Goal: Answer question/provide support: Share knowledge or assist other users

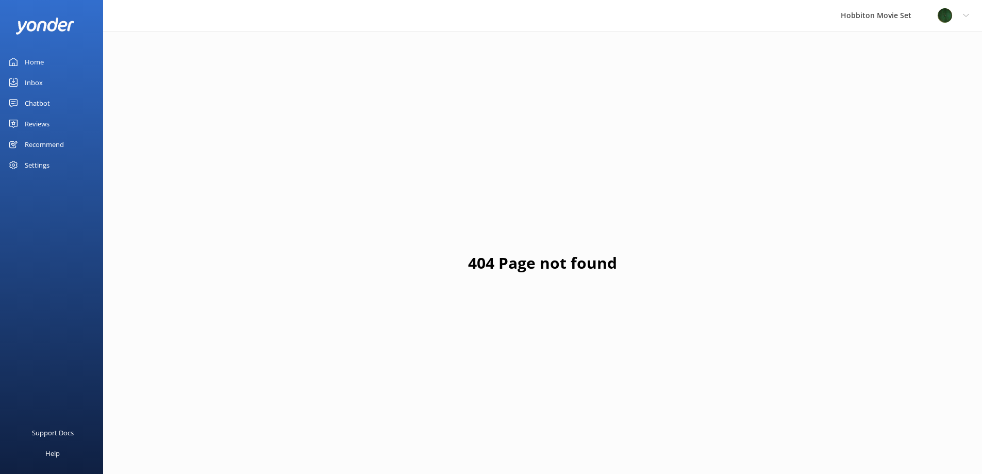
click at [35, 80] on div "Inbox" at bounding box center [34, 82] width 18 height 21
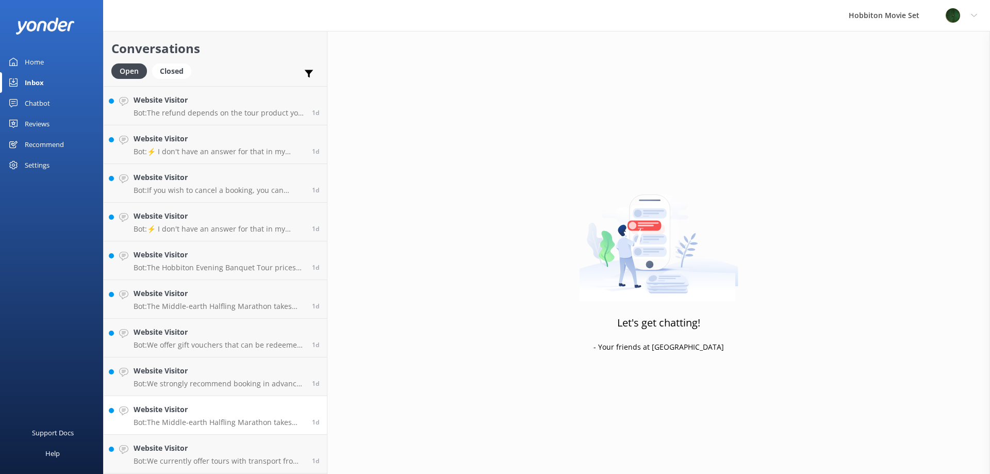
scroll to position [2357, 0]
click at [257, 453] on h4 "Website Visitor" at bounding box center [219, 448] width 171 height 11
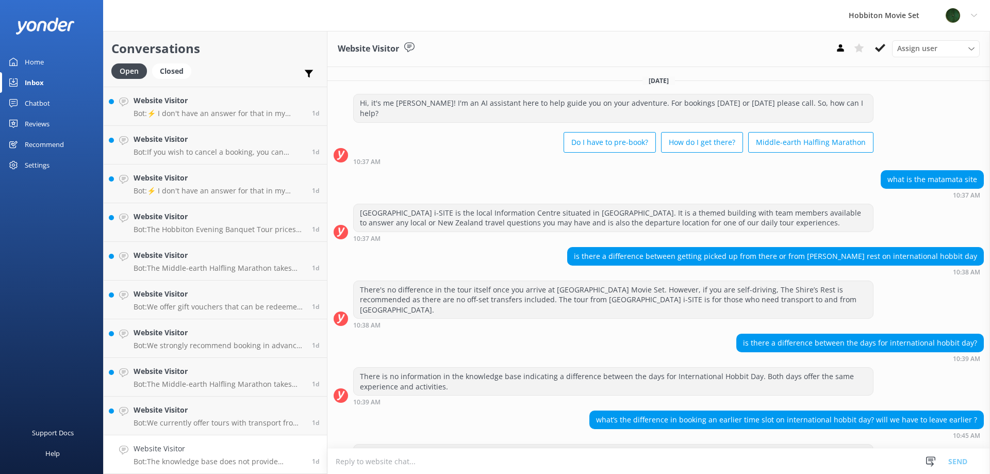
scroll to position [19, 0]
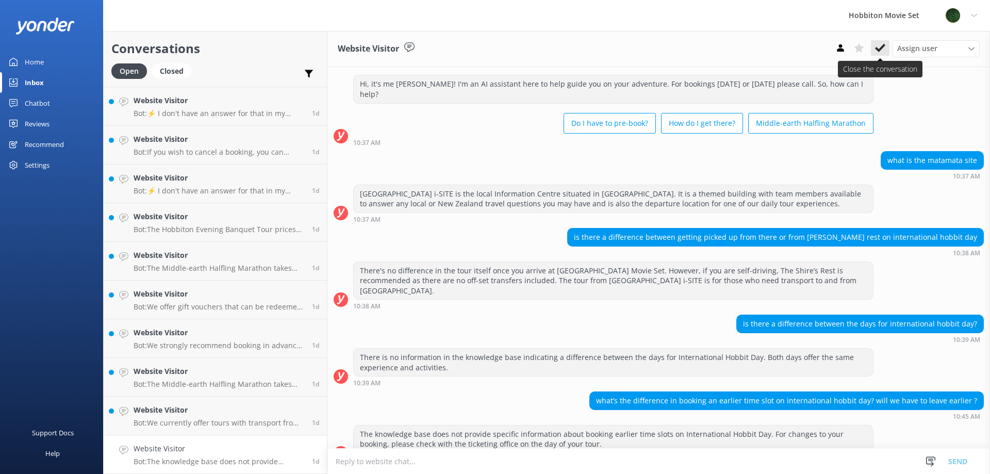
click at [876, 50] on icon at bounding box center [880, 48] width 10 height 10
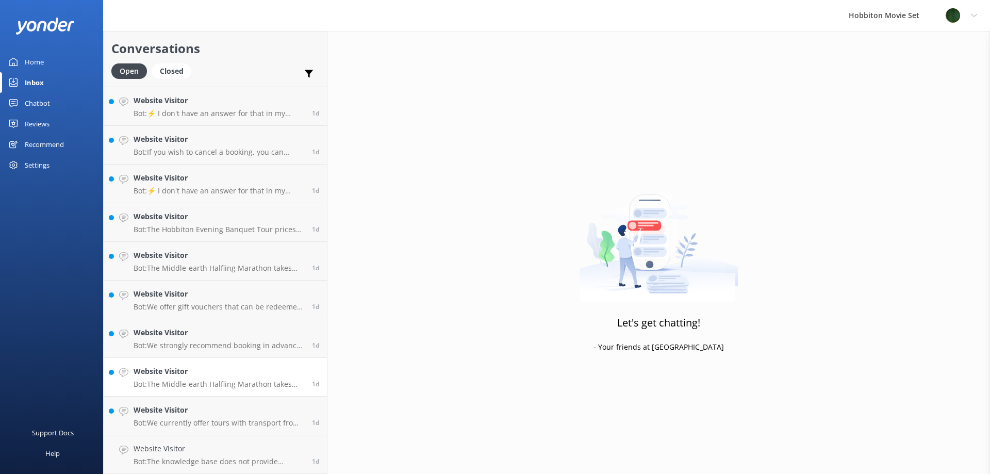
scroll to position [2319, 0]
click at [146, 446] on h4 "Website Visitor" at bounding box center [219, 448] width 171 height 11
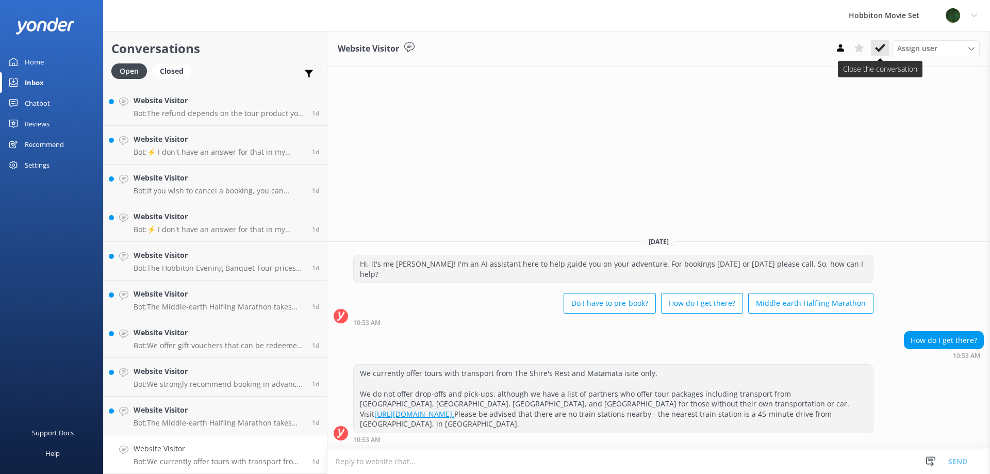
click at [878, 50] on use at bounding box center [880, 48] width 10 height 8
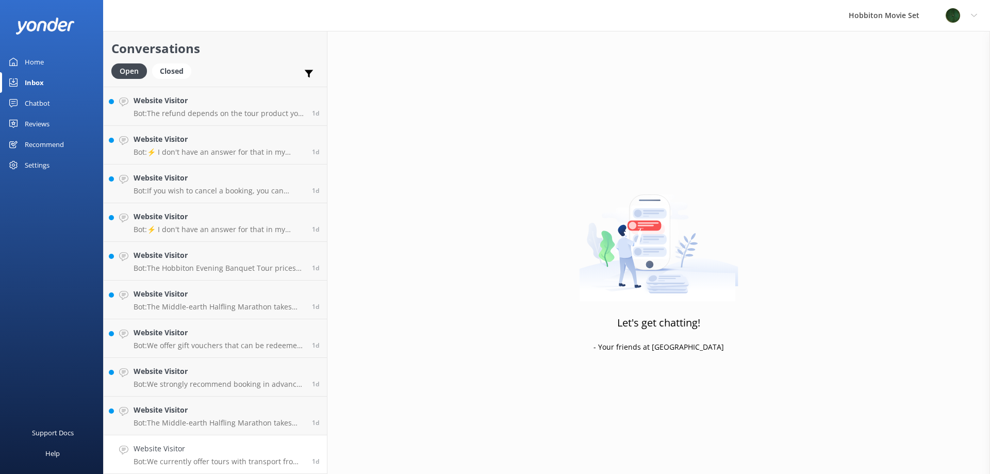
scroll to position [2280, 0]
click at [175, 451] on h4 "Website Visitor" at bounding box center [219, 448] width 171 height 11
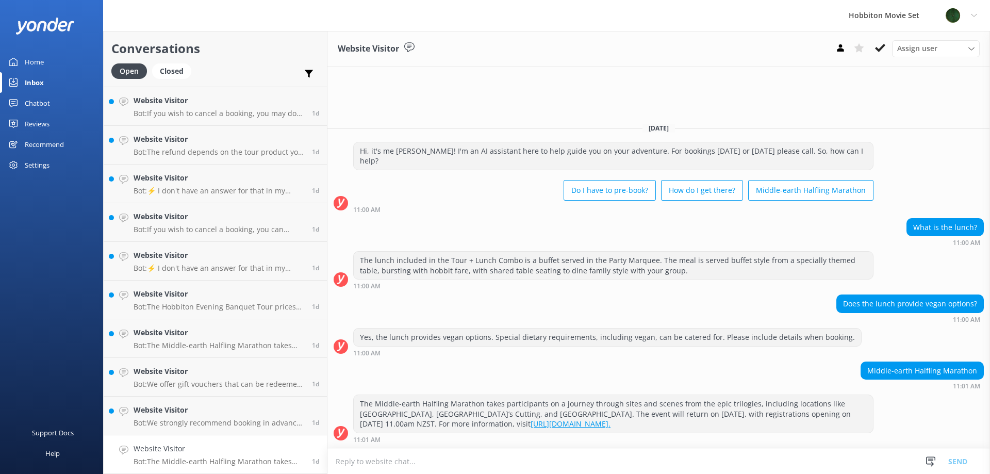
click at [232, 458] on p "Bot: The Middle-earth Halfling Marathon takes participants on a journey through…" at bounding box center [219, 461] width 171 height 9
click at [878, 53] on icon at bounding box center [880, 48] width 10 height 10
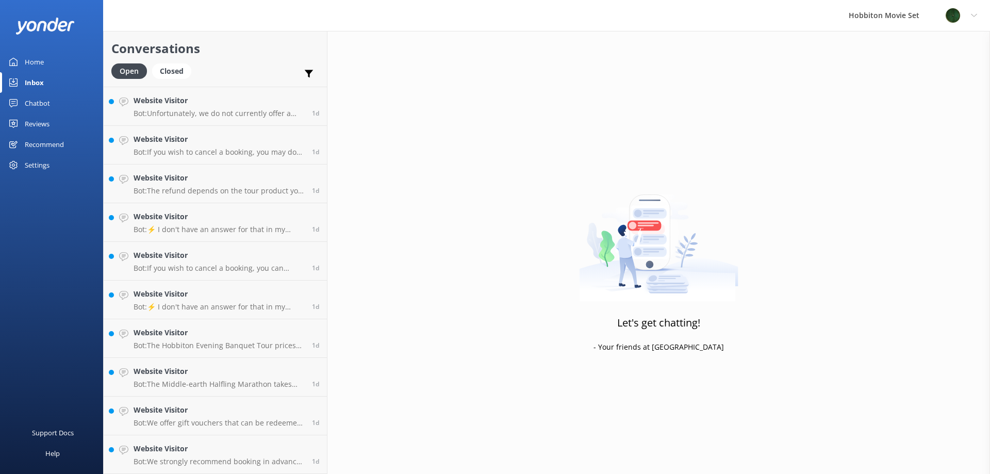
scroll to position [2241, 0]
click at [151, 447] on h4 "Website Visitor" at bounding box center [219, 448] width 171 height 11
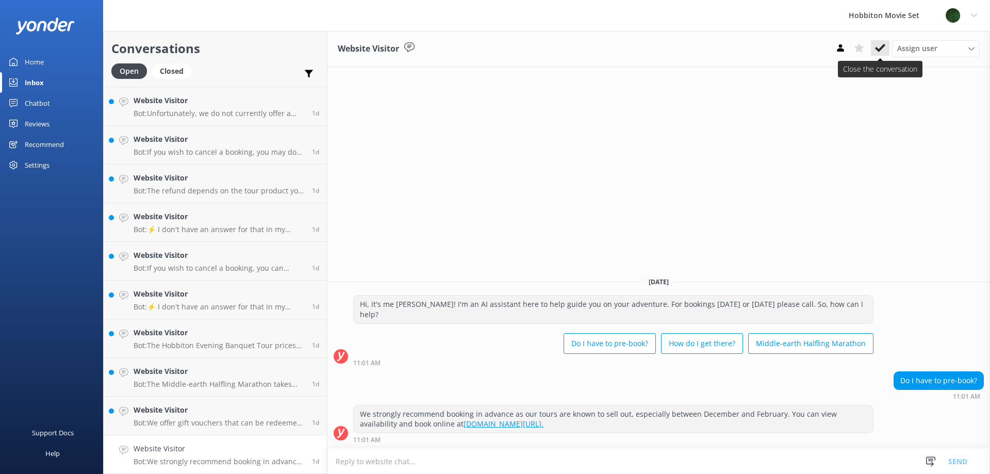
click at [879, 48] on icon at bounding box center [880, 48] width 10 height 10
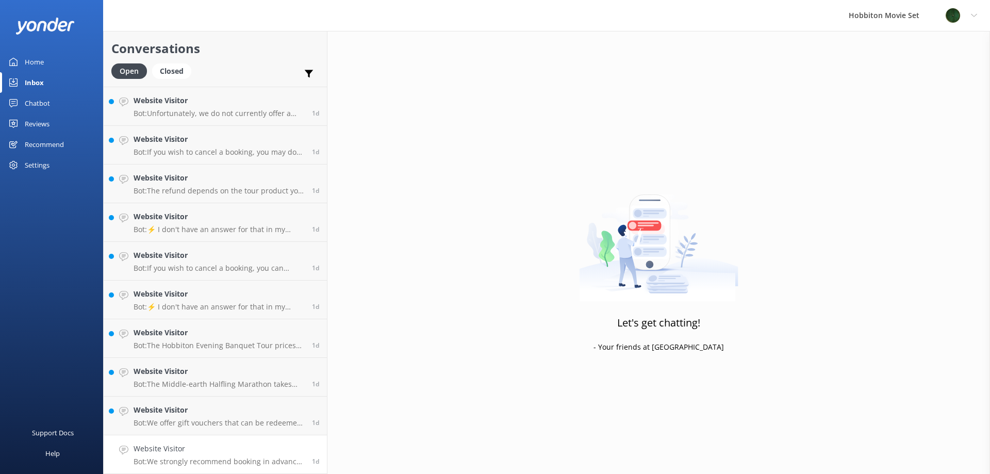
scroll to position [2203, 0]
click at [164, 444] on h4 "Website Visitor" at bounding box center [219, 448] width 171 height 11
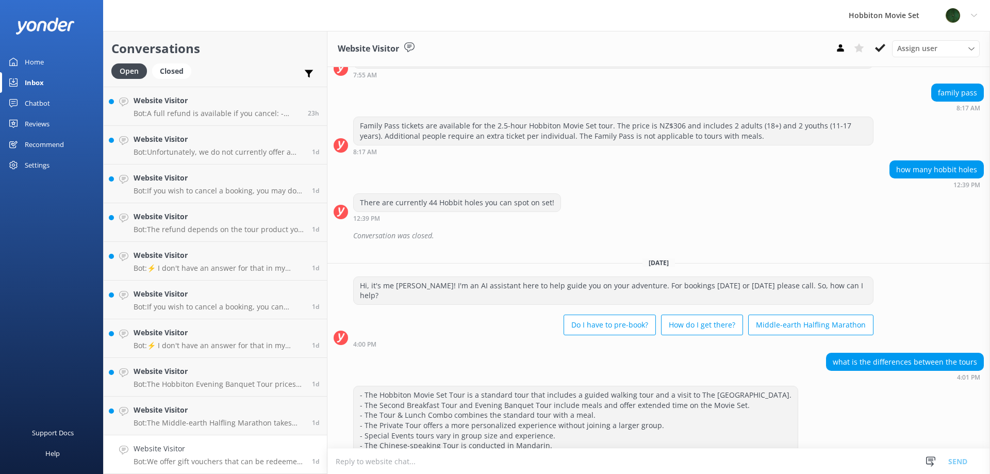
scroll to position [1631, 0]
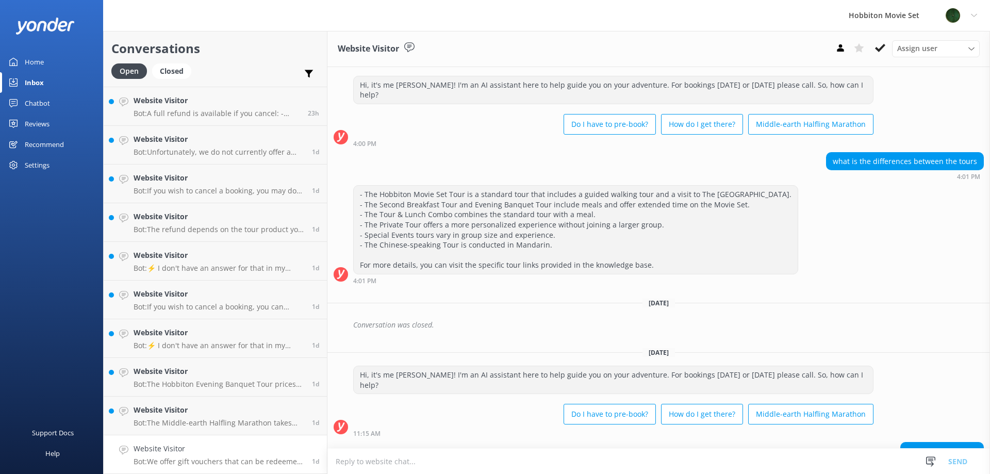
drag, startPoint x: 881, startPoint y: 50, endPoint x: 876, endPoint y: 56, distance: 8.1
click at [881, 50] on icon at bounding box center [880, 48] width 10 height 10
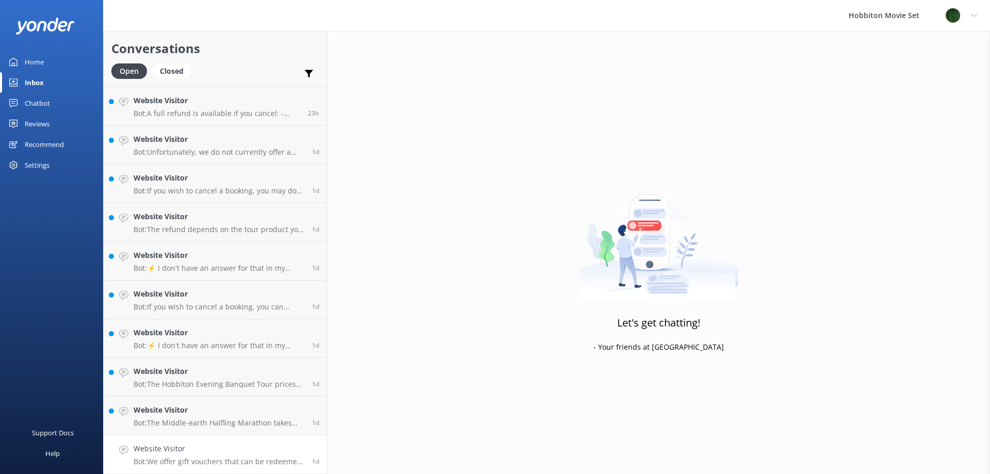
scroll to position [2164, 0]
click at [166, 454] on h4 "Website Visitor" at bounding box center [219, 448] width 171 height 11
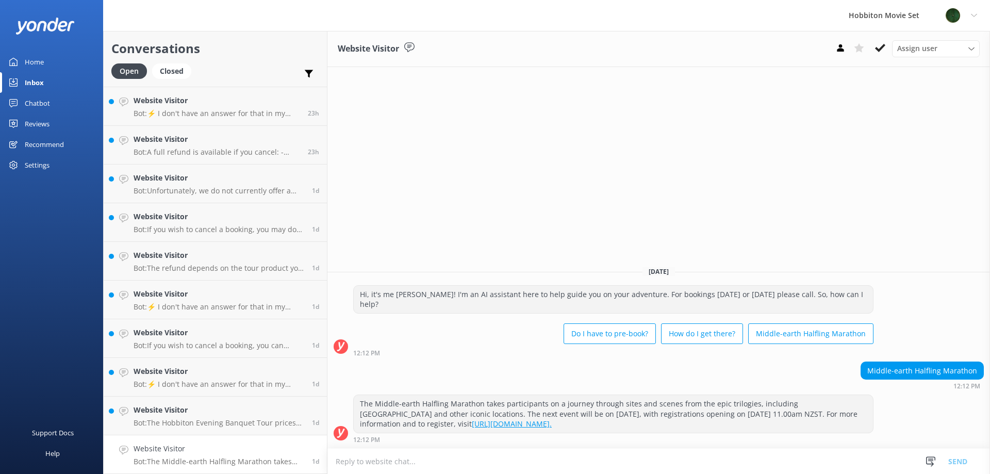
click at [880, 47] on icon at bounding box center [880, 48] width 10 height 10
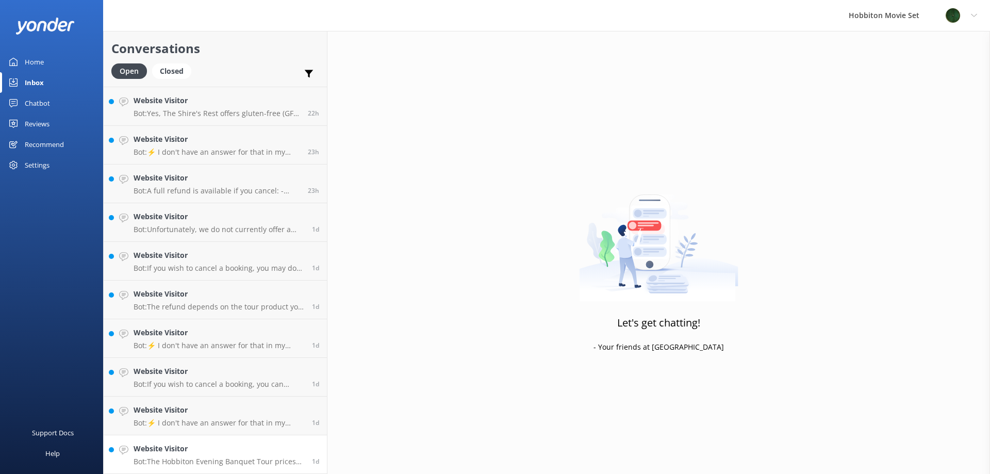
scroll to position [2125, 0]
click at [138, 452] on h4 "Website Visitor" at bounding box center [219, 448] width 171 height 11
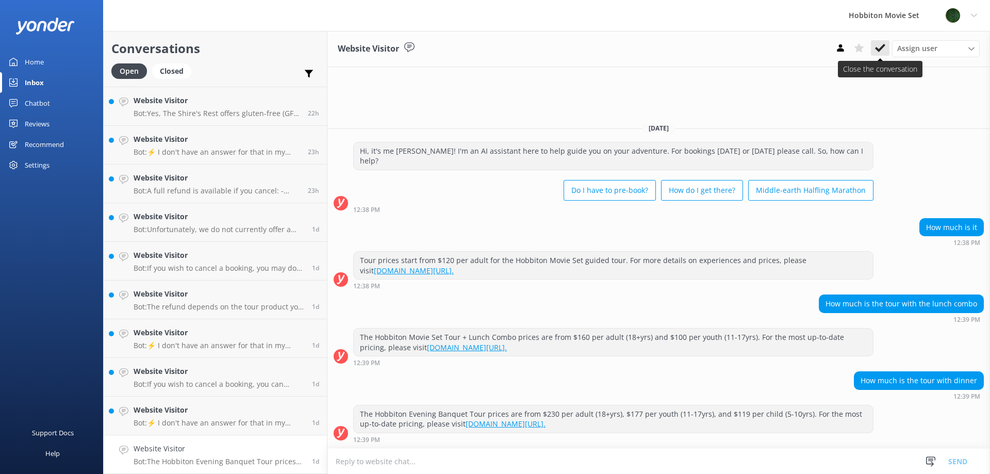
click at [878, 52] on icon at bounding box center [880, 48] width 10 height 10
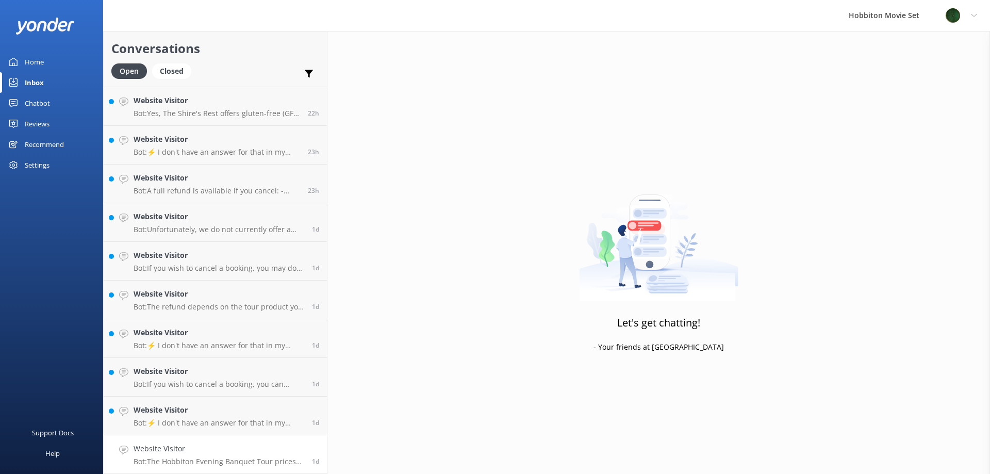
scroll to position [2087, 0]
click at [176, 448] on h4 "Website Visitor" at bounding box center [219, 448] width 171 height 11
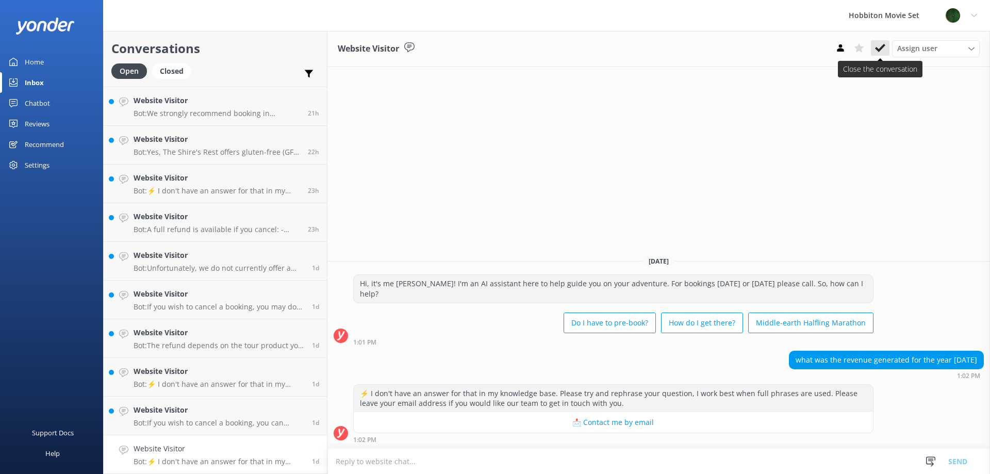
click at [878, 47] on icon at bounding box center [880, 48] width 10 height 10
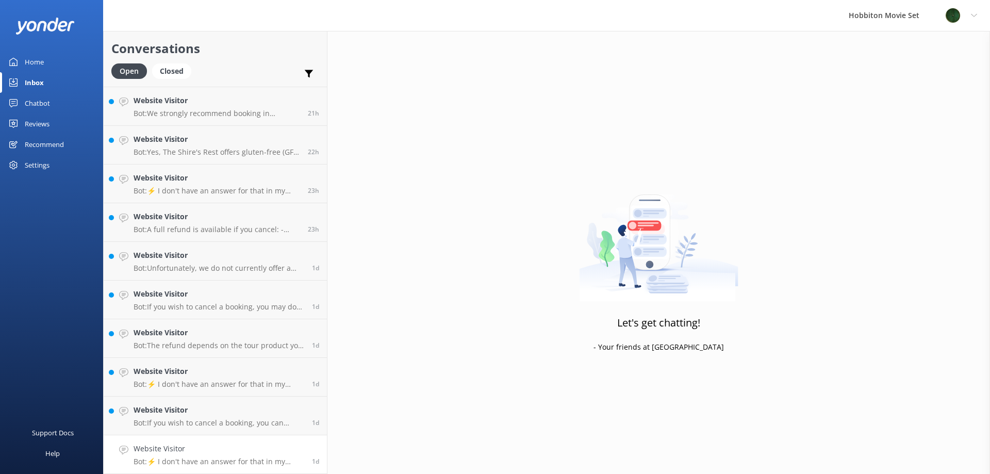
scroll to position [2048, 0]
click at [175, 447] on h4 "Website Visitor" at bounding box center [219, 448] width 171 height 11
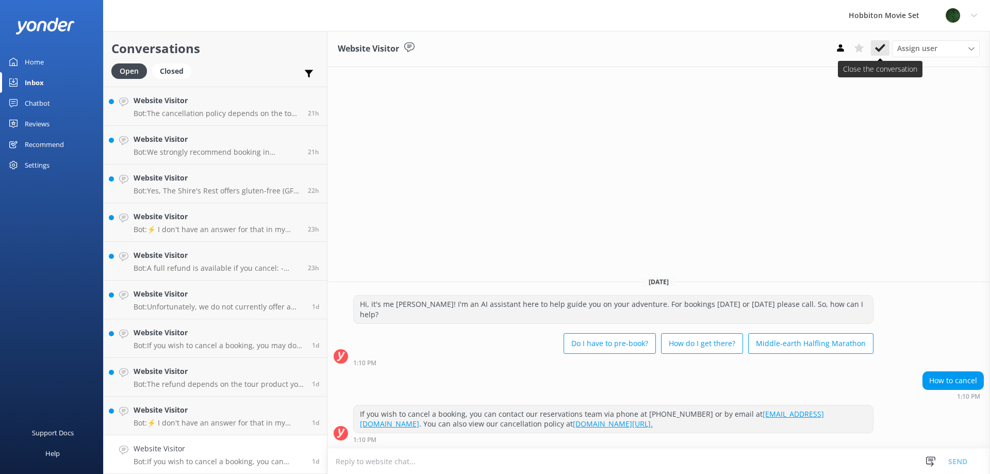
click at [883, 45] on use at bounding box center [880, 48] width 10 height 8
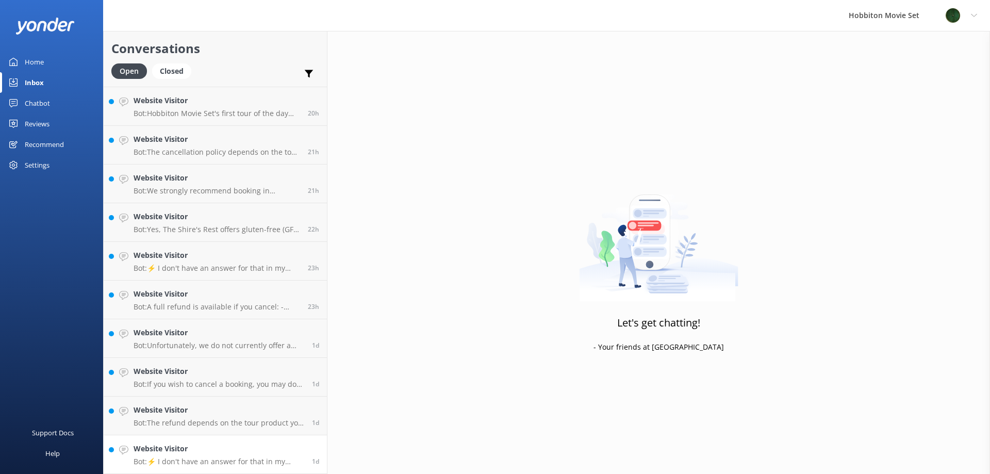
scroll to position [2009, 0]
click at [165, 457] on p "Bot: ⚡ I don't have an answer for that in my knowledge base. Please try and rep…" at bounding box center [219, 461] width 171 height 9
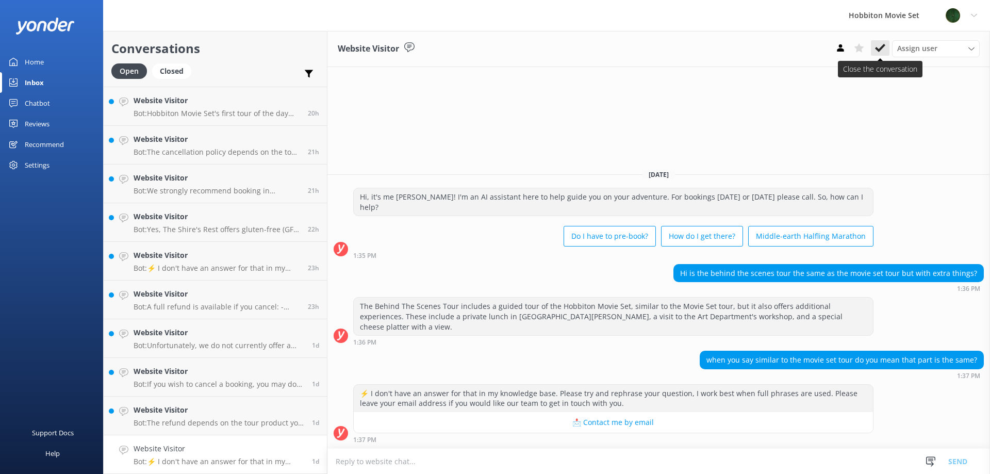
click at [887, 46] on button at bounding box center [880, 47] width 19 height 15
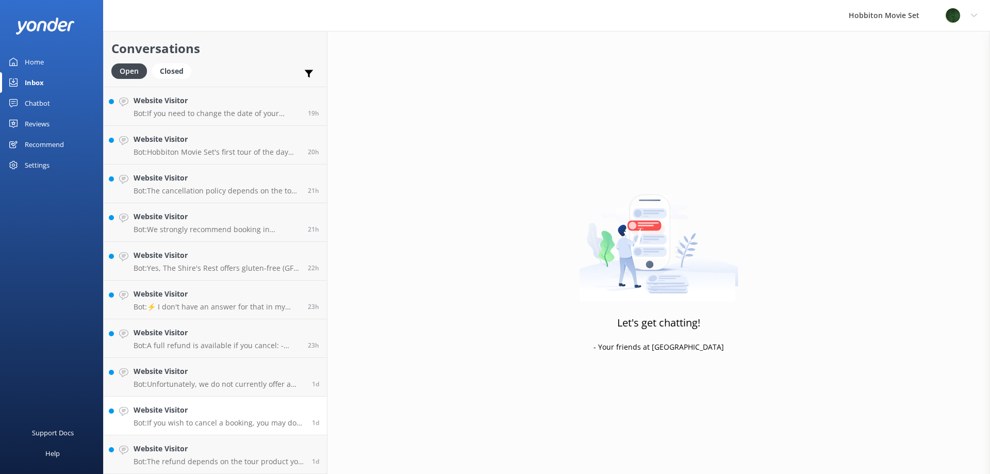
scroll to position [1971, 0]
click at [166, 463] on p "Bot: The refund depends on the tour product you have booked. For the Hobbiton M…" at bounding box center [219, 461] width 171 height 9
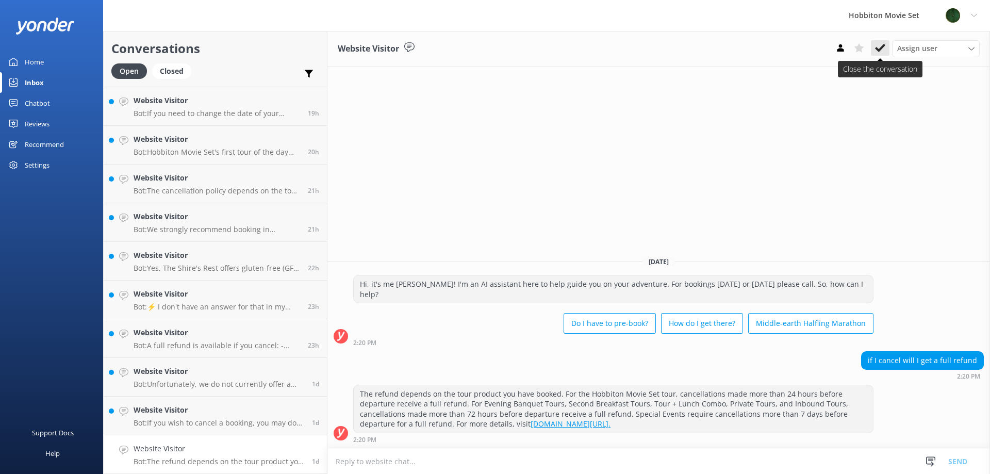
click at [880, 43] on icon at bounding box center [880, 48] width 10 height 10
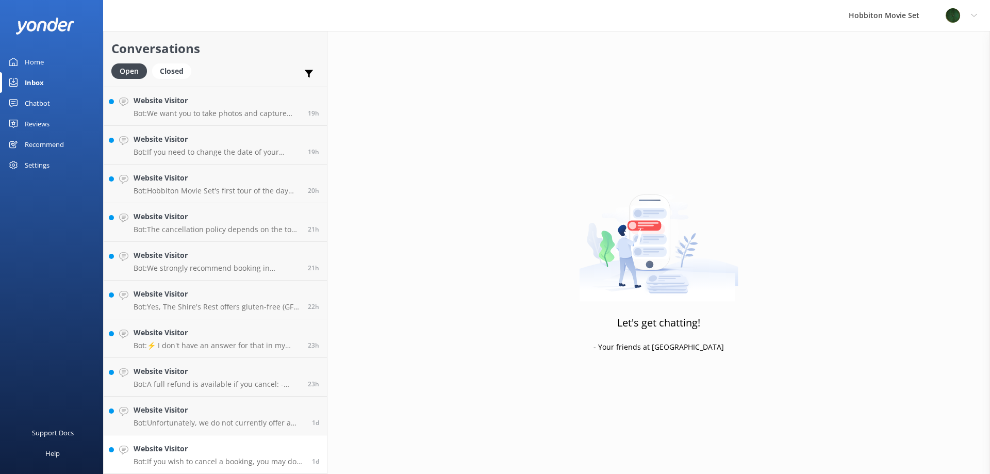
scroll to position [1932, 0]
click at [144, 442] on link "Website Visitor Bot: If you wish to cancel a booking, you may do so by contacti…" at bounding box center [215, 454] width 223 height 39
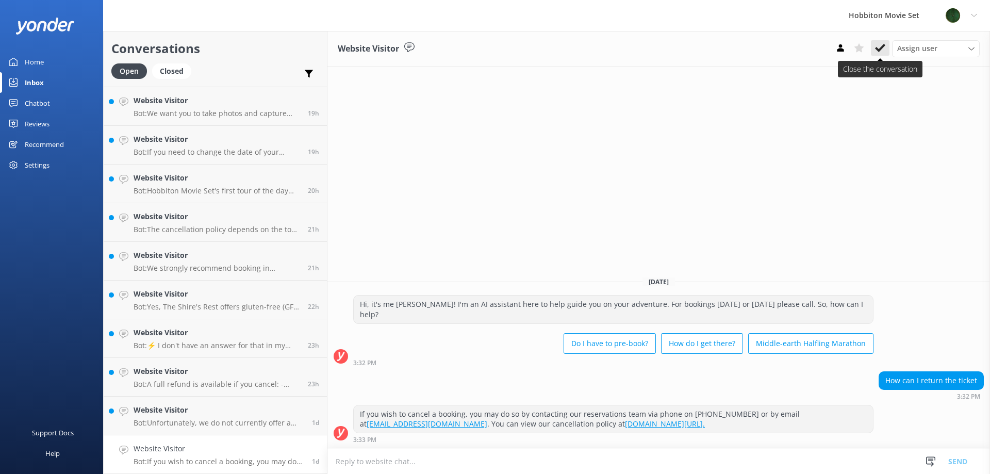
click at [882, 48] on use at bounding box center [880, 48] width 10 height 8
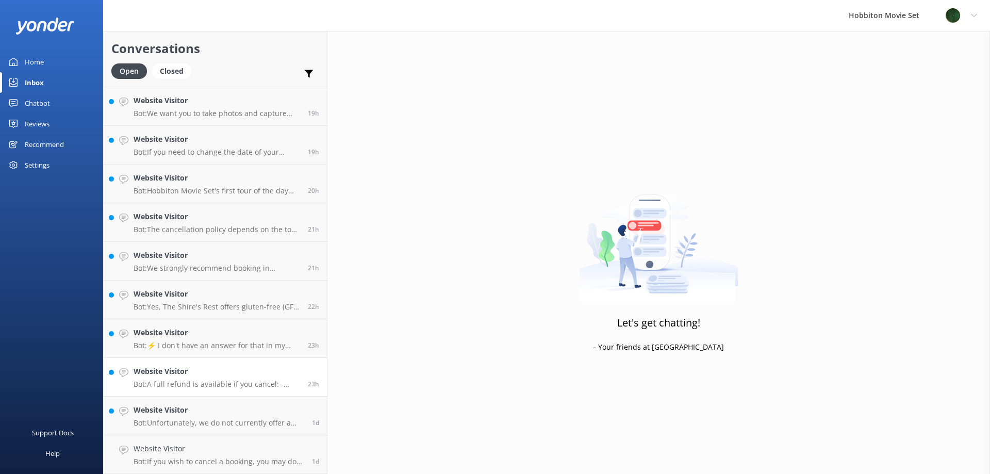
scroll to position [1893, 0]
click at [142, 454] on h4 "Website Visitor" at bounding box center [219, 448] width 171 height 11
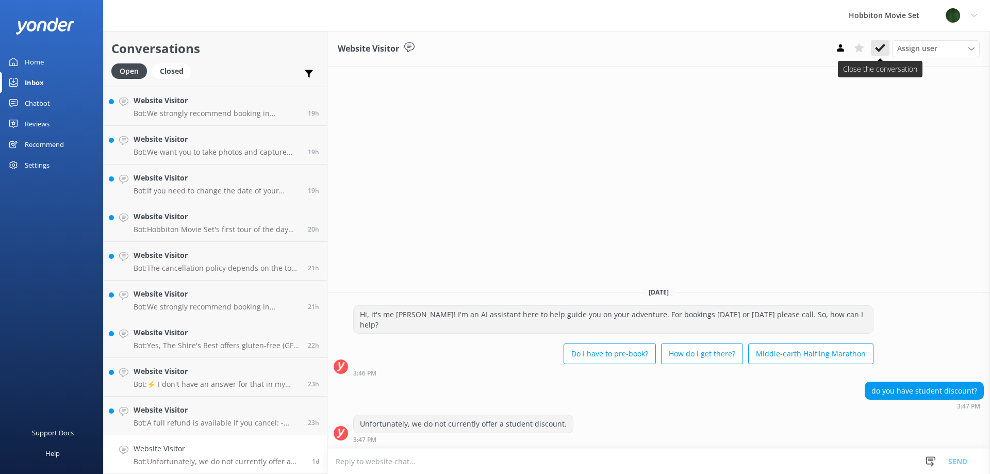
click at [880, 48] on icon at bounding box center [880, 48] width 10 height 10
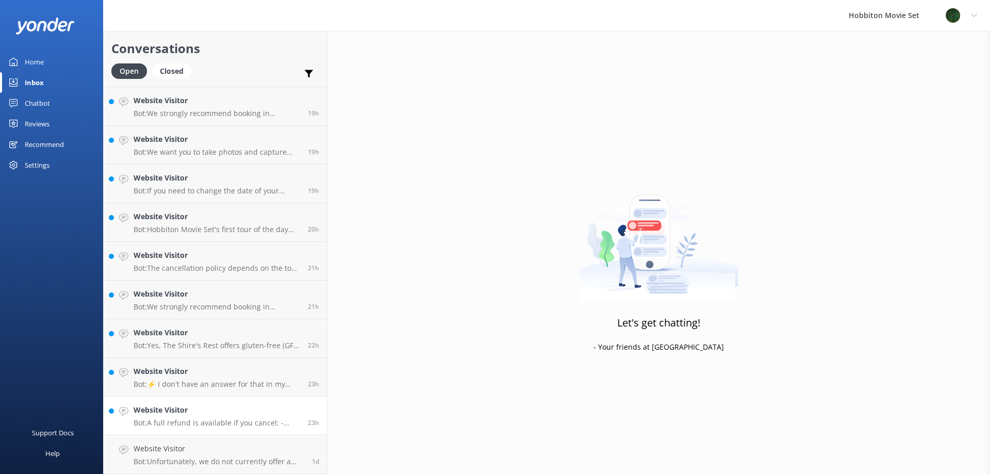
scroll to position [1855, 0]
click at [185, 461] on p "Bot: A full refund is available if you cancel: - Hobbiton Movie Set tour (2.5 h…" at bounding box center [217, 461] width 167 height 9
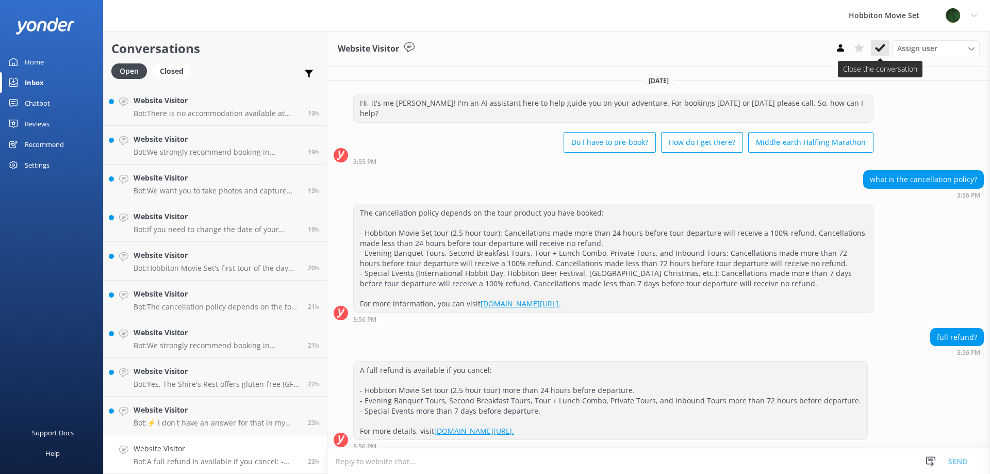
click at [880, 45] on icon at bounding box center [880, 48] width 10 height 10
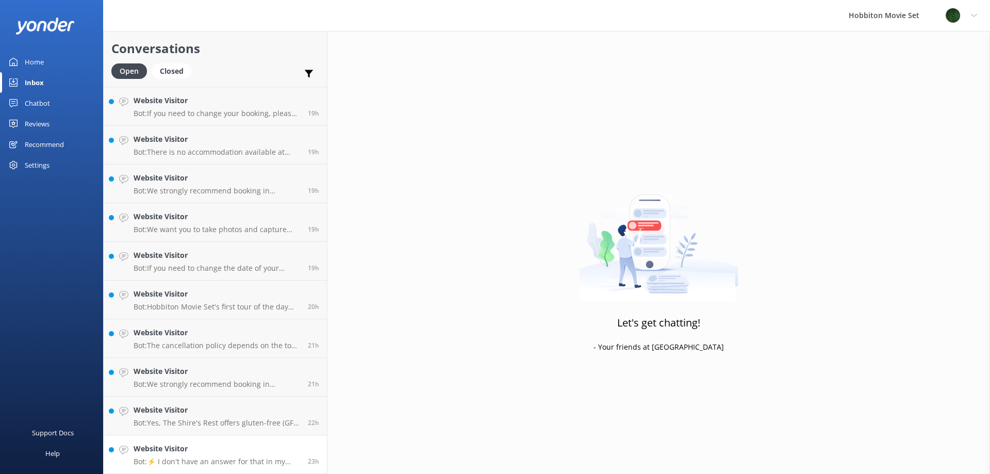
scroll to position [1816, 0]
click at [168, 448] on h4 "Website Visitor" at bounding box center [217, 448] width 167 height 11
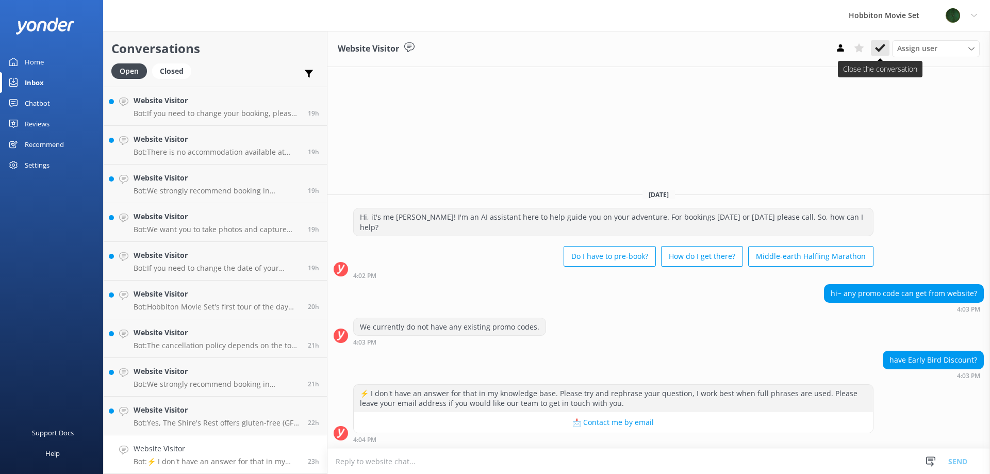
click at [881, 47] on use at bounding box center [880, 48] width 10 height 8
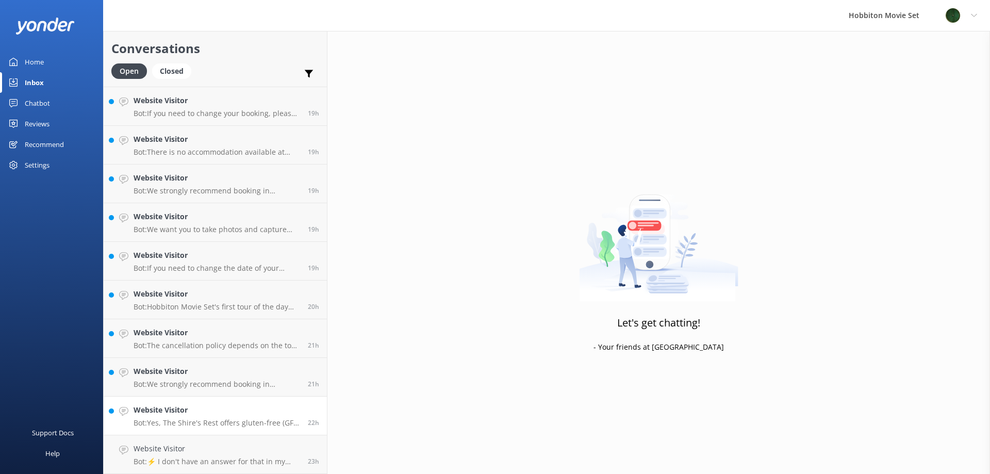
scroll to position [1777, 0]
click at [151, 452] on h4 "Website Visitor" at bounding box center [217, 448] width 167 height 11
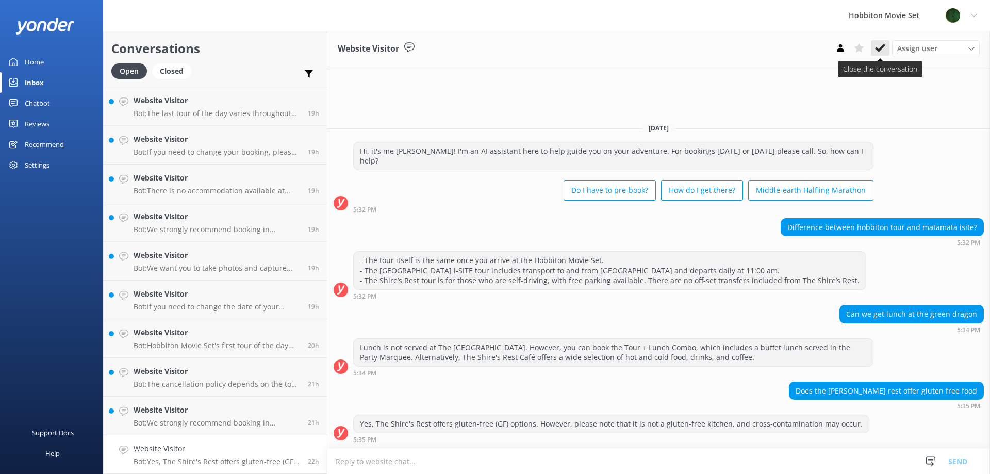
click at [879, 48] on icon at bounding box center [880, 48] width 10 height 10
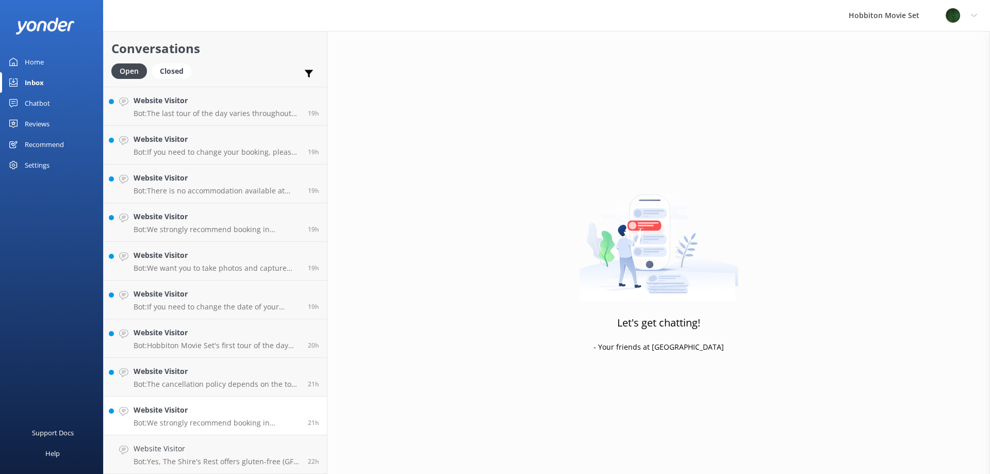
scroll to position [1739, 0]
click at [178, 464] on p "Bot: We strongly recommend booking in advance as our tours are known to sell ou…" at bounding box center [217, 461] width 167 height 9
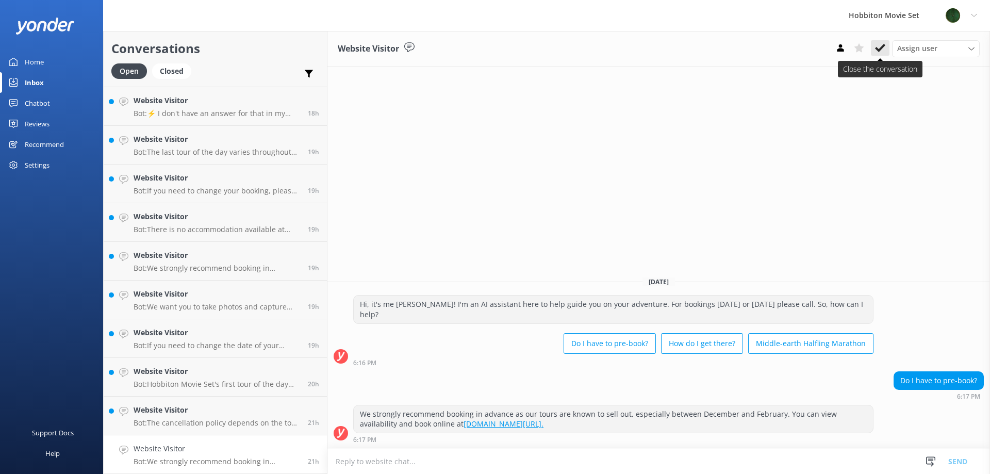
click at [885, 46] on use at bounding box center [880, 48] width 10 height 8
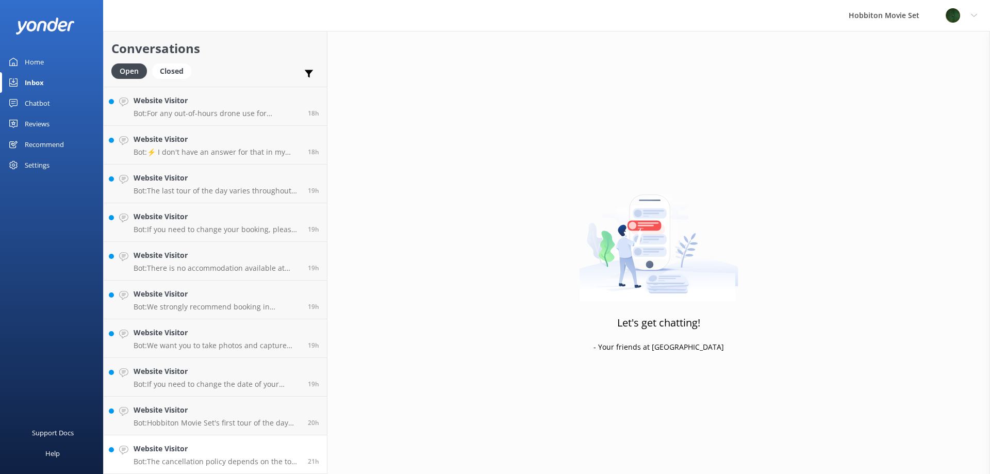
scroll to position [1700, 0]
click at [150, 447] on h4 "Website Visitor" at bounding box center [217, 448] width 167 height 11
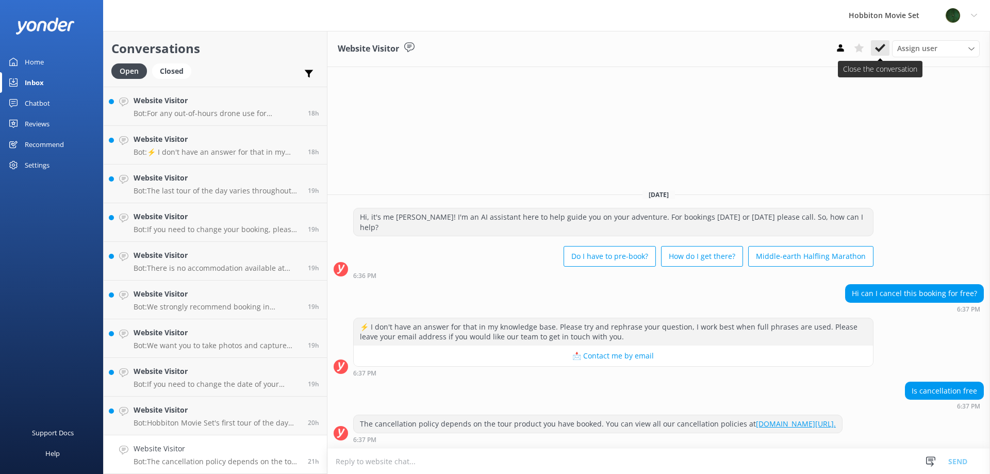
click at [880, 48] on use at bounding box center [880, 48] width 10 height 8
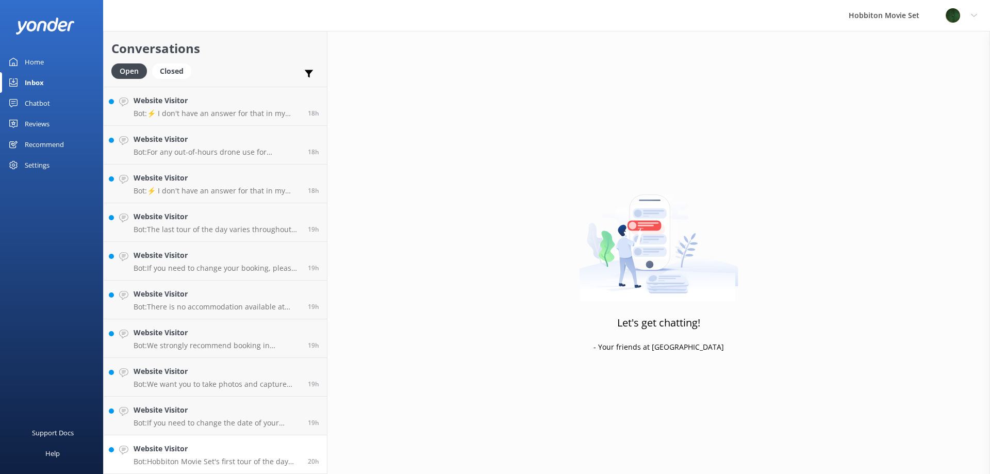
scroll to position [1661, 0]
click at [203, 454] on h4 "Website Visitor" at bounding box center [217, 448] width 167 height 11
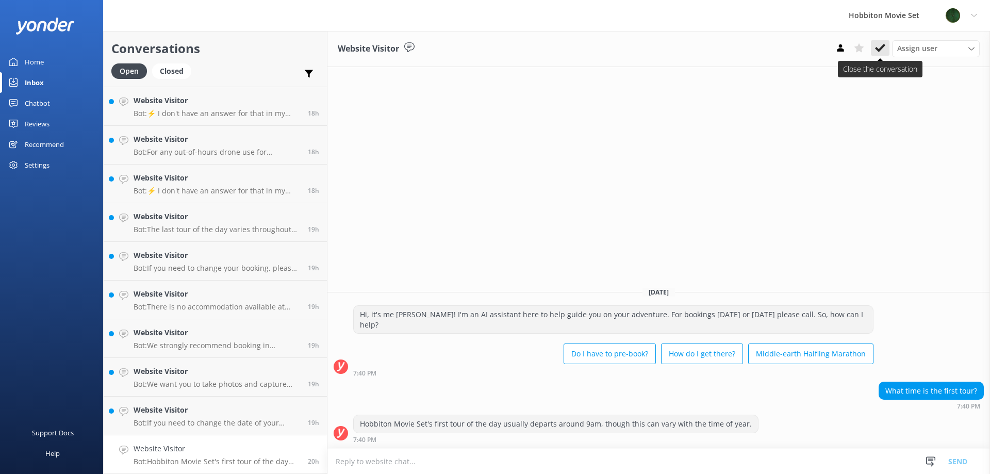
click at [882, 44] on icon at bounding box center [880, 48] width 10 height 10
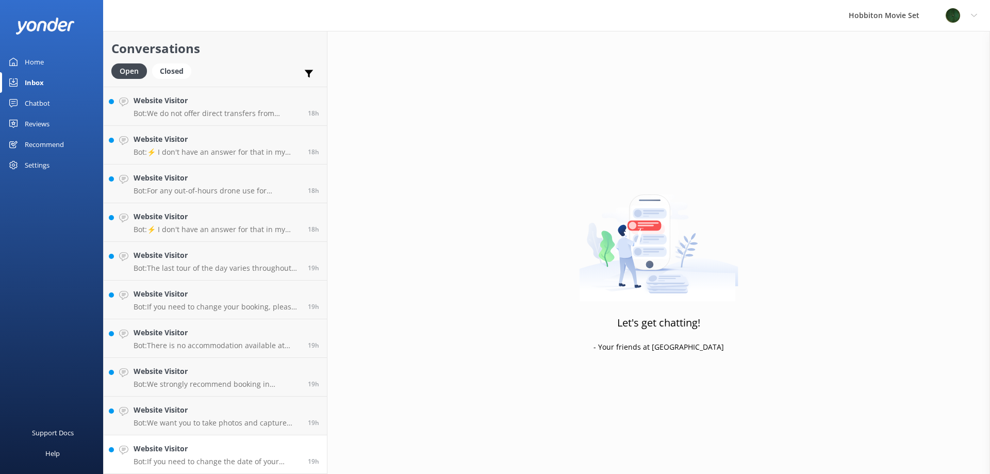
scroll to position [1622, 0]
click at [149, 452] on h4 "Website Visitor" at bounding box center [217, 448] width 167 height 11
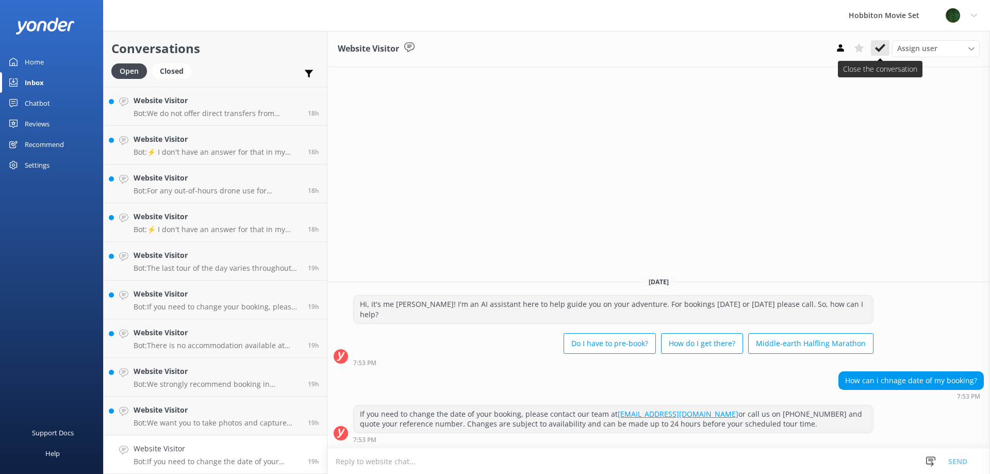
click at [876, 48] on use at bounding box center [880, 48] width 10 height 8
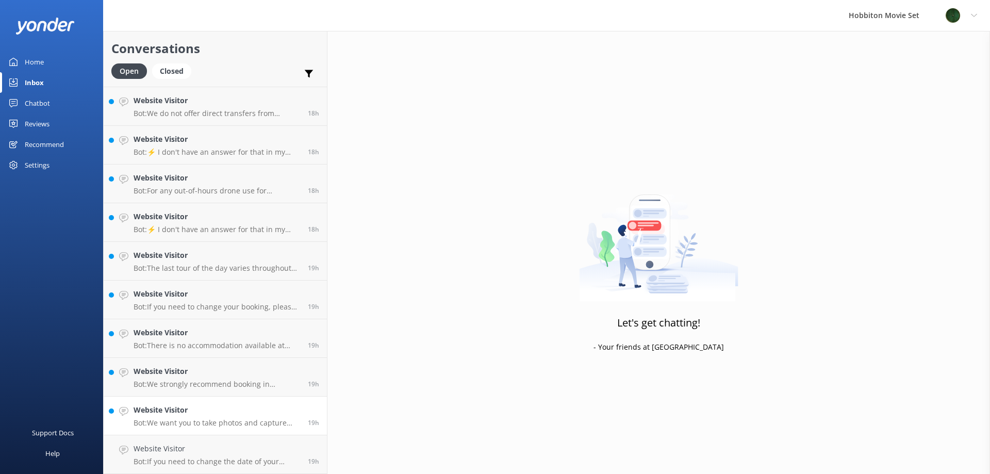
scroll to position [1584, 0]
click at [197, 447] on h4 "Website Visitor" at bounding box center [217, 448] width 167 height 11
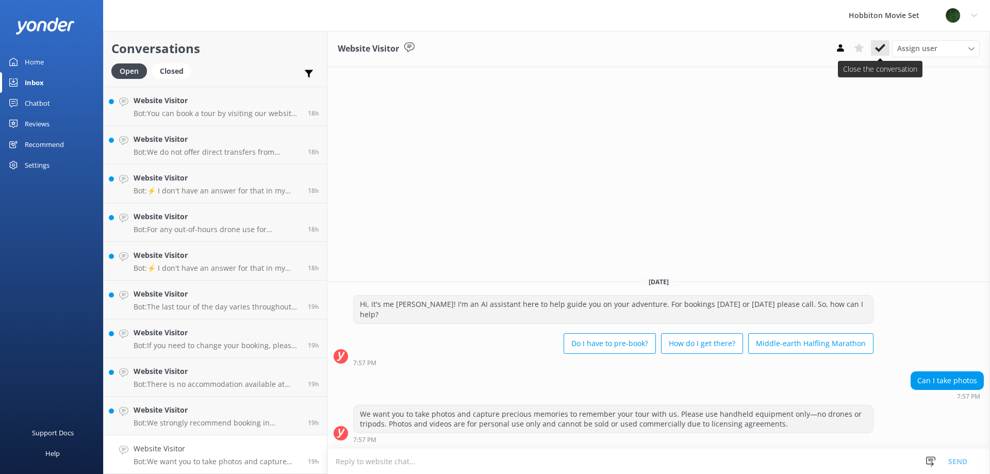
click at [876, 47] on icon at bounding box center [880, 48] width 10 height 10
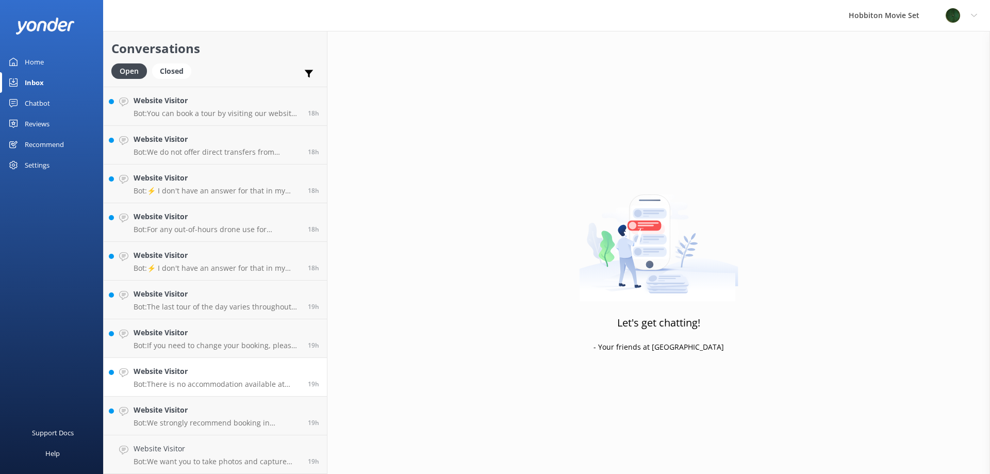
scroll to position [1545, 0]
click at [162, 456] on div "Website Visitor Bot: We strongly recommend booking in advance as our tours are …" at bounding box center [217, 454] width 167 height 23
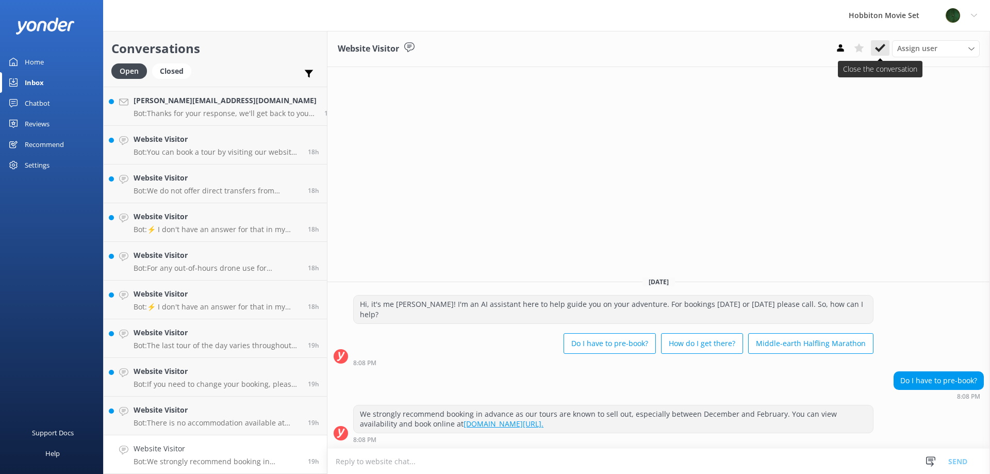
click at [883, 48] on icon at bounding box center [880, 48] width 10 height 10
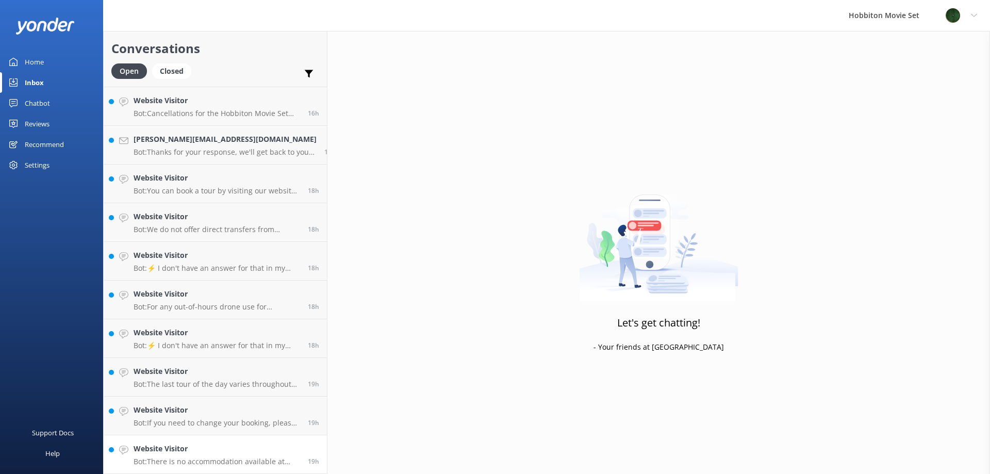
scroll to position [1506, 0]
click at [157, 448] on h4 "Website Visitor" at bounding box center [217, 448] width 167 height 11
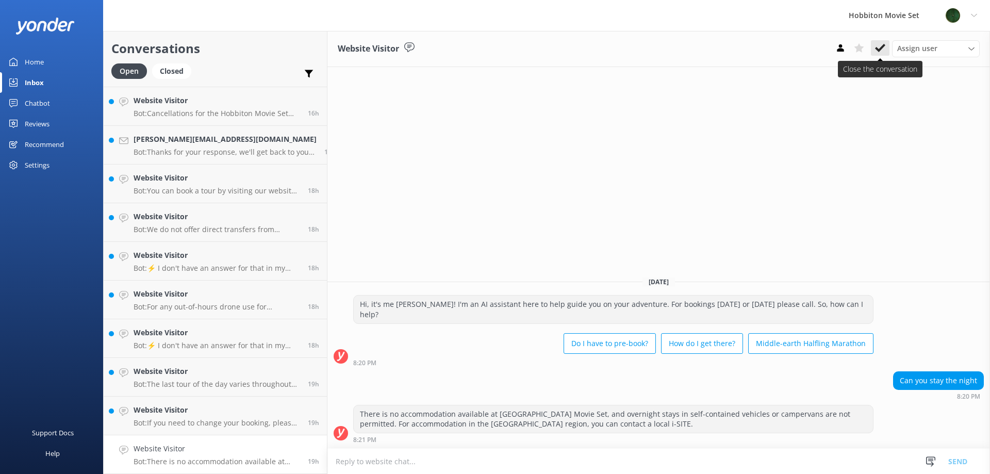
click at [876, 50] on icon at bounding box center [880, 48] width 10 height 10
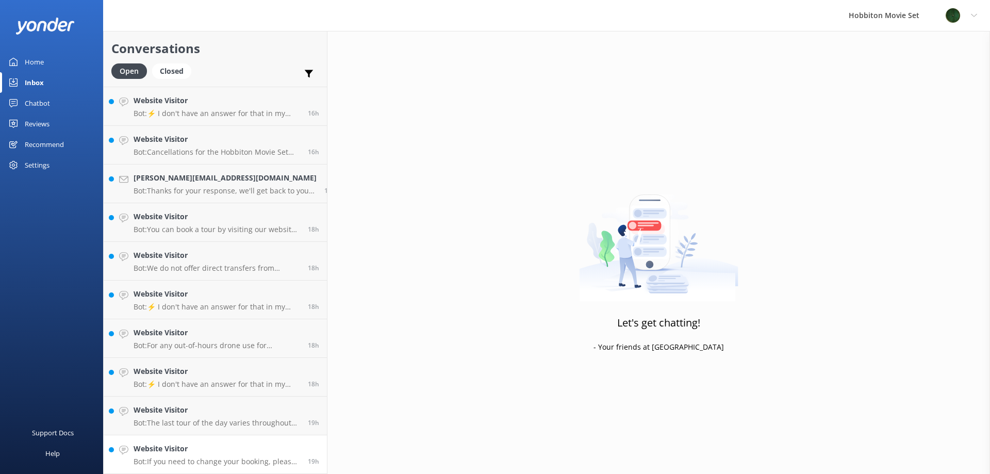
scroll to position [1468, 0]
click at [203, 447] on h4 "Website Visitor" at bounding box center [217, 448] width 167 height 11
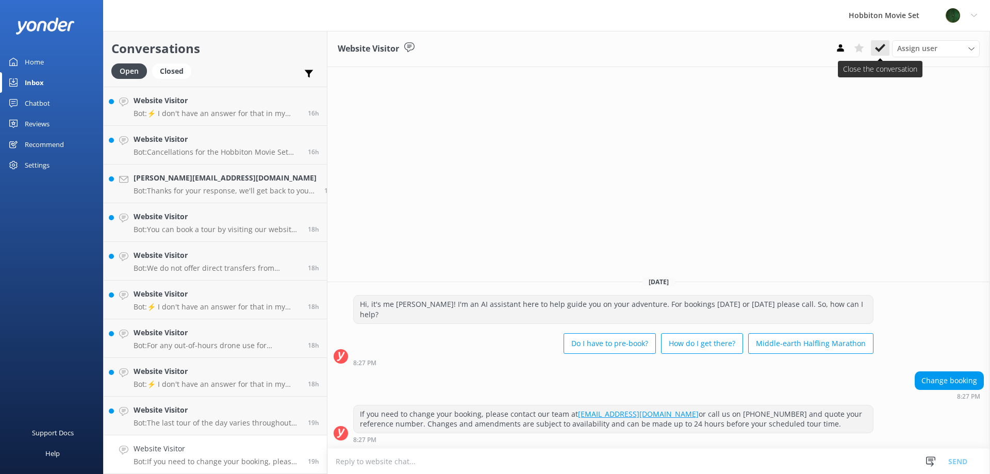
click at [876, 50] on icon at bounding box center [880, 48] width 10 height 10
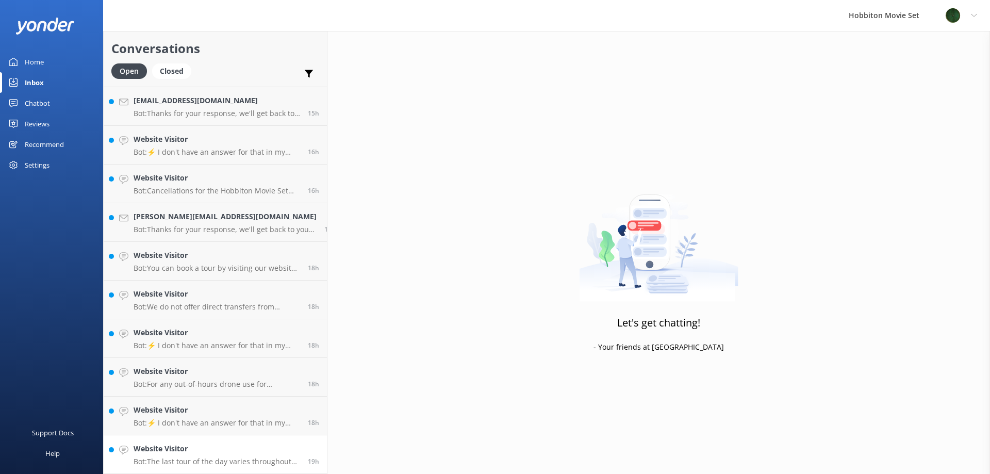
scroll to position [1429, 0]
click at [192, 458] on p "Bot: The last tour of the day varies throughout the year due to daylight hours.…" at bounding box center [217, 461] width 167 height 9
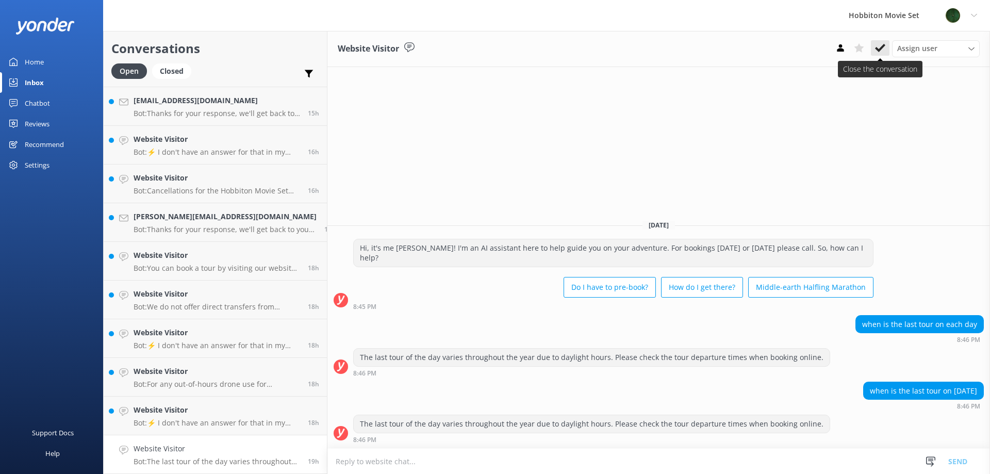
click at [872, 49] on button at bounding box center [880, 47] width 19 height 15
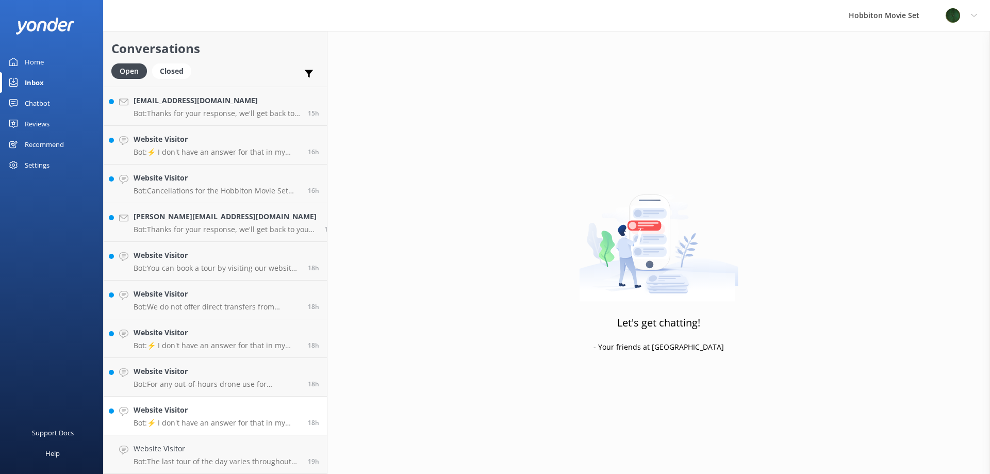
scroll to position [1390, 0]
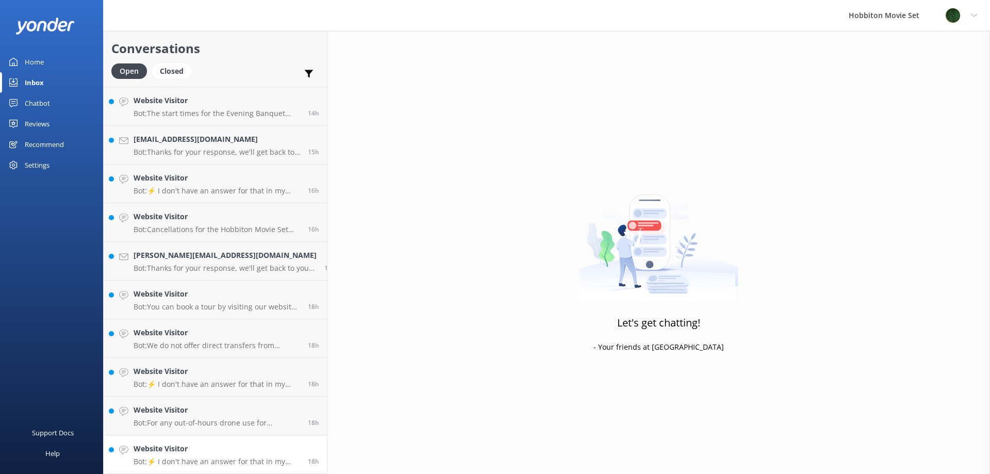
click at [141, 458] on p "Bot: ⚡ I don't have an answer for that in my knowledge base. Please try and rep…" at bounding box center [217, 461] width 167 height 9
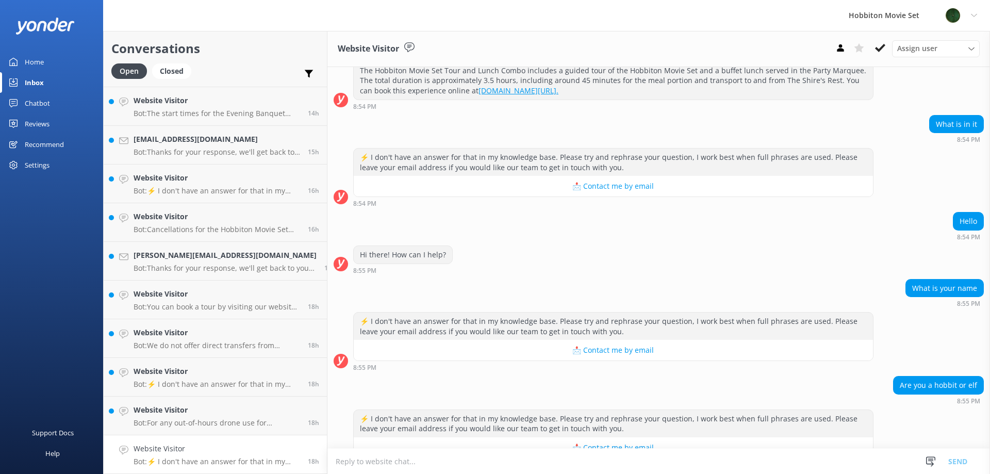
scroll to position [157, 0]
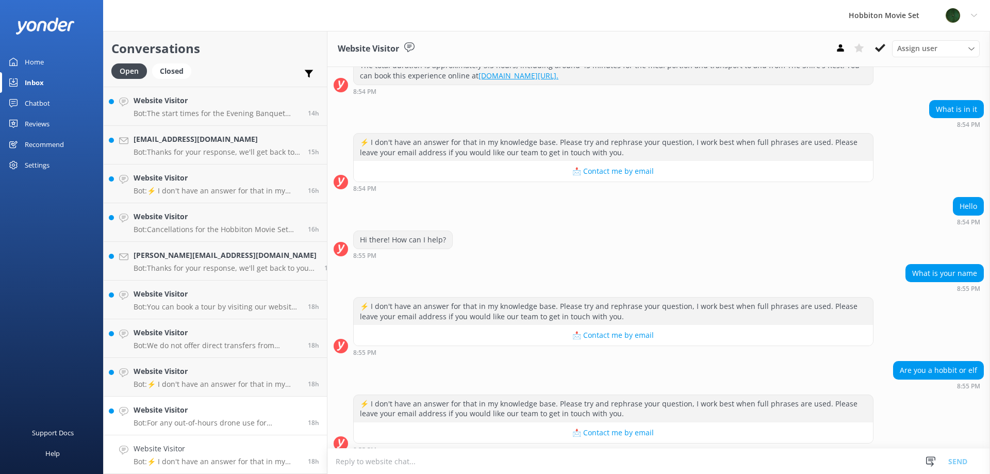
click at [219, 421] on p "Bot: For any out-of-hours drone use for promotional purposes, you would need to…" at bounding box center [217, 422] width 167 height 9
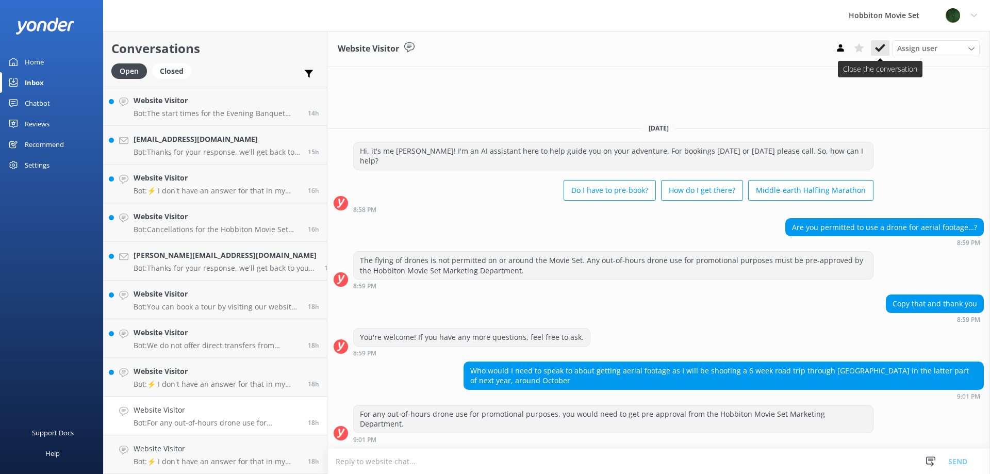
click at [879, 51] on use at bounding box center [880, 48] width 10 height 8
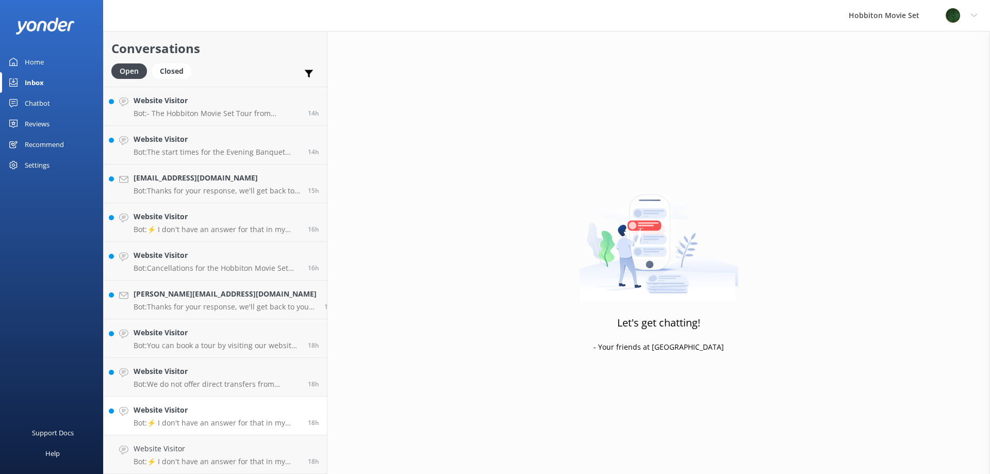
scroll to position [1352, 0]
click at [149, 419] on p "Bot: ⚡ I don't have an answer for that in my knowledge base. Please try and rep…" at bounding box center [217, 422] width 167 height 9
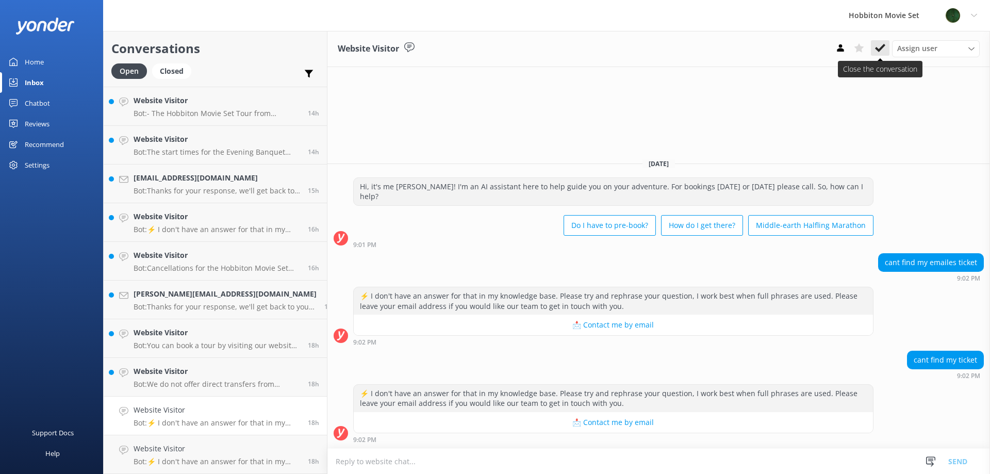
click at [885, 52] on icon at bounding box center [880, 48] width 10 height 10
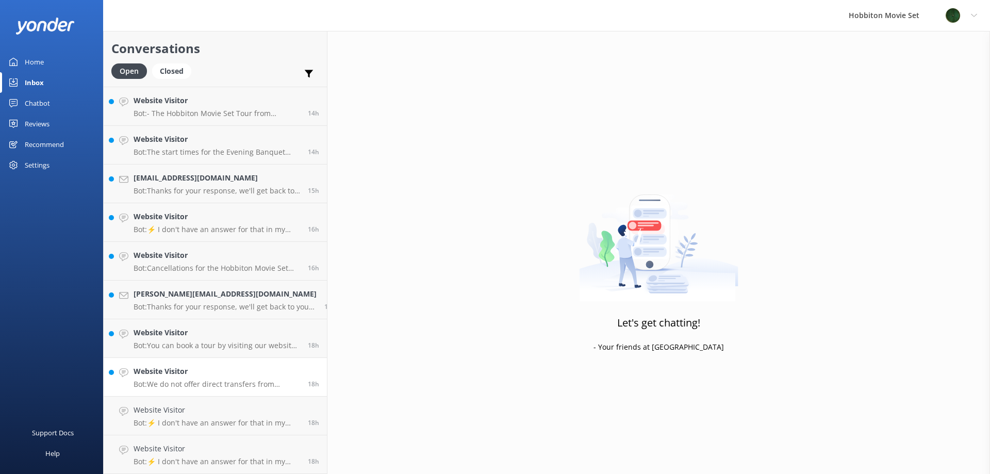
scroll to position [1313, 0]
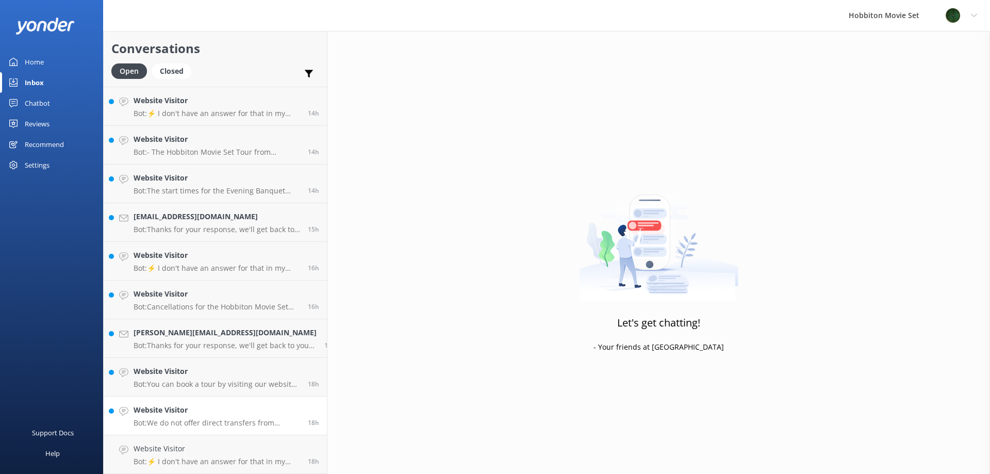
click at [223, 414] on h4 "Website Visitor" at bounding box center [217, 409] width 167 height 11
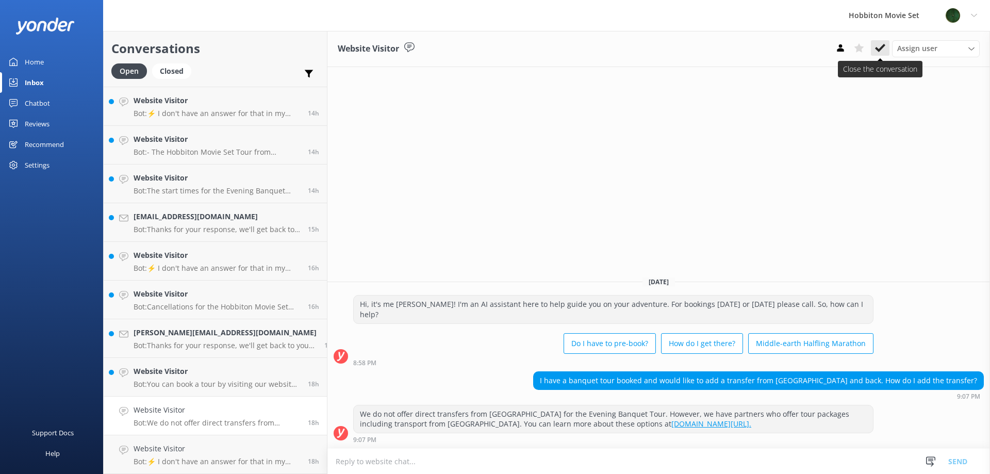
click at [883, 51] on icon at bounding box center [880, 48] width 10 height 10
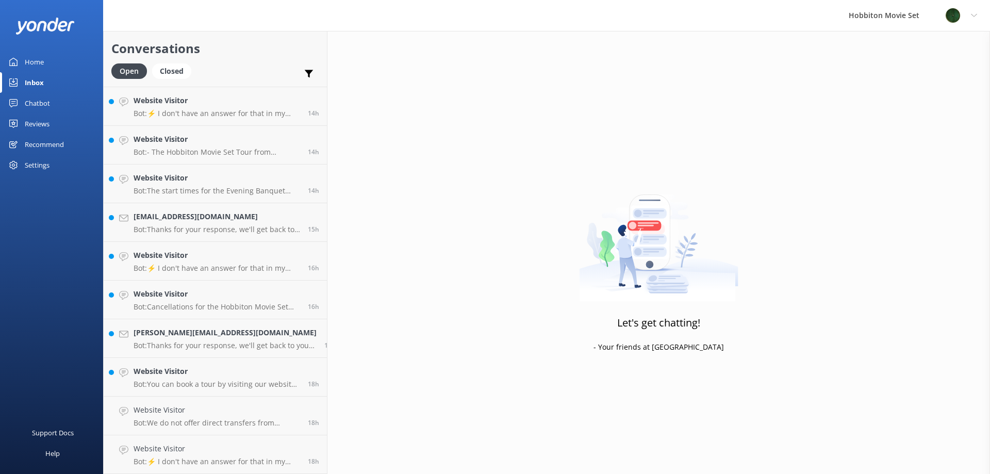
scroll to position [1274, 0]
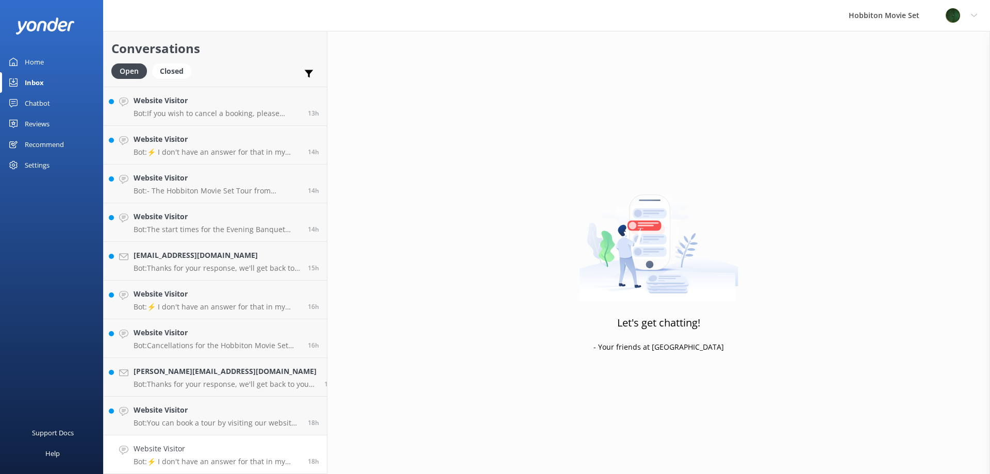
click at [190, 452] on h4 "Website Visitor" at bounding box center [217, 448] width 167 height 11
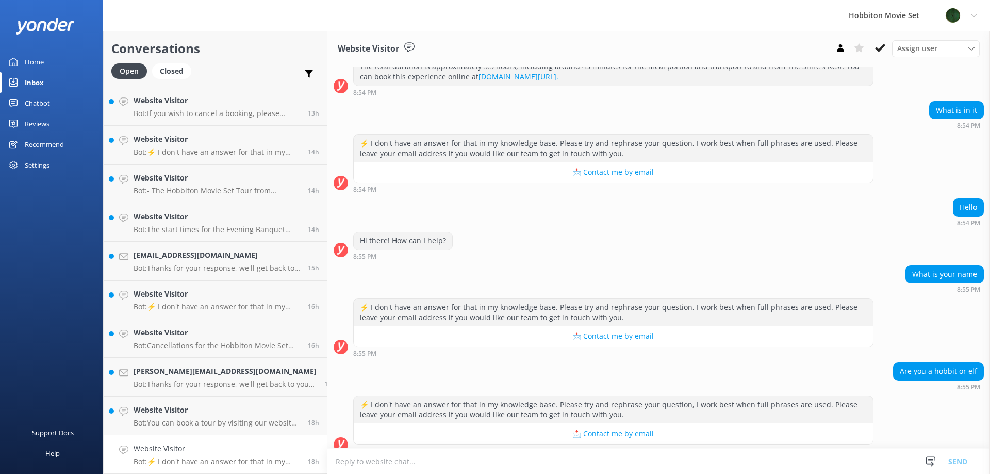
scroll to position [157, 0]
click at [188, 421] on p "Bot: You can book a tour by visiting our website at [DOMAIN_NAME][URL] to see l…" at bounding box center [217, 422] width 167 height 9
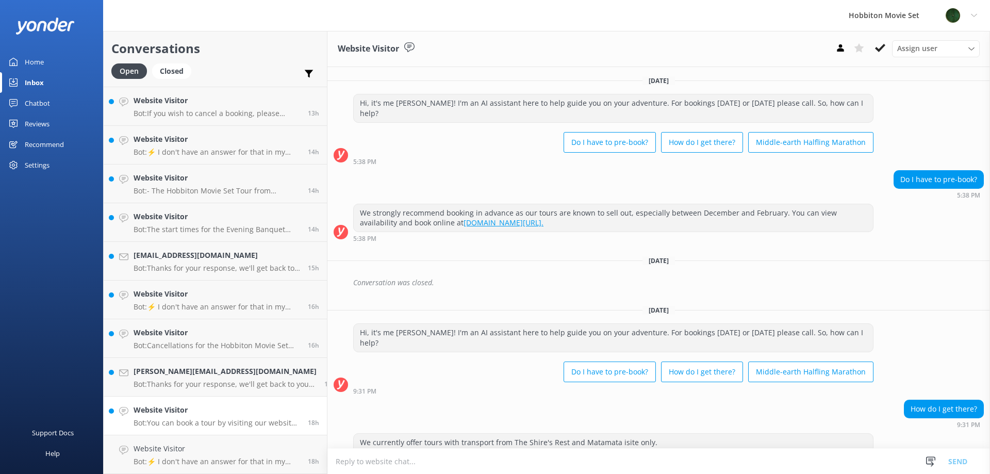
scroll to position [125, 0]
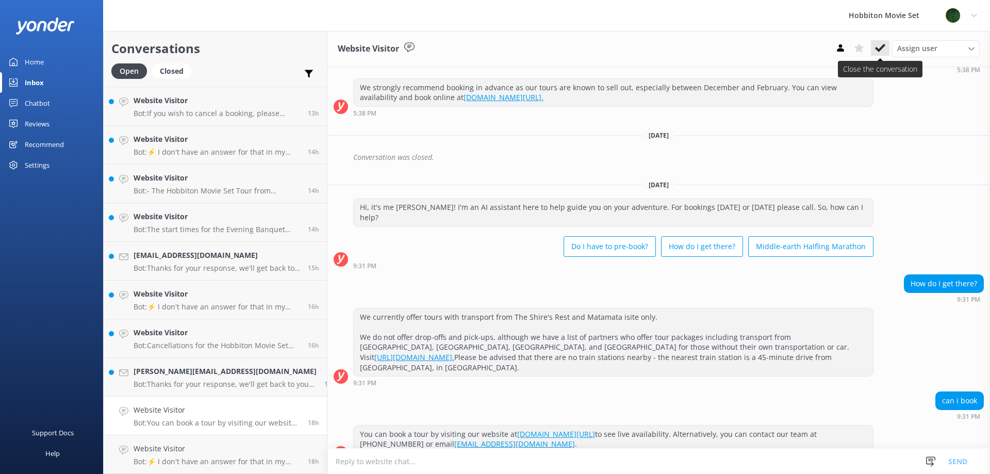
click at [882, 55] on button at bounding box center [880, 47] width 19 height 15
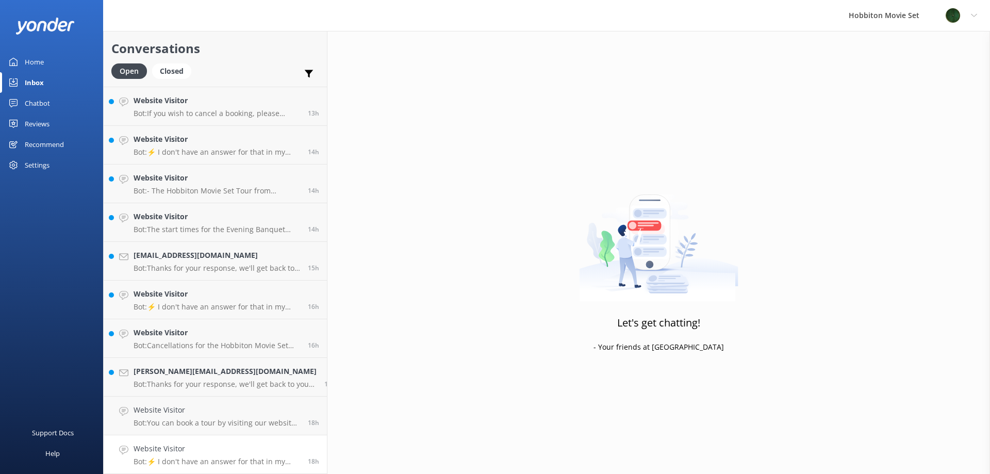
scroll to position [1236, 0]
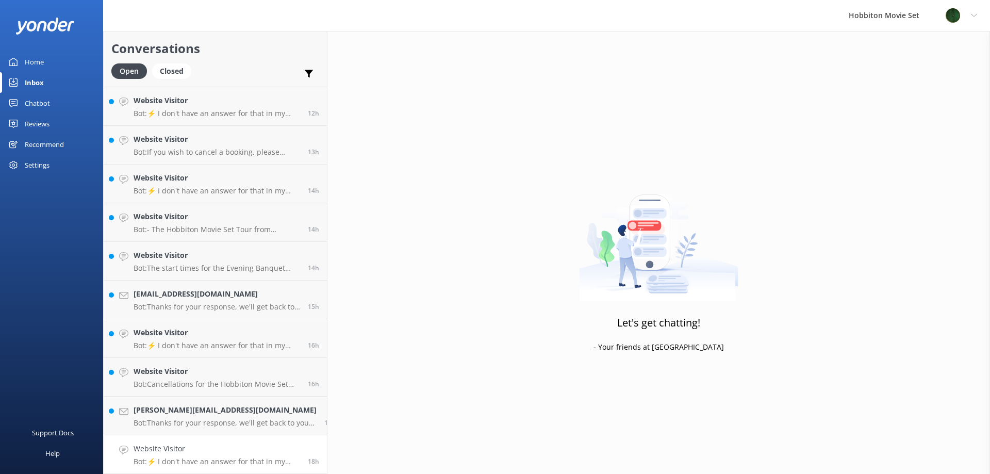
click at [225, 457] on p "Bot: ⚡ I don't have an answer for that in my knowledge base. Please try and rep…" at bounding box center [217, 461] width 167 height 9
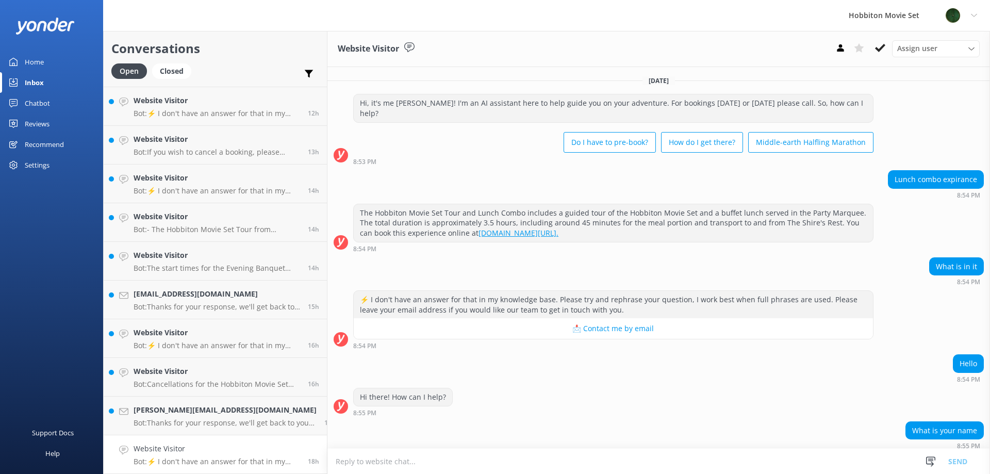
scroll to position [157, 0]
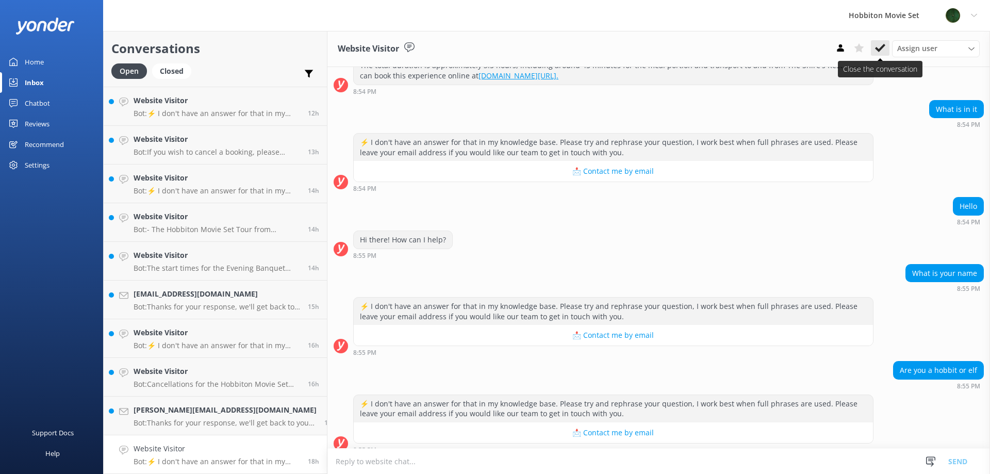
click at [880, 50] on use at bounding box center [880, 48] width 10 height 8
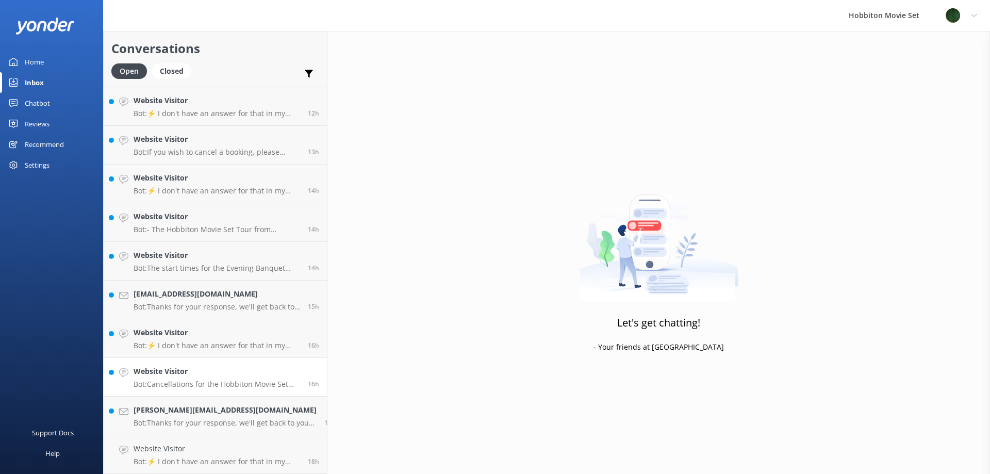
scroll to position [1197, 0]
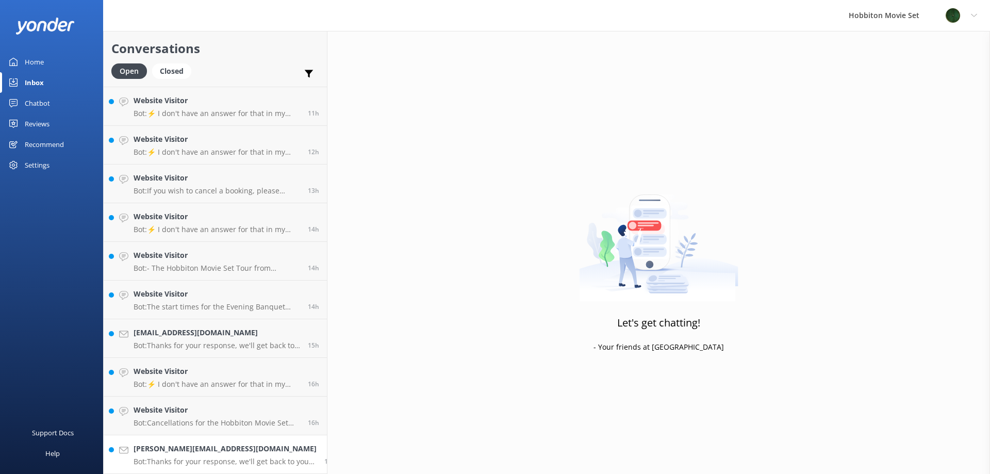
click at [190, 454] on h4 "[PERSON_NAME][EMAIL_ADDRESS][DOMAIN_NAME]" at bounding box center [225, 448] width 183 height 11
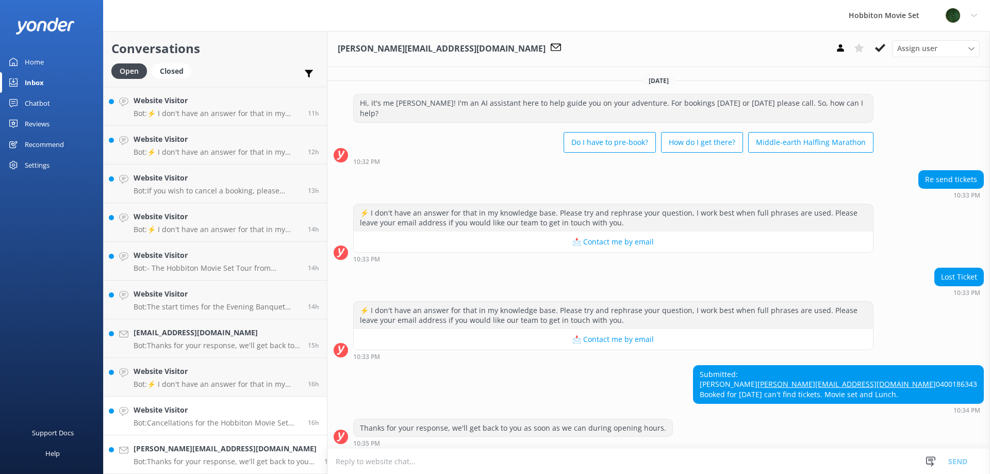
scroll to position [14, 0]
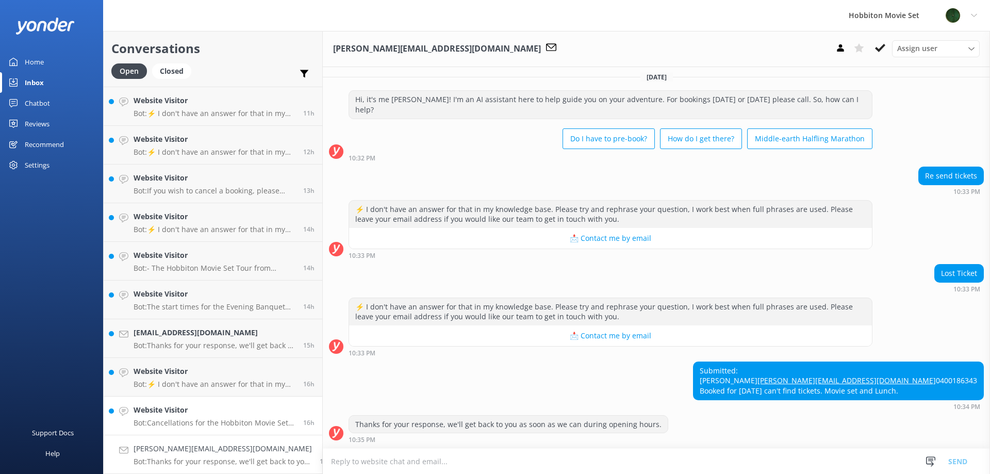
click at [128, 406] on link "Website Visitor Bot: Cancellations for the Hobbiton Movie Set tour must be made…" at bounding box center [213, 416] width 219 height 39
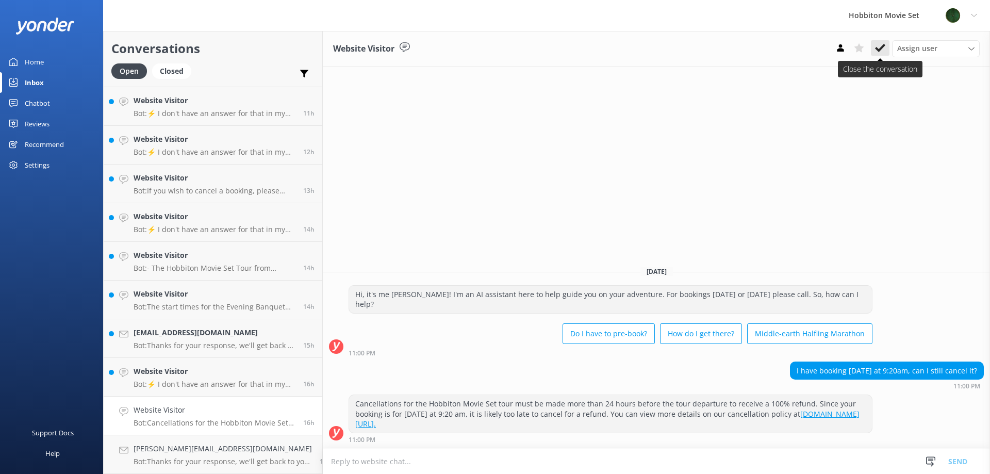
click at [880, 52] on icon at bounding box center [880, 48] width 10 height 10
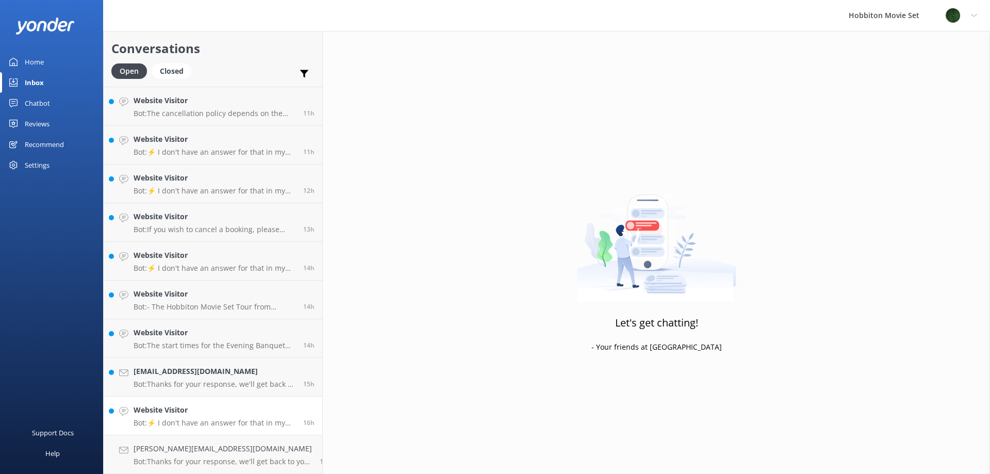
scroll to position [1158, 0]
click at [156, 403] on link "Website Visitor Bot: ⚡ I don't have an answer for that in my knowledge base. Pl…" at bounding box center [213, 416] width 219 height 39
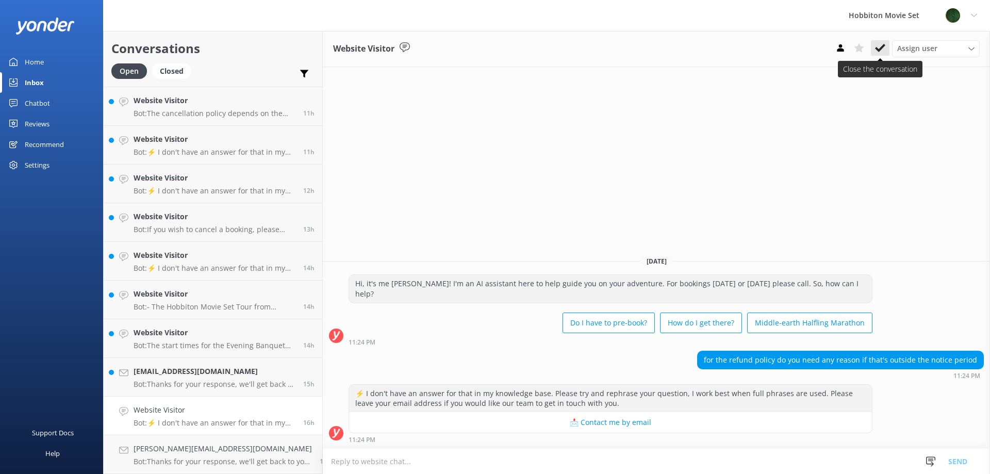
click at [884, 46] on icon at bounding box center [880, 48] width 10 height 10
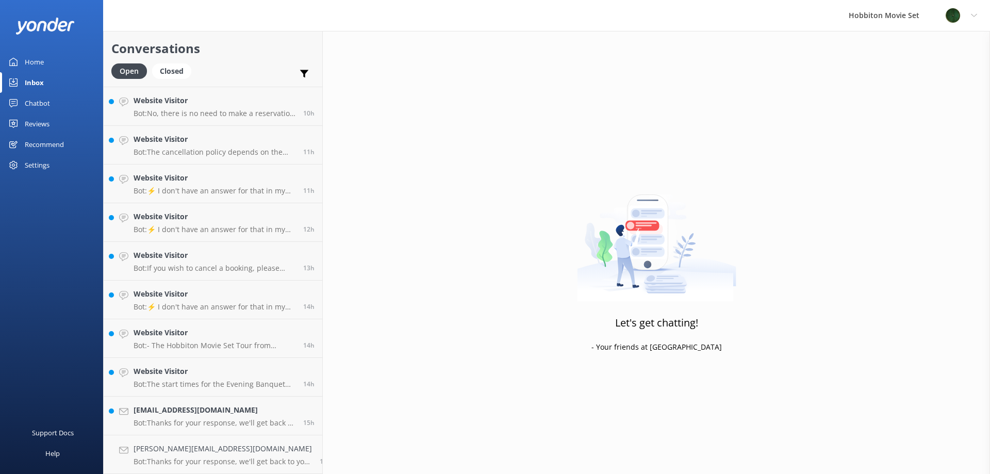
scroll to position [1120, 0]
click at [234, 378] on div "Website Visitor Bot: The start times for the Evening Banquet Tour vary by seaso…" at bounding box center [215, 377] width 162 height 23
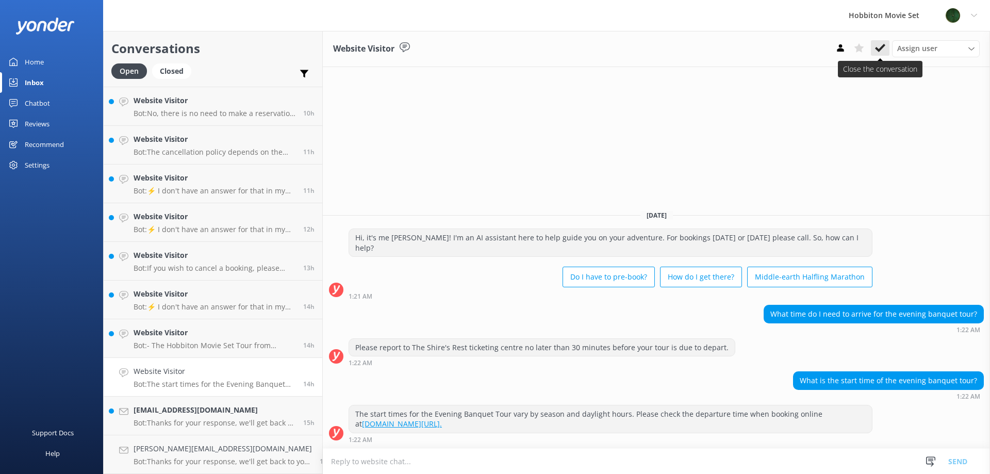
click at [874, 52] on button at bounding box center [880, 47] width 19 height 15
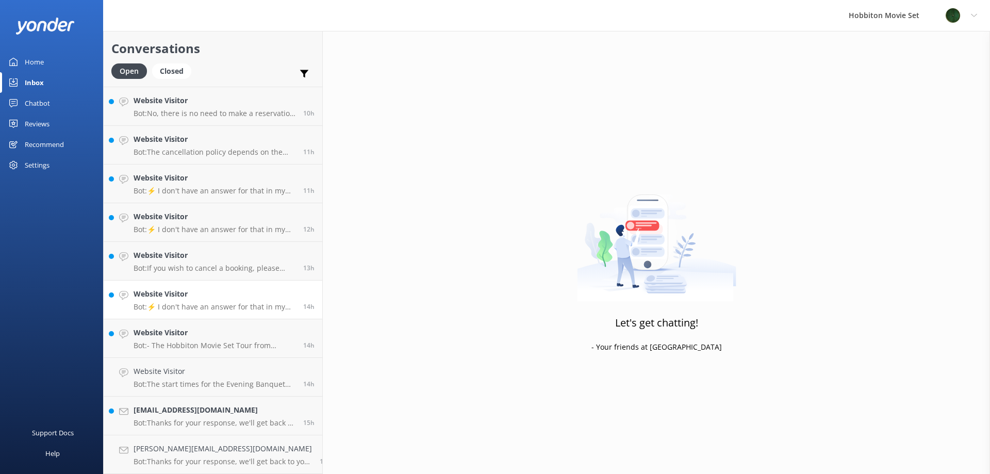
scroll to position [1081, 0]
click at [211, 382] on p "Bot: - The Hobbiton Movie Set Tour from [GEOGRAPHIC_DATA] i-SITE includes retur…" at bounding box center [215, 384] width 162 height 9
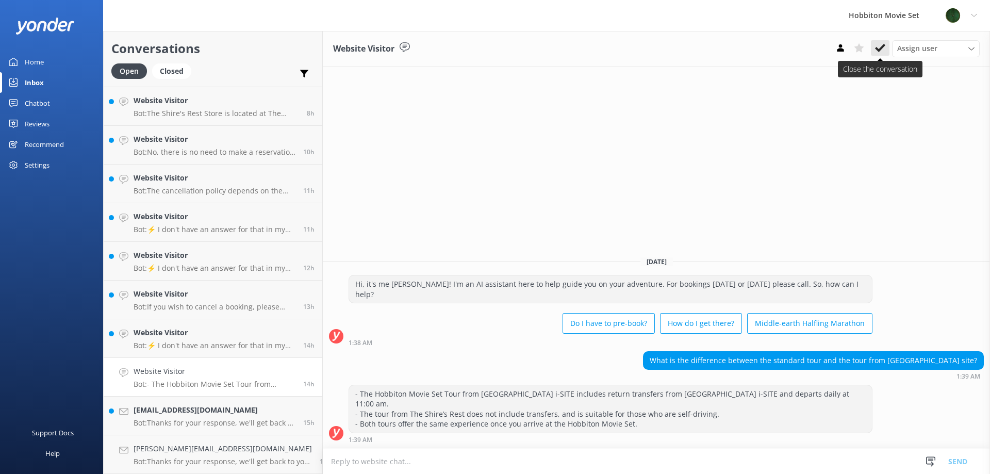
click at [880, 48] on use at bounding box center [880, 48] width 10 height 8
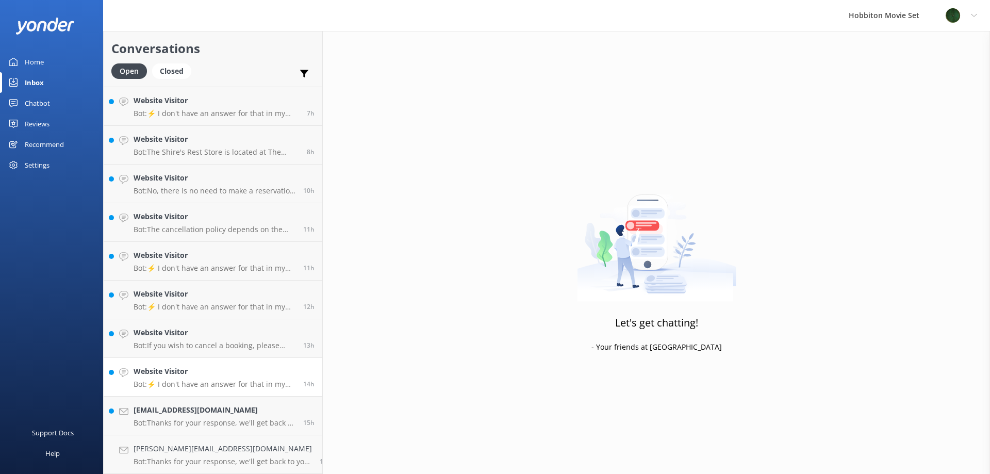
scroll to position [1042, 0]
click at [156, 376] on h4 "Website Visitor" at bounding box center [215, 371] width 162 height 11
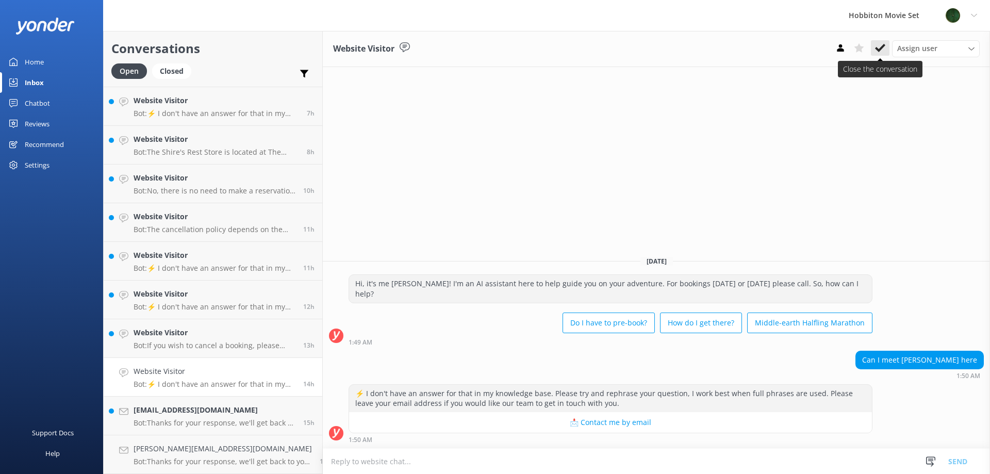
click at [881, 53] on icon at bounding box center [880, 48] width 10 height 10
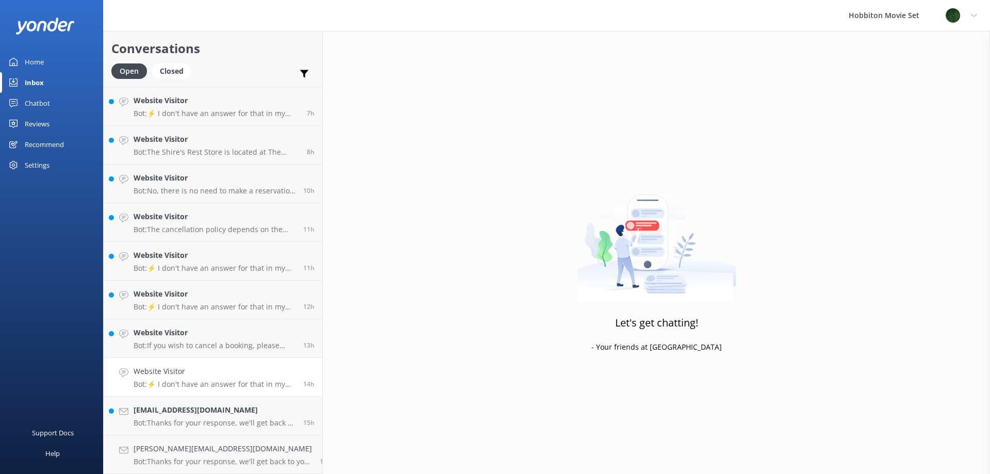
scroll to position [1004, 0]
click at [177, 370] on h4 "Website Visitor" at bounding box center [215, 371] width 162 height 11
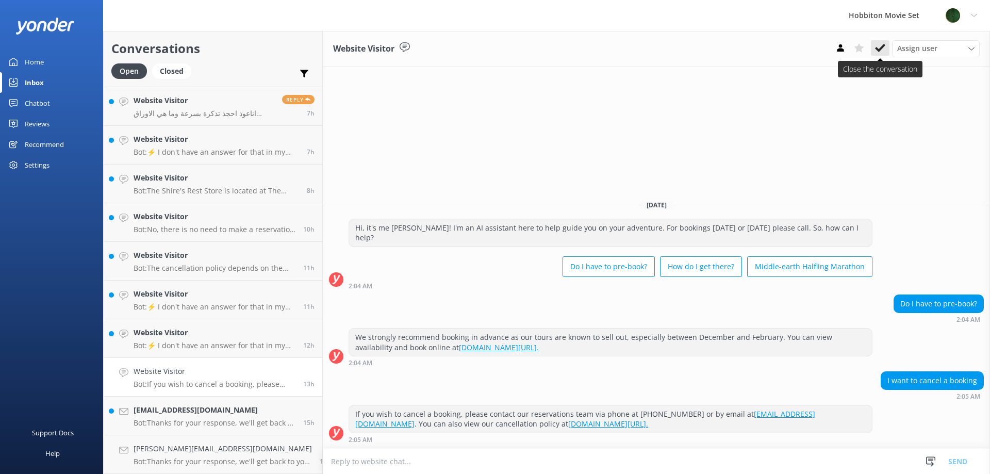
click at [881, 49] on use at bounding box center [880, 48] width 10 height 8
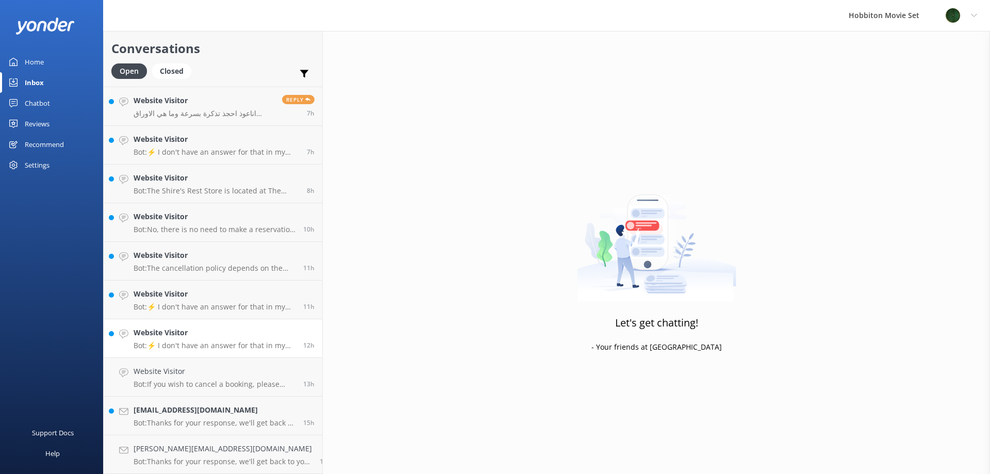
scroll to position [965, 0]
click at [149, 374] on h4 "Website Visitor" at bounding box center [215, 371] width 162 height 11
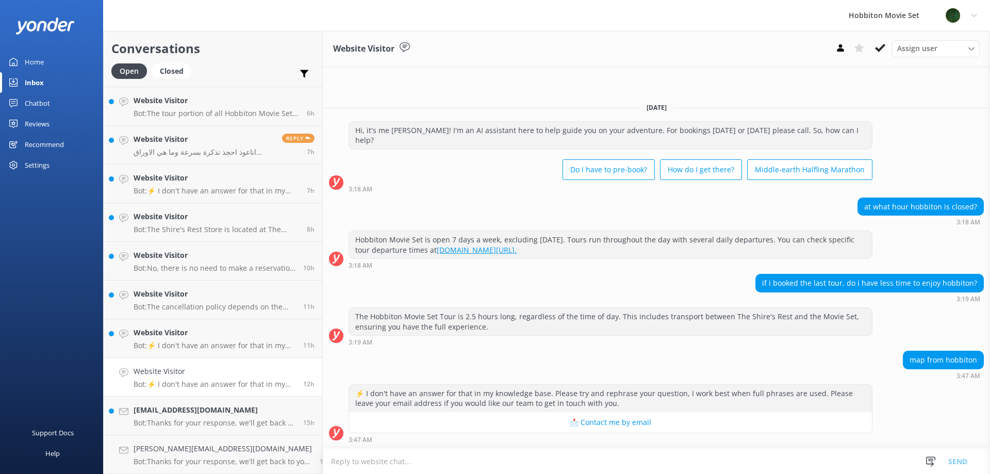
click at [878, 51] on use at bounding box center [880, 48] width 10 height 8
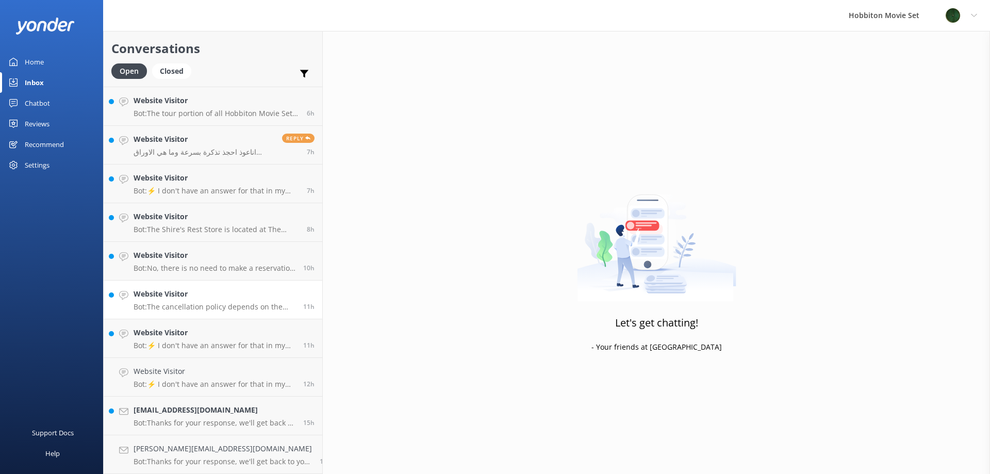
scroll to position [926, 0]
click at [202, 375] on h4 "Website Visitor" at bounding box center [215, 371] width 162 height 11
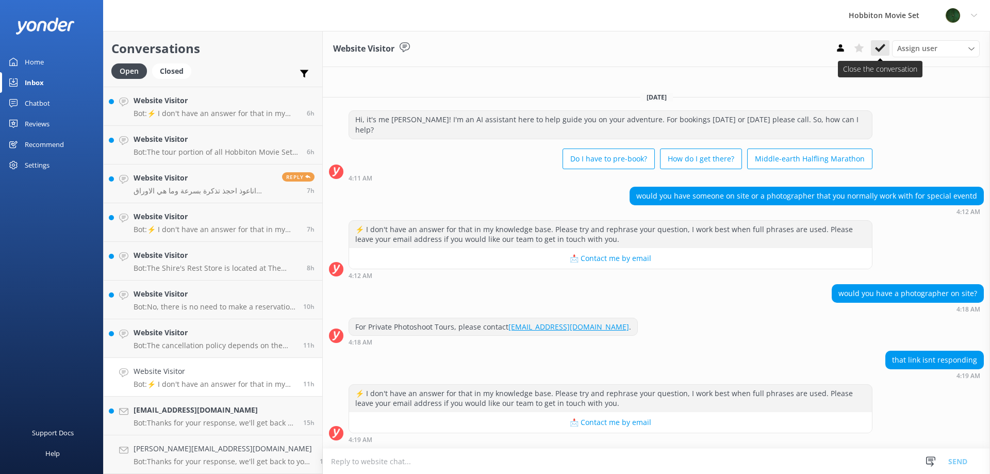
click at [878, 50] on use at bounding box center [880, 48] width 10 height 8
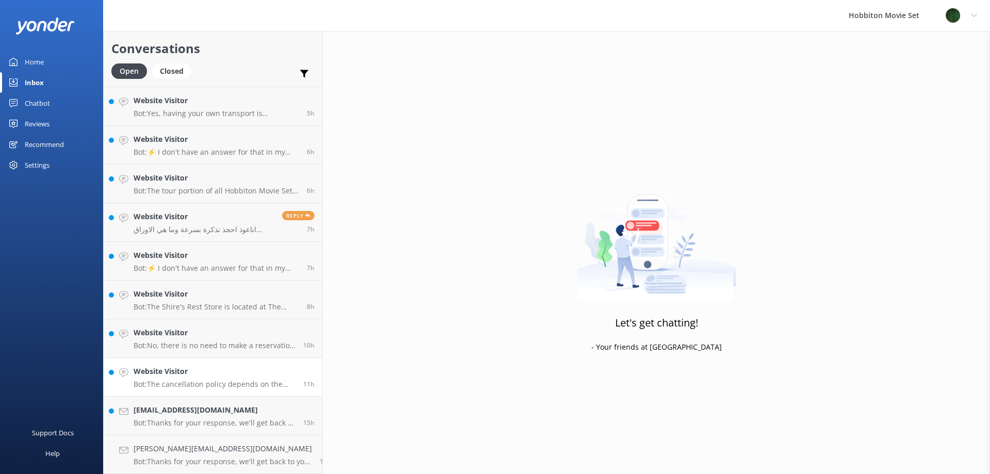
scroll to position [888, 0]
click at [225, 369] on h4 "Website Visitor" at bounding box center [215, 371] width 162 height 11
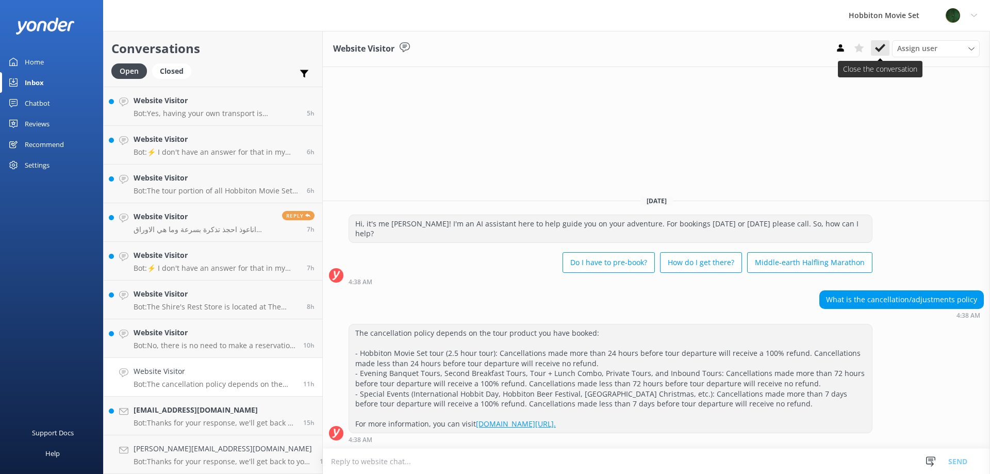
click at [881, 46] on icon at bounding box center [880, 48] width 10 height 10
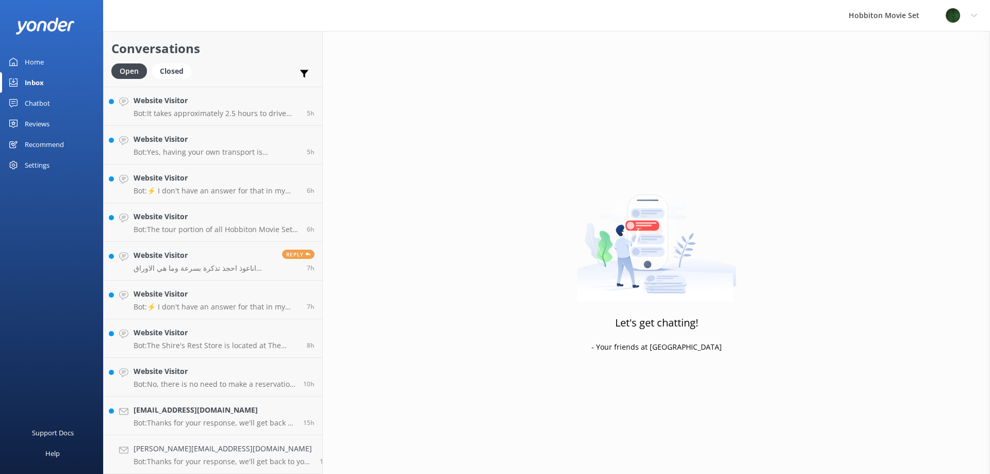
scroll to position [849, 0]
click at [202, 380] on p "Bot: No, there is no need to make a reservation for parking at The [GEOGRAPHIC_…" at bounding box center [215, 384] width 162 height 9
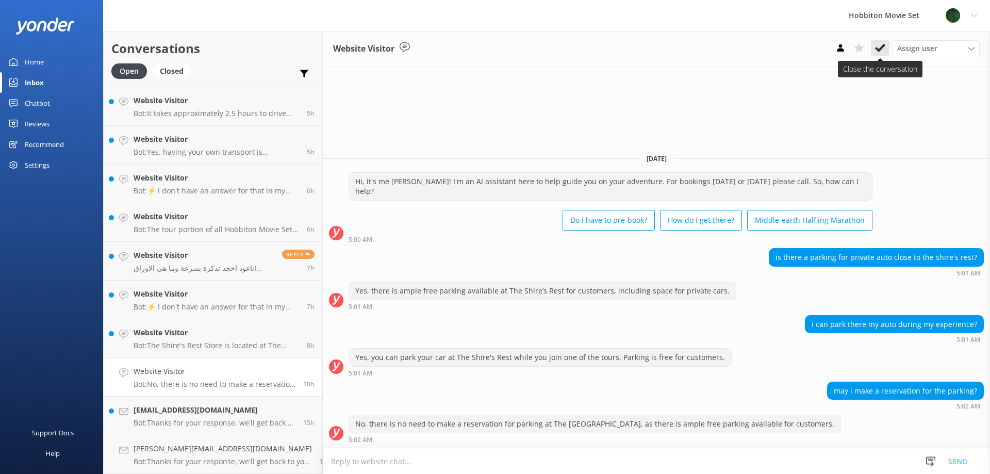
click at [881, 48] on use at bounding box center [880, 48] width 10 height 8
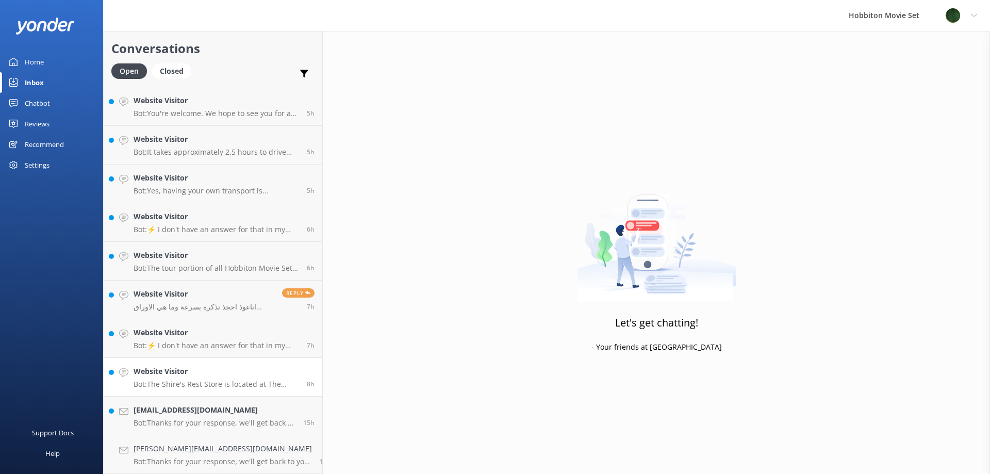
scroll to position [810, 0]
click at [176, 376] on h4 "Website Visitor" at bounding box center [217, 371] width 166 height 11
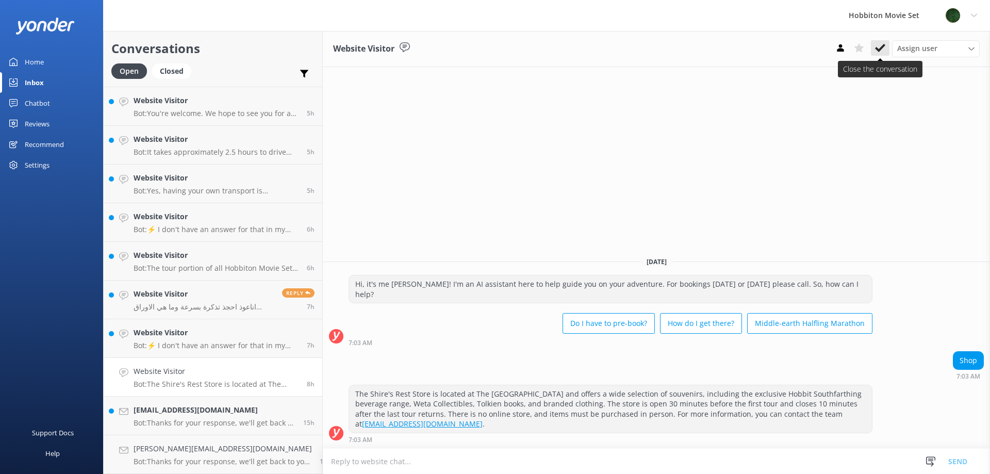
click at [876, 51] on icon at bounding box center [880, 48] width 10 height 10
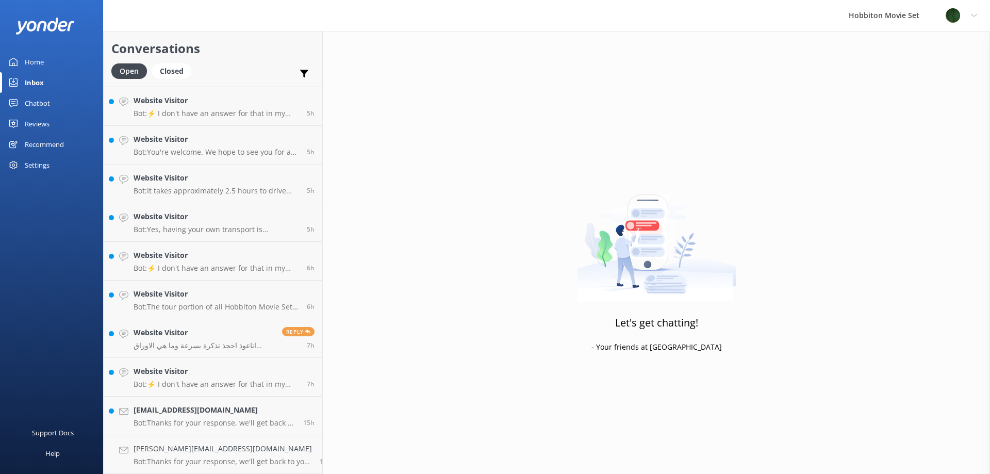
scroll to position [772, 0]
click at [133, 380] on link "Website Visitor Bot: ⚡ I don't have an answer for that in my knowledge base. Pl…" at bounding box center [213, 377] width 219 height 39
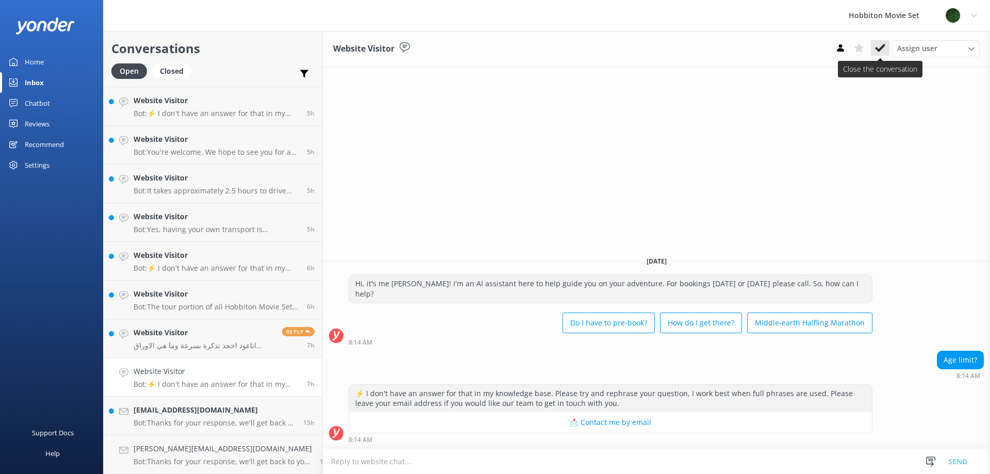
click at [877, 47] on icon at bounding box center [880, 48] width 10 height 10
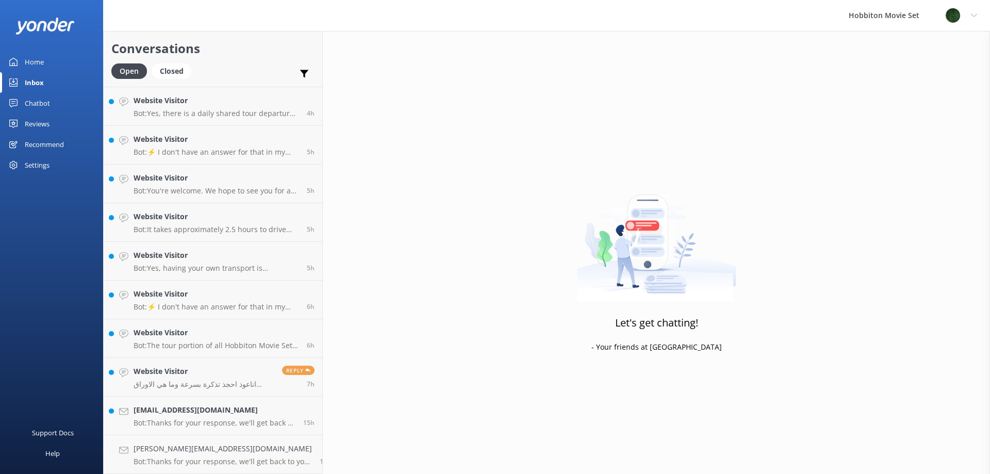
scroll to position [733, 0]
click at [189, 378] on div "Website Visitor اناعوذ احجذ تذكرة بسرعة وما هي الاوراق المطلوب ال اجمل بلد في ا…" at bounding box center [204, 377] width 141 height 23
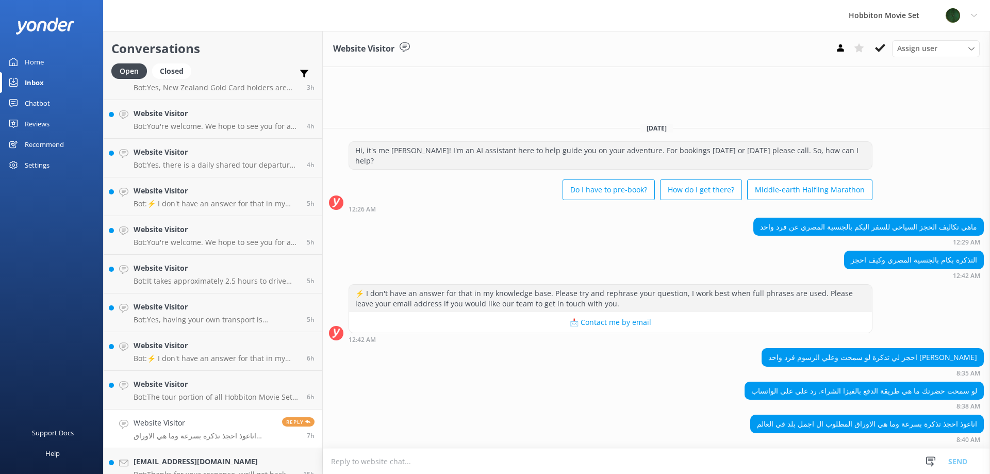
scroll to position [733, 0]
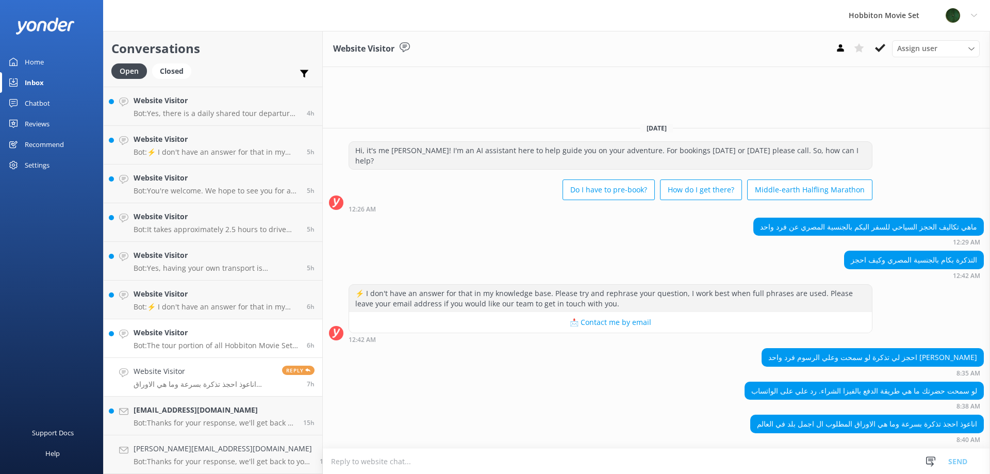
click at [209, 340] on div "Website Visitor Bot: The tour portion of all Hobbiton Movie Set tour experience…" at bounding box center [217, 338] width 166 height 23
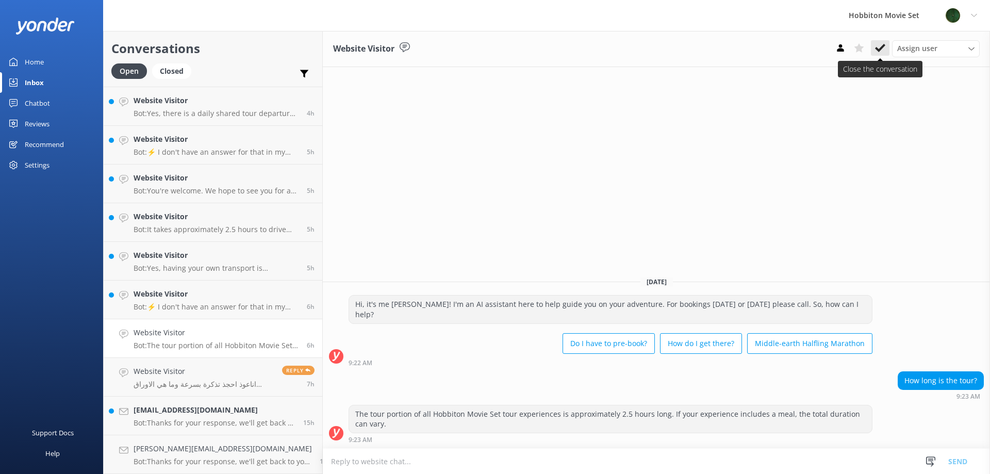
click at [878, 50] on use at bounding box center [880, 48] width 10 height 8
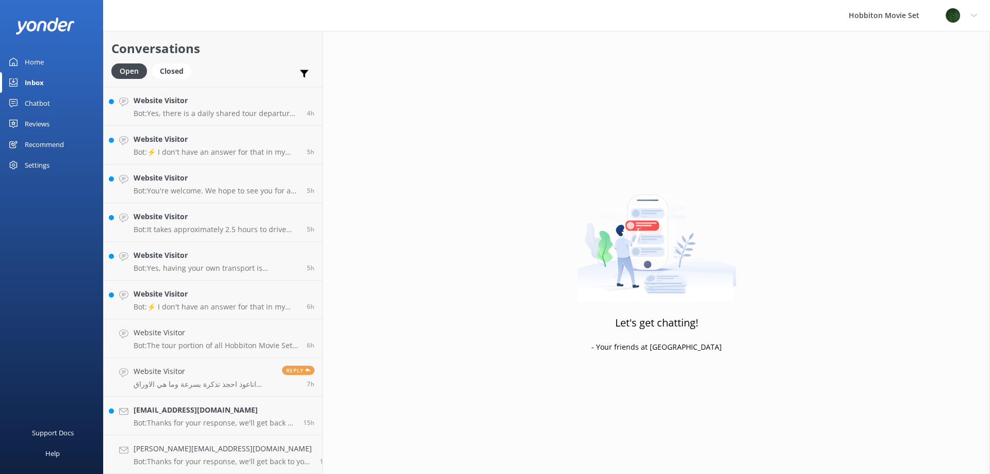
scroll to position [694, 0]
click at [144, 342] on p "Bot: ⚡ I don't have an answer for that in my knowledge base. Please try and rep…" at bounding box center [217, 345] width 166 height 9
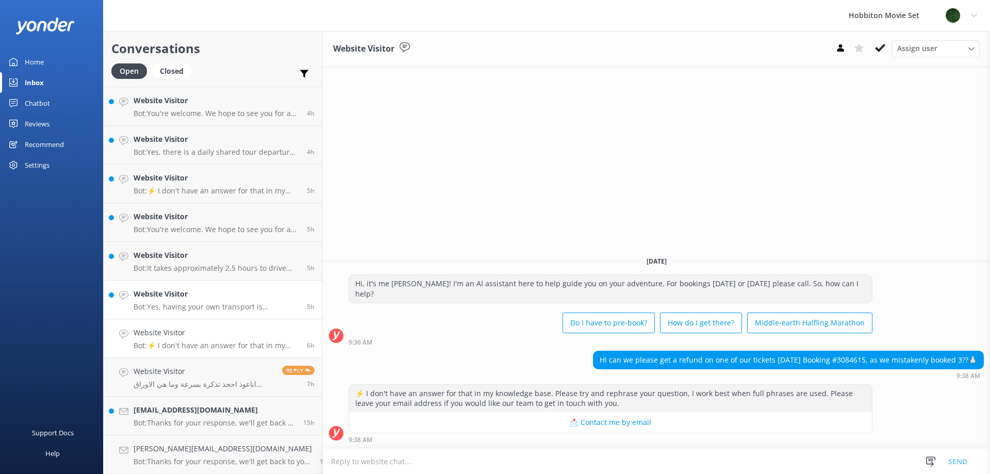
click at [206, 292] on h4 "Website Visitor" at bounding box center [217, 293] width 166 height 11
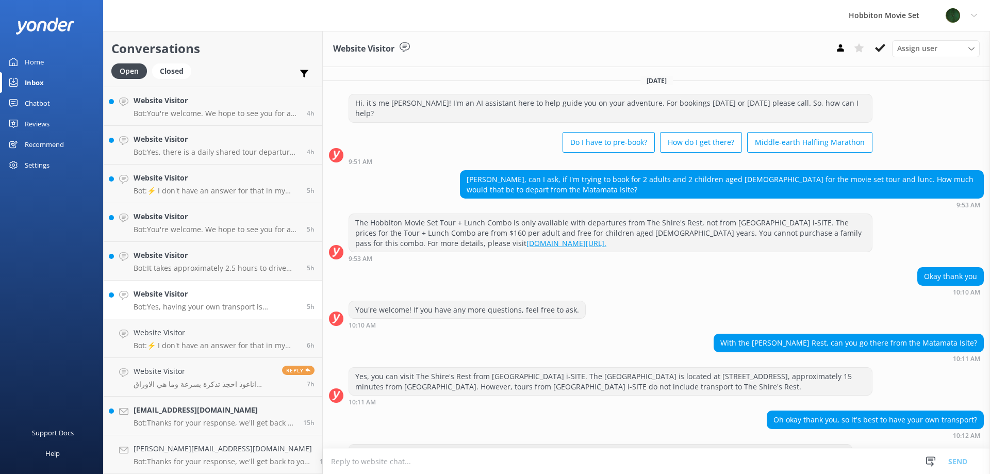
scroll to position [19, 0]
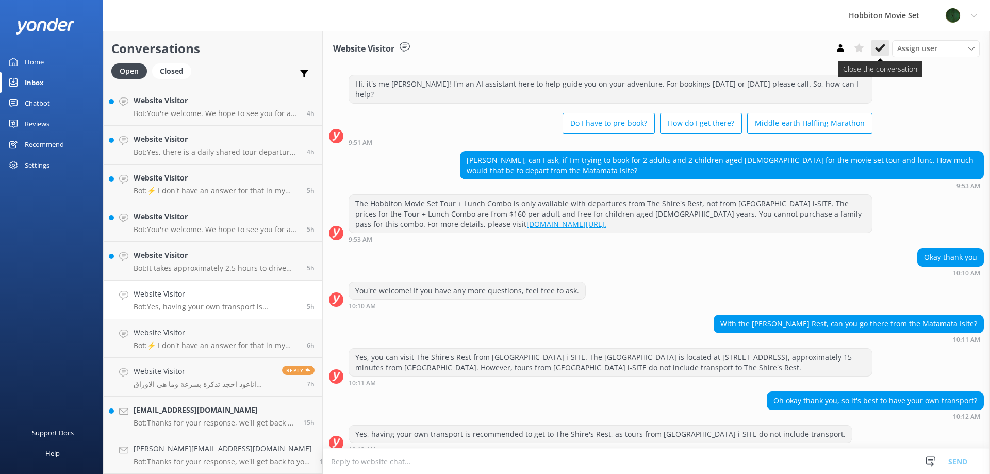
click at [877, 48] on use at bounding box center [880, 48] width 10 height 8
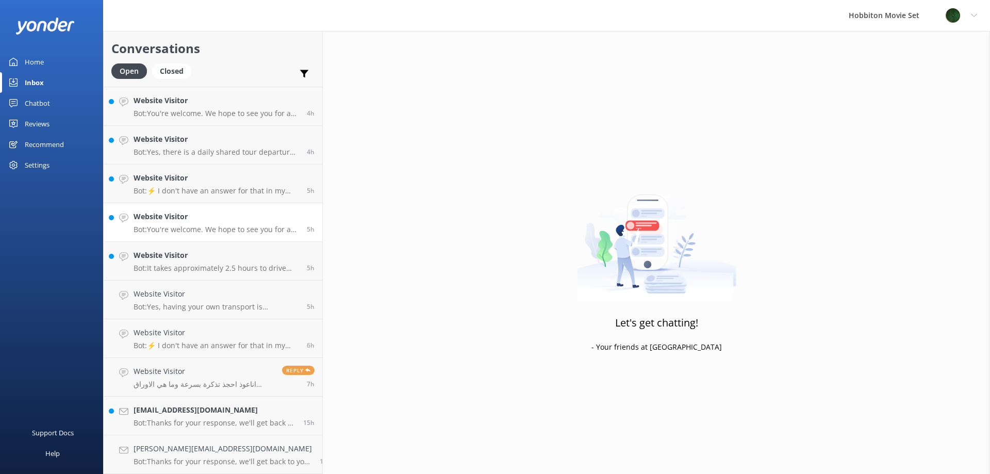
scroll to position [655, 0]
click at [172, 317] on link "Website Visitor Bot: It takes approximately 2.5 hours to drive from [GEOGRAPHIC…" at bounding box center [213, 300] width 219 height 39
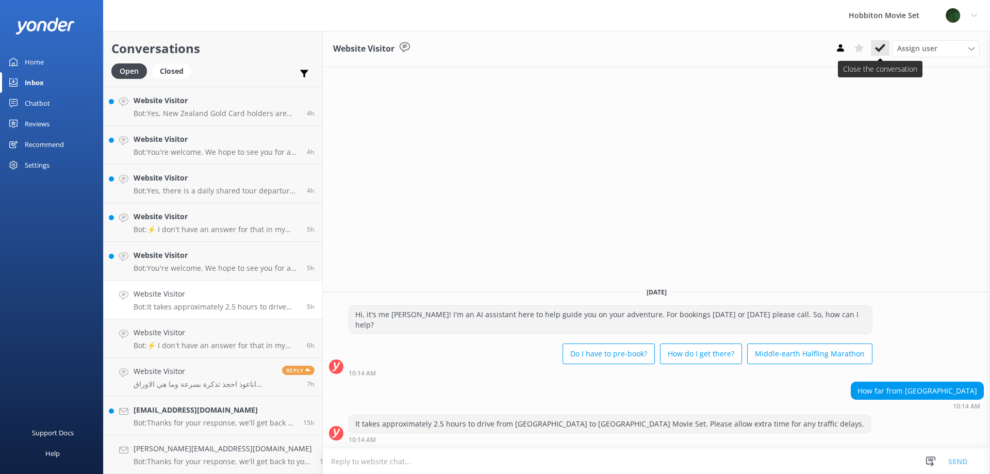
click at [876, 52] on icon at bounding box center [880, 48] width 10 height 10
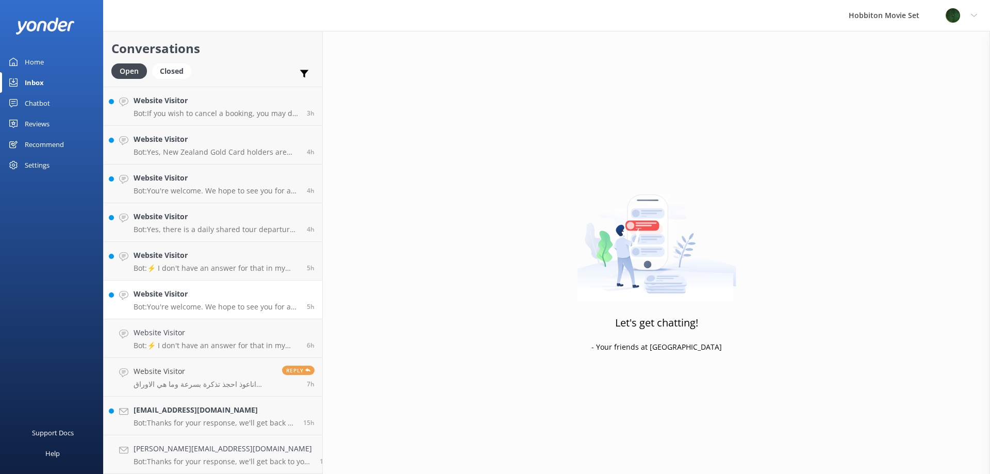
scroll to position [617, 0]
click at [170, 296] on h4 "Website Visitor" at bounding box center [217, 293] width 166 height 11
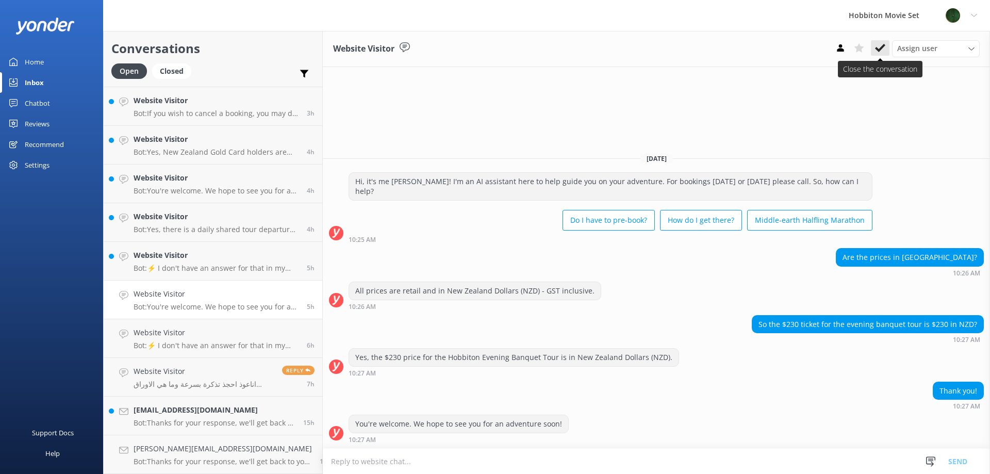
click at [878, 49] on use at bounding box center [880, 48] width 10 height 8
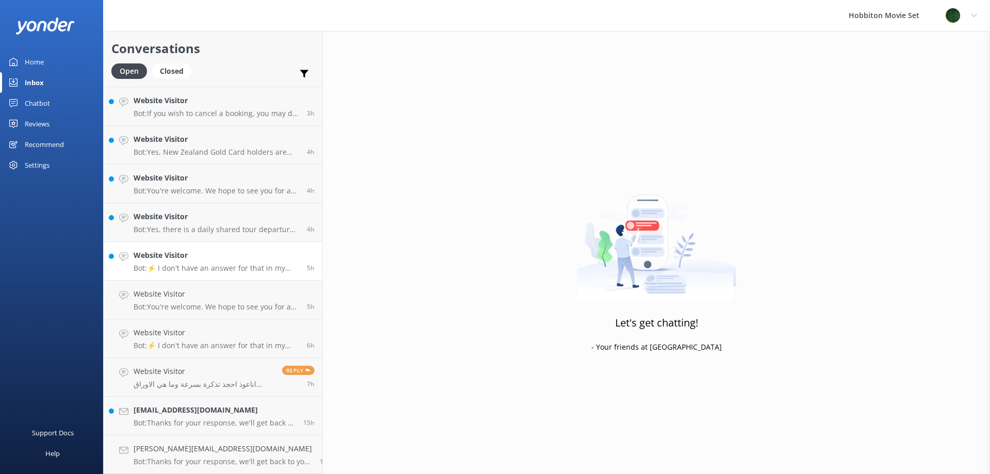
scroll to position [578, 0]
click at [171, 287] on link "Website Visitor Bot: ⚡ I don't have an answer for that in my knowledge base. Pl…" at bounding box center [213, 300] width 219 height 39
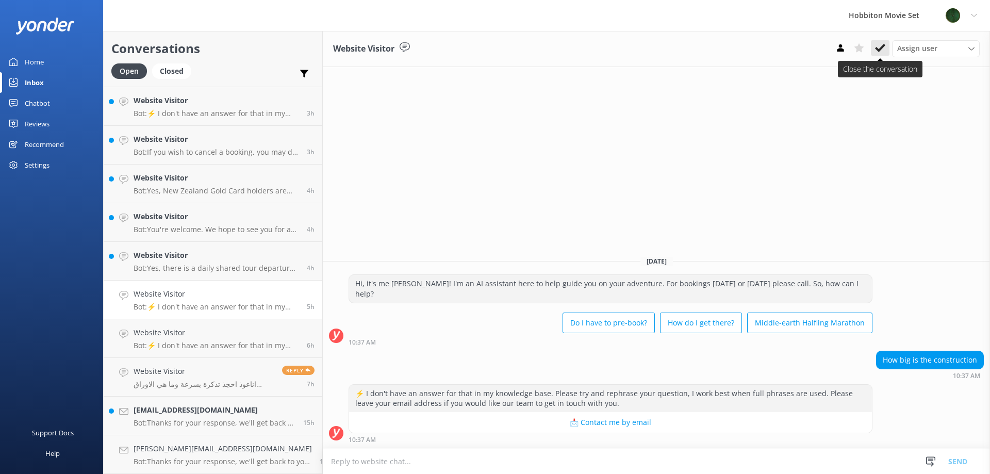
click at [881, 50] on use at bounding box center [880, 48] width 10 height 8
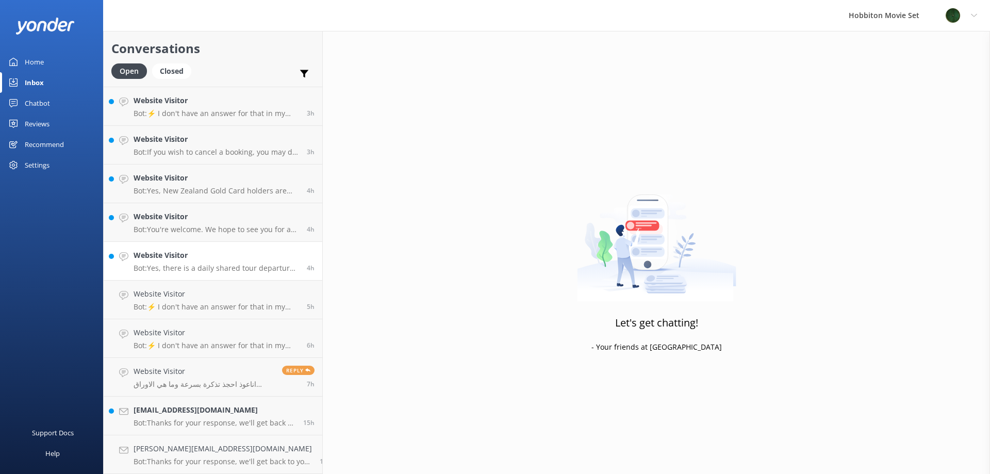
scroll to position [539, 0]
click at [174, 300] on div "Website Visitor Bot: Yes, there is a daily shared tour departure from [GEOGRAPH…" at bounding box center [217, 299] width 166 height 23
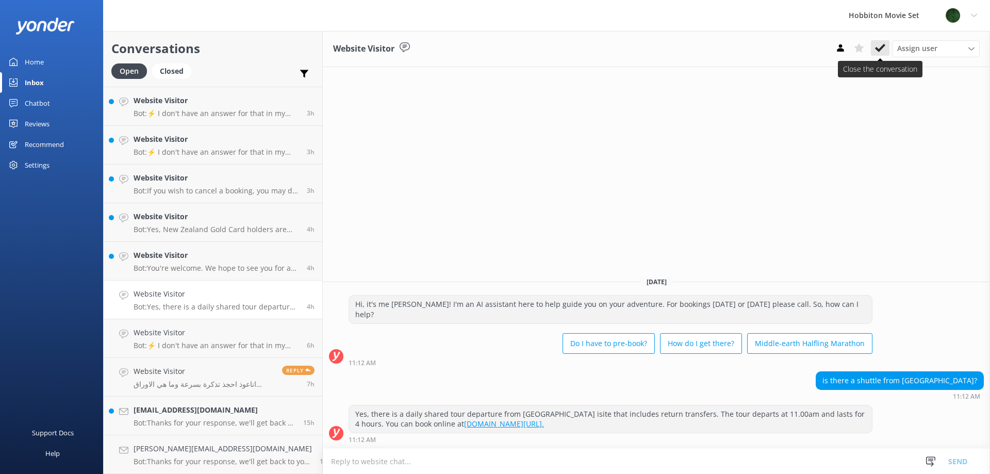
click at [881, 52] on icon at bounding box center [880, 48] width 10 height 10
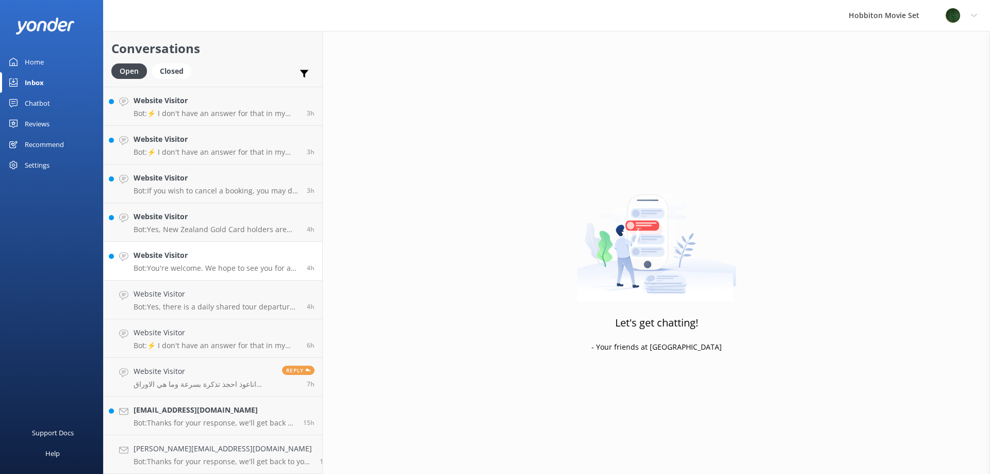
scroll to position [501, 0]
click at [160, 301] on div "Website Visitor Bot: You're welcome. We hope to see you for an adventure soon!" at bounding box center [217, 299] width 166 height 23
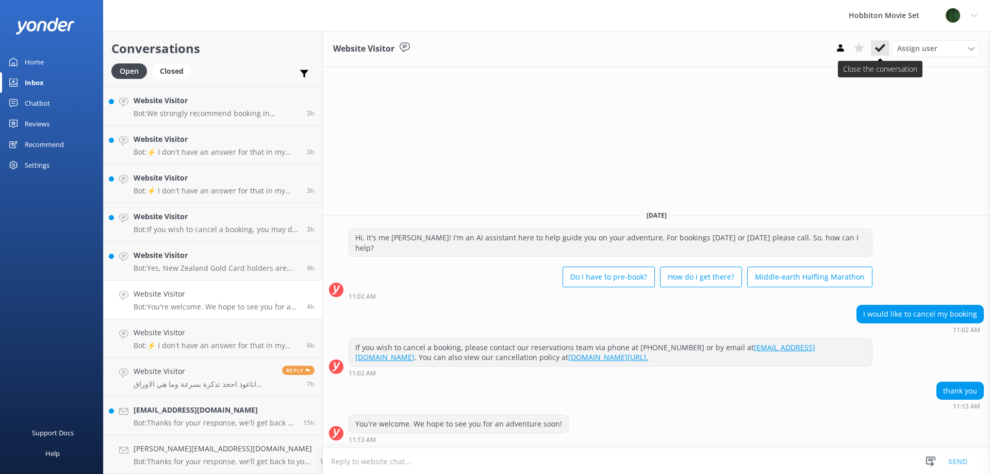
click at [878, 47] on icon at bounding box center [880, 48] width 10 height 10
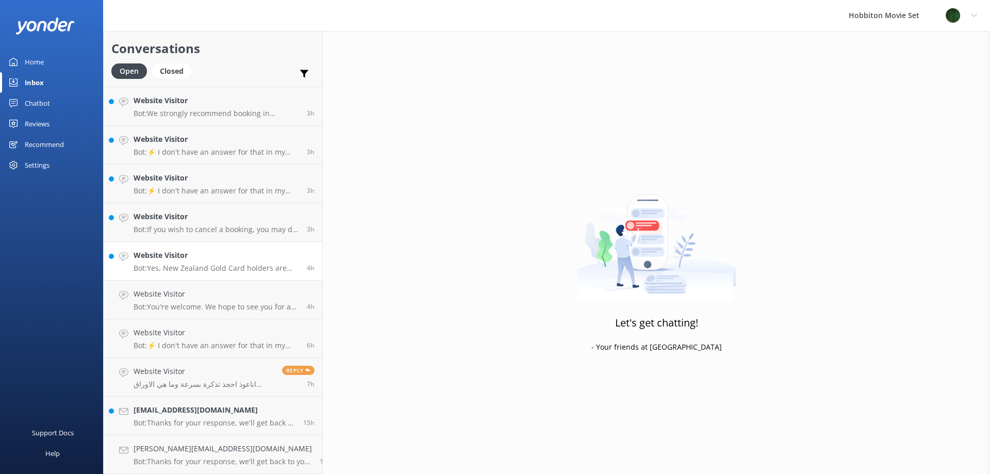
scroll to position [462, 0]
click at [200, 289] on link "Website Visitor Bot: Yes, New Zealand Gold Card holders are eligible for a $10 …" at bounding box center [213, 300] width 219 height 39
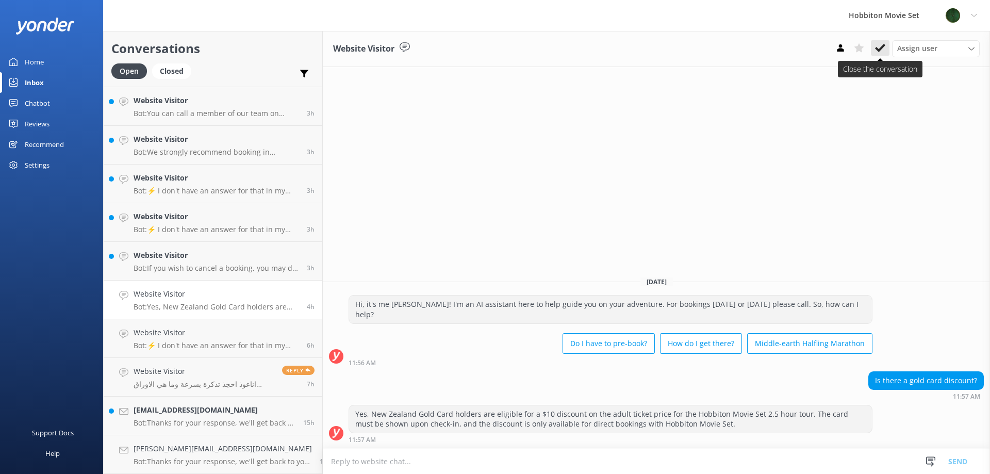
click at [874, 51] on button at bounding box center [880, 47] width 19 height 15
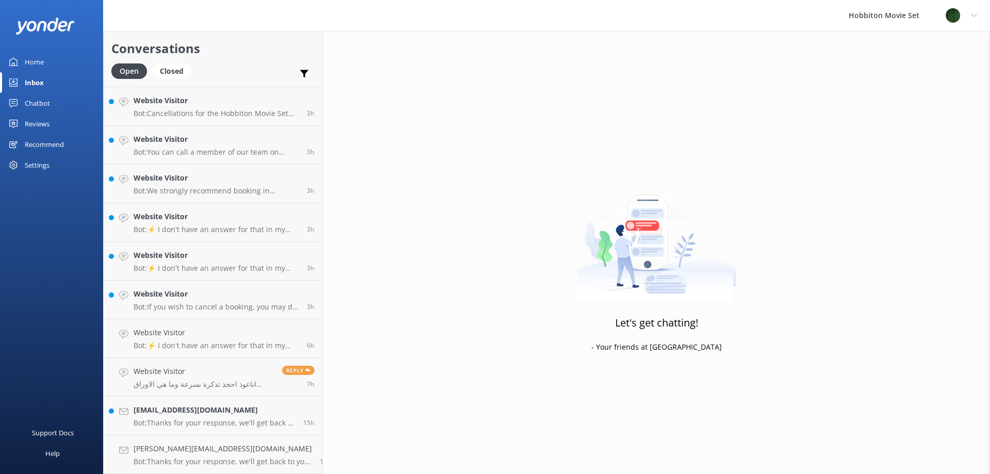
scroll to position [423, 0]
click at [220, 302] on div "Website Visitor Bot: If you wish to cancel a booking, you may do so by contacti…" at bounding box center [217, 299] width 166 height 23
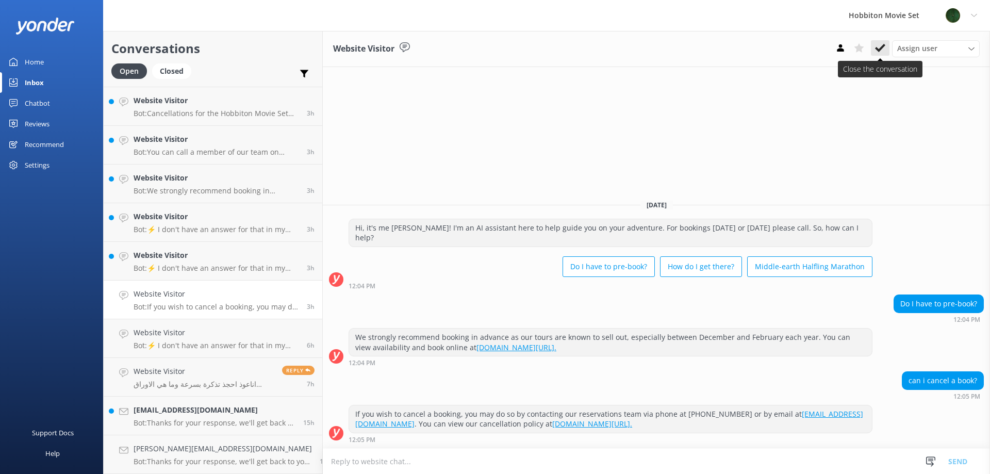
click at [879, 45] on icon at bounding box center [880, 48] width 10 height 10
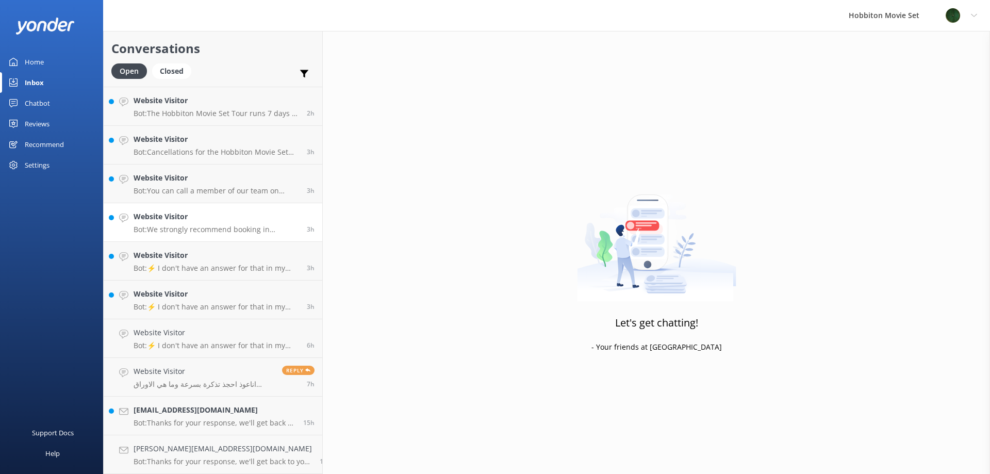
scroll to position [385, 0]
click at [209, 299] on h4 "Website Visitor" at bounding box center [217, 293] width 166 height 11
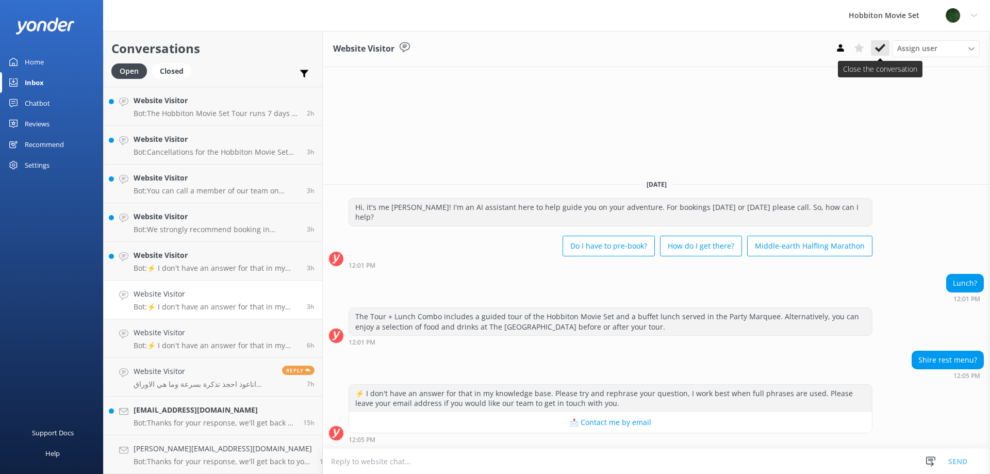
click at [880, 45] on icon at bounding box center [880, 48] width 10 height 10
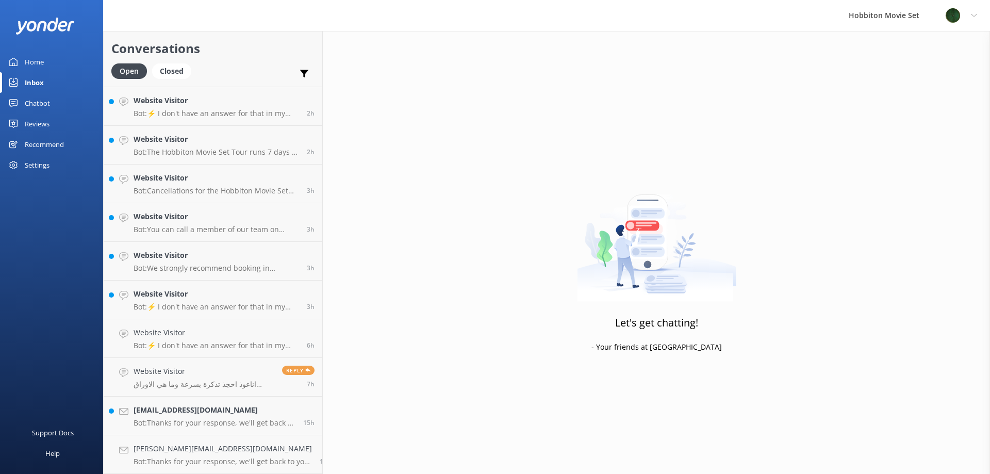
scroll to position [346, 0]
click at [169, 293] on h4 "Website Visitor" at bounding box center [217, 293] width 166 height 11
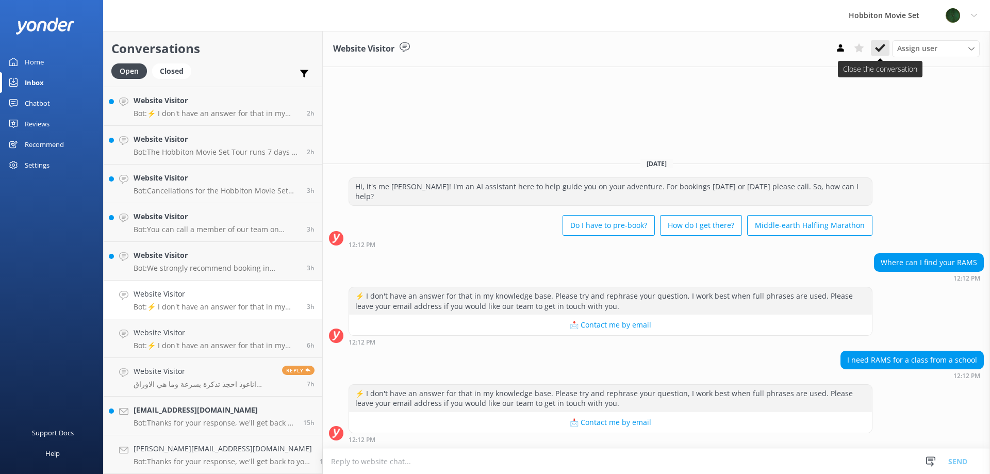
click at [878, 48] on icon at bounding box center [880, 48] width 10 height 10
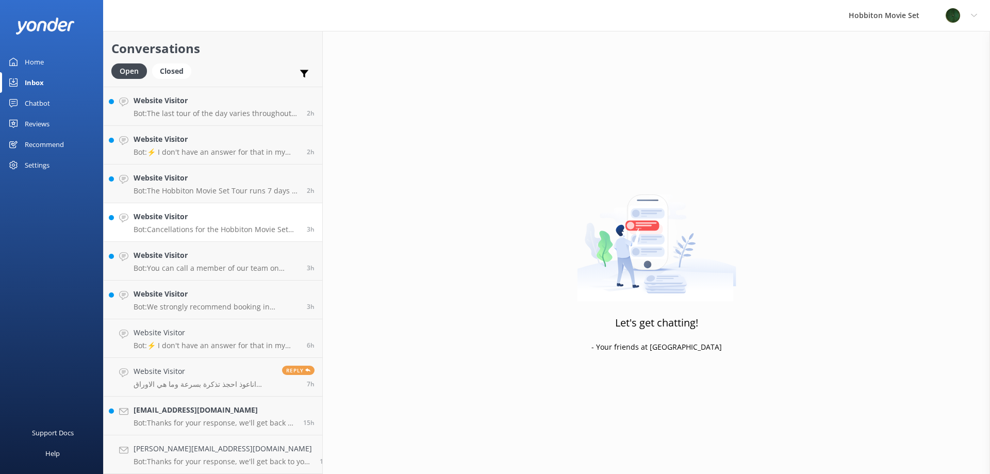
scroll to position [307, 0]
click at [192, 303] on p "Bot: We strongly recommend booking in advance as our tours are known to sell ou…" at bounding box center [217, 306] width 166 height 9
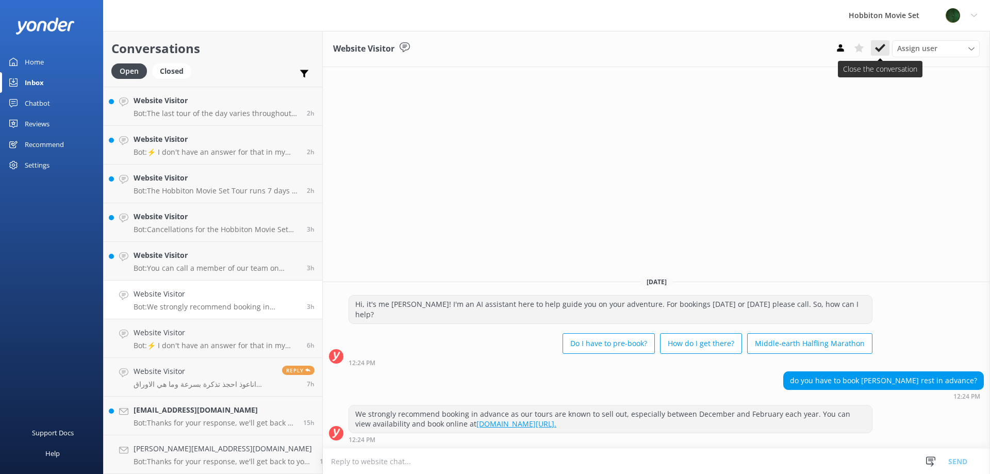
click at [879, 47] on icon at bounding box center [880, 48] width 10 height 10
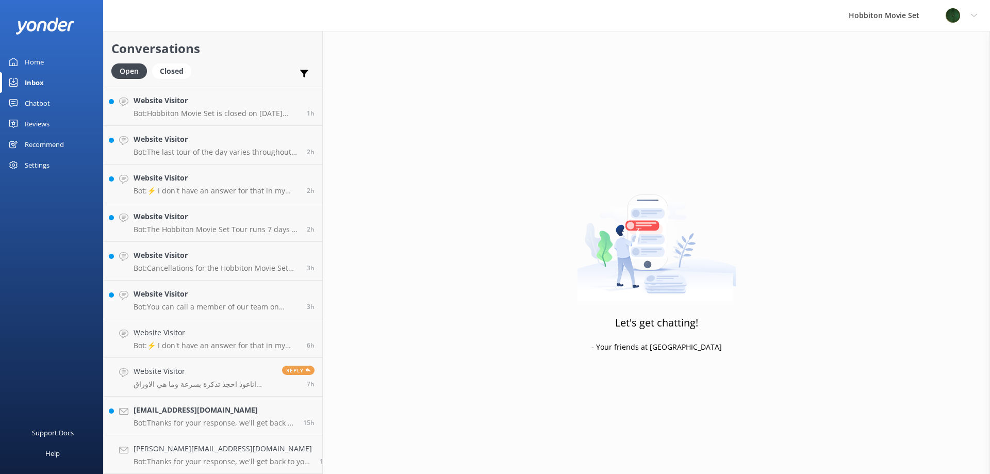
scroll to position [269, 0]
click at [157, 290] on h4 "Website Visitor" at bounding box center [217, 293] width 166 height 11
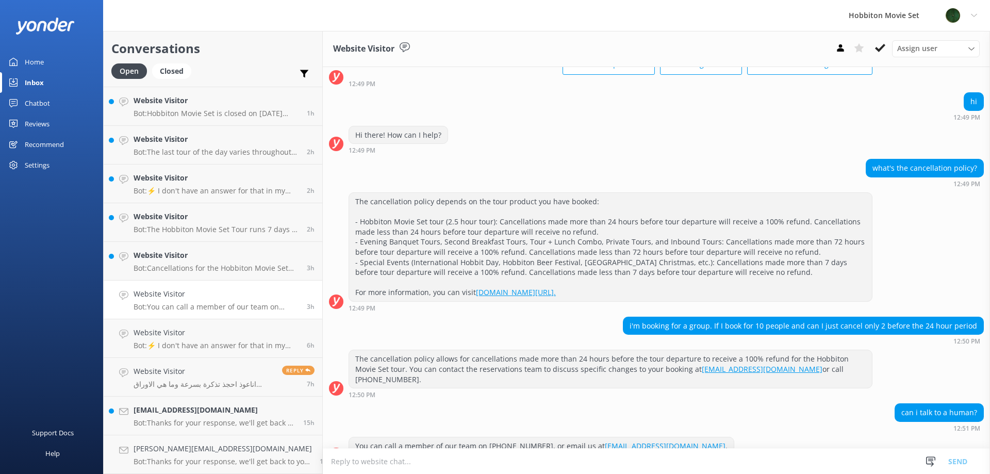
scroll to position [79, 0]
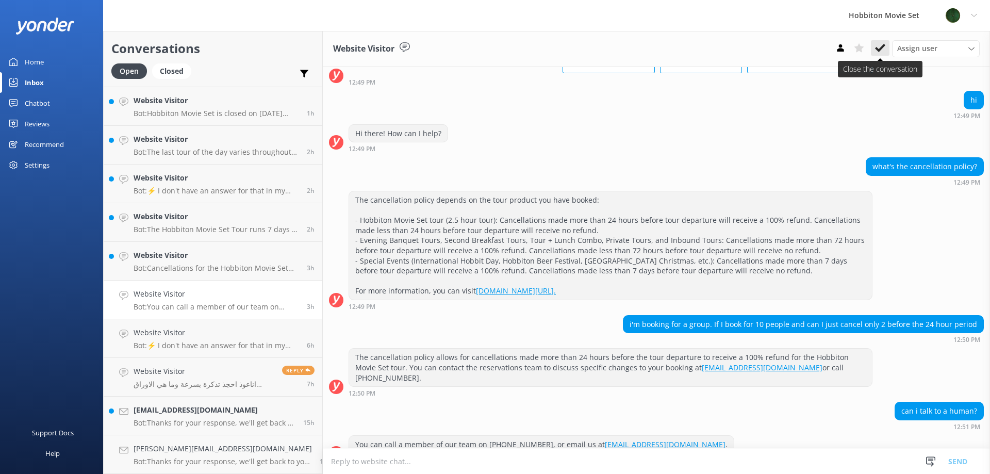
click at [880, 48] on icon at bounding box center [880, 48] width 10 height 10
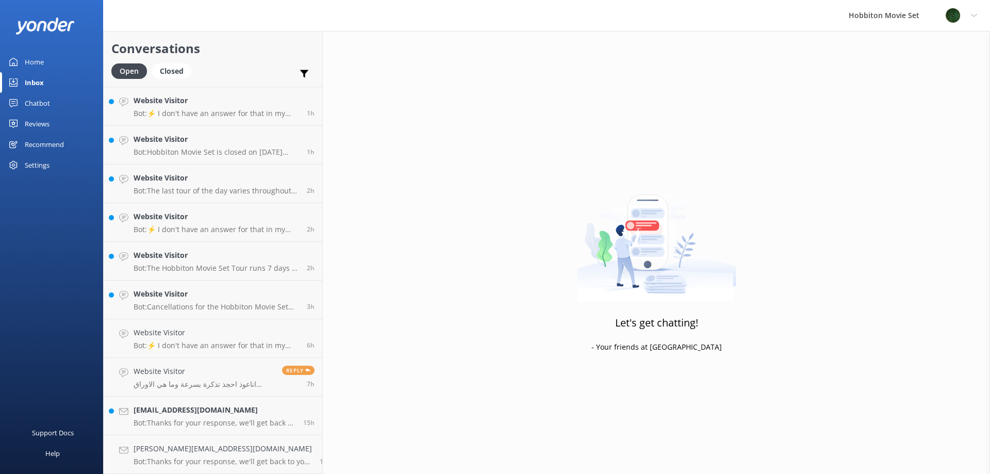
scroll to position [230, 0]
click at [163, 308] on p "Bot: Cancellations for the Hobbiton Movie Set Tour made more than 24 hours befo…" at bounding box center [217, 306] width 166 height 9
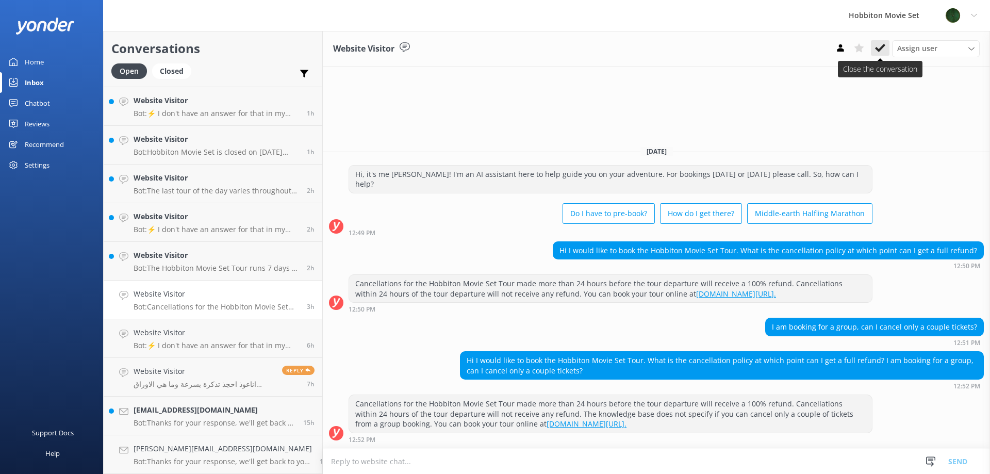
click at [882, 49] on use at bounding box center [880, 48] width 10 height 8
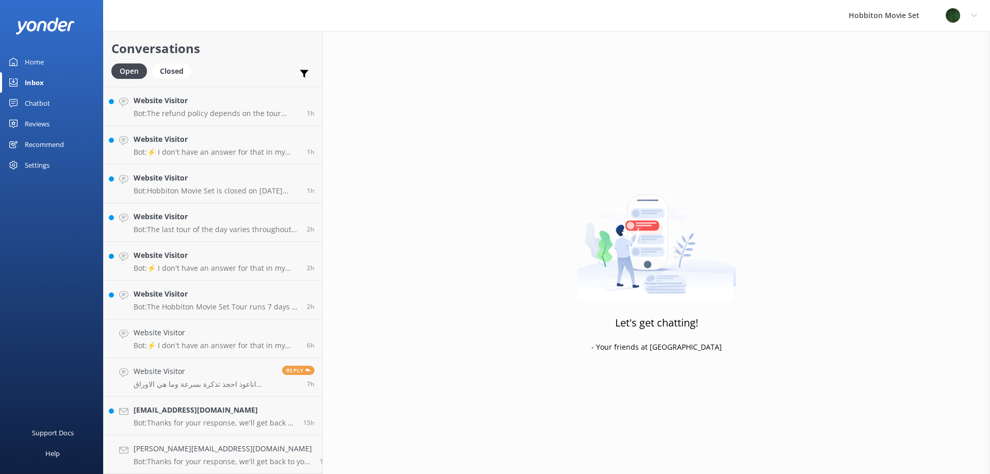
scroll to position [191, 0]
click at [229, 299] on h4 "Website Visitor" at bounding box center [217, 293] width 166 height 11
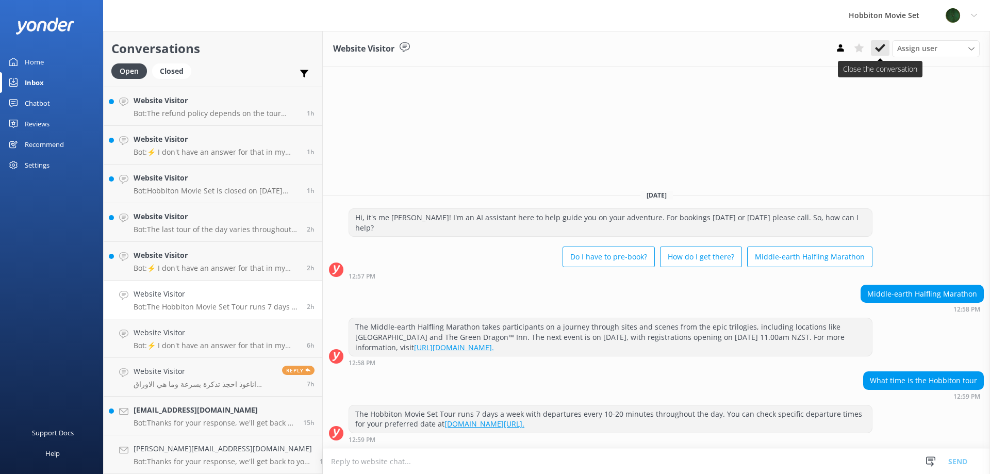
click at [876, 50] on icon at bounding box center [880, 48] width 10 height 10
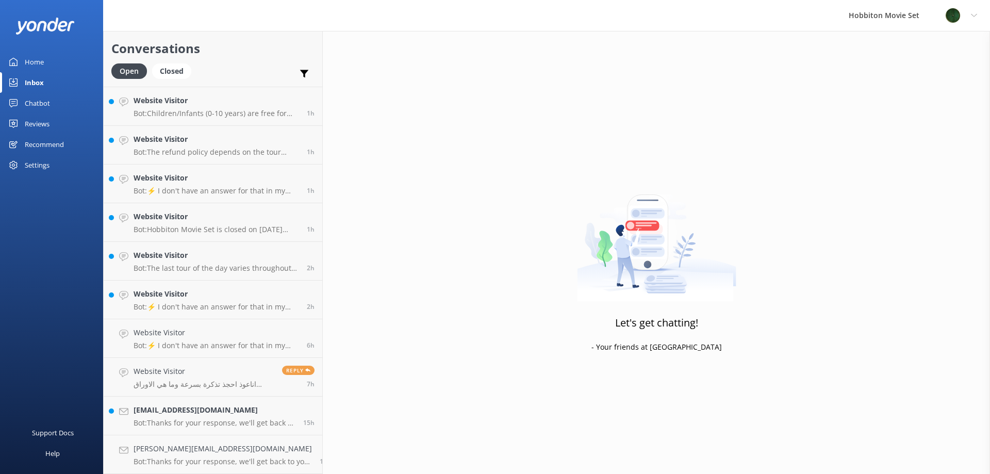
scroll to position [153, 0]
click at [226, 304] on p "Bot: ⚡ I don't have an answer for that in my knowledge base. Please try and rep…" at bounding box center [217, 306] width 166 height 9
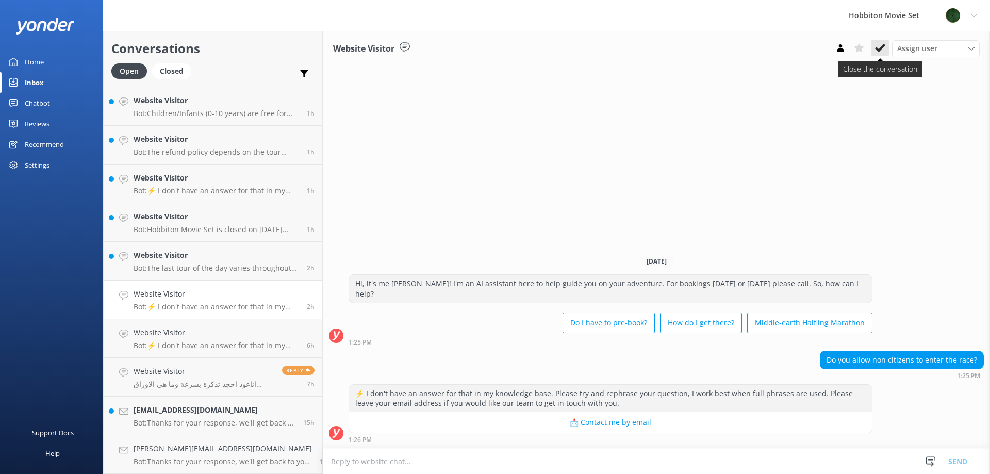
click at [887, 48] on button at bounding box center [880, 47] width 19 height 15
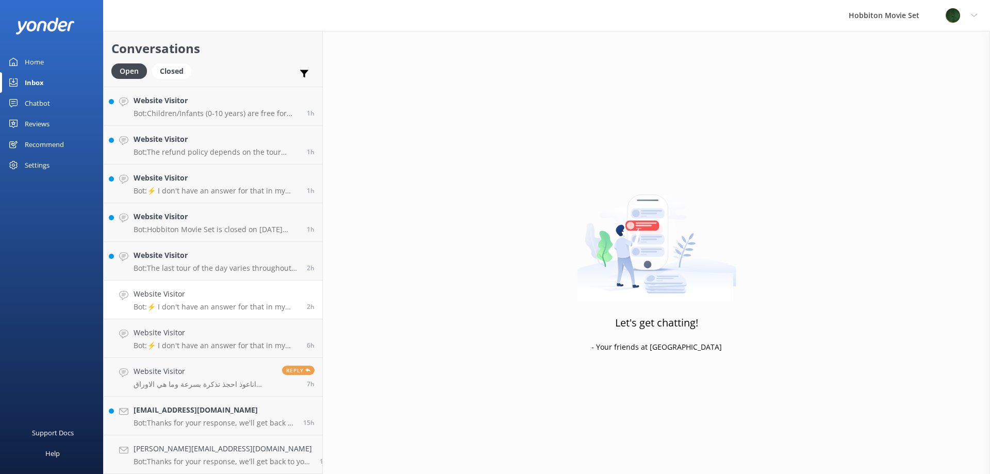
scroll to position [114, 0]
click at [166, 290] on h4 "Website Visitor" at bounding box center [217, 293] width 166 height 11
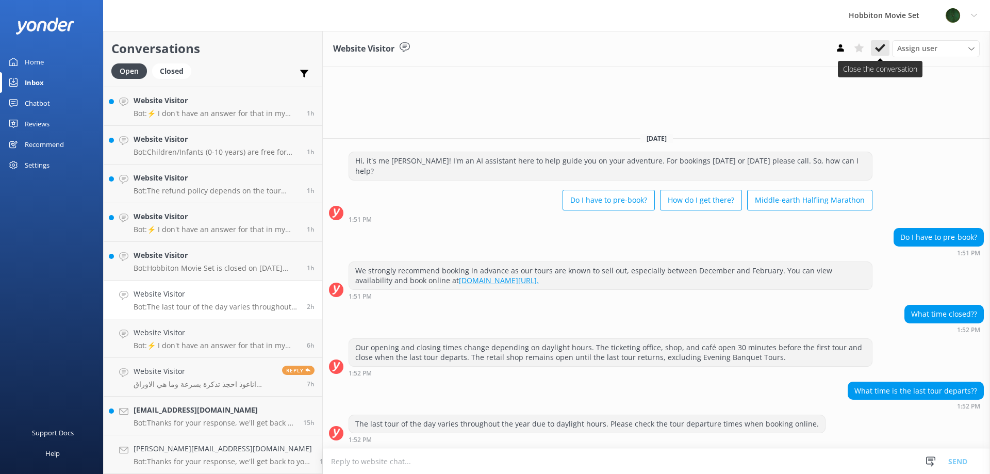
click at [885, 50] on icon at bounding box center [880, 48] width 10 height 10
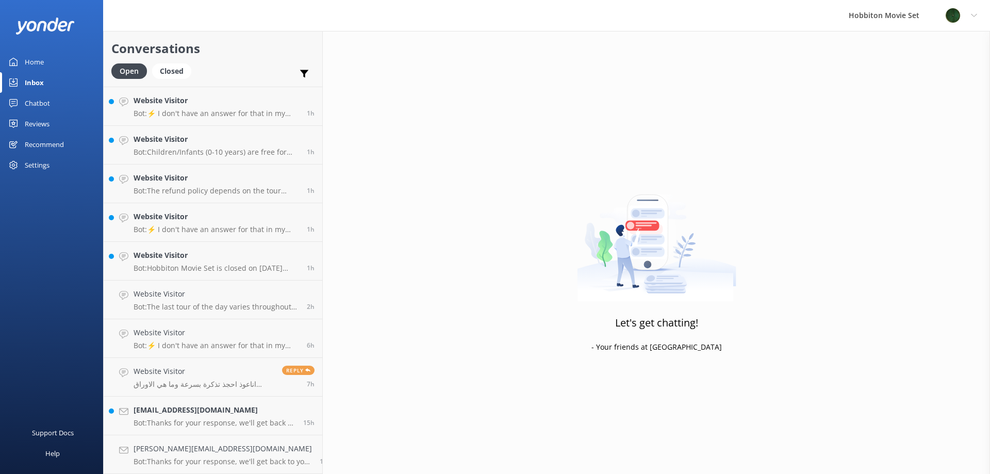
scroll to position [75, 0]
click at [160, 302] on p "Bot: Hobbiton Movie Set is closed on [DATE] ([DATE]) but open on the [DATE] and…" at bounding box center [217, 306] width 166 height 9
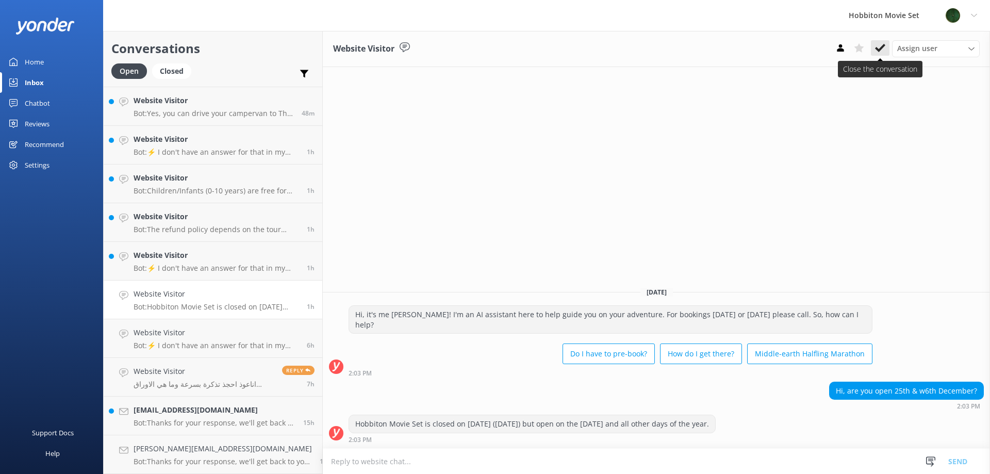
click at [876, 50] on icon at bounding box center [880, 48] width 10 height 10
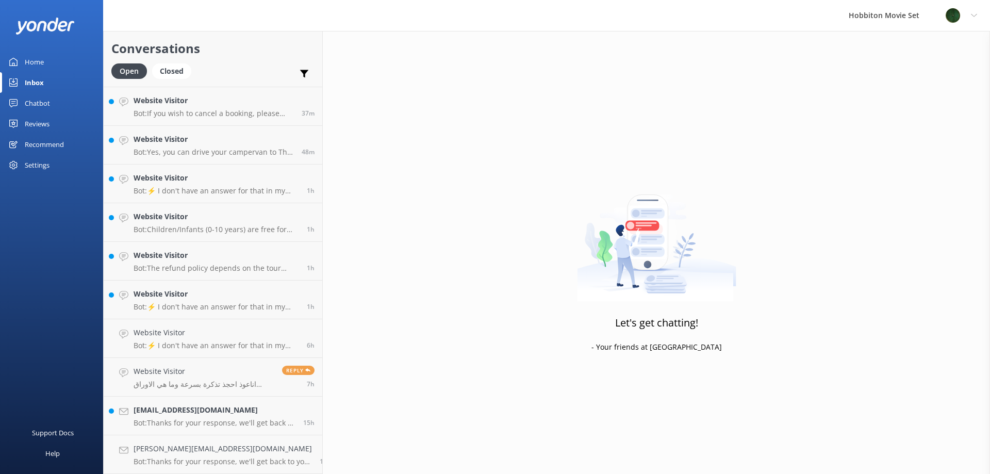
scroll to position [37, 0]
click at [182, 296] on h4 "Website Visitor" at bounding box center [217, 293] width 166 height 11
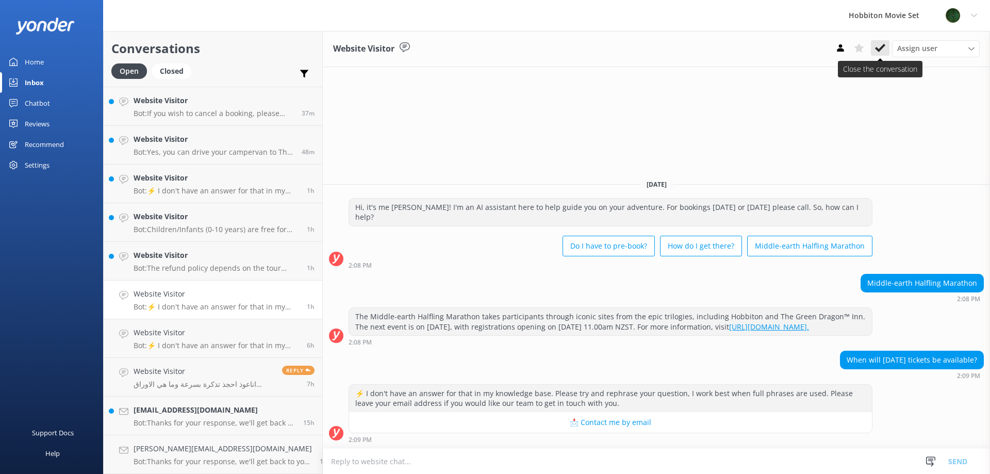
click at [878, 51] on icon at bounding box center [880, 48] width 10 height 10
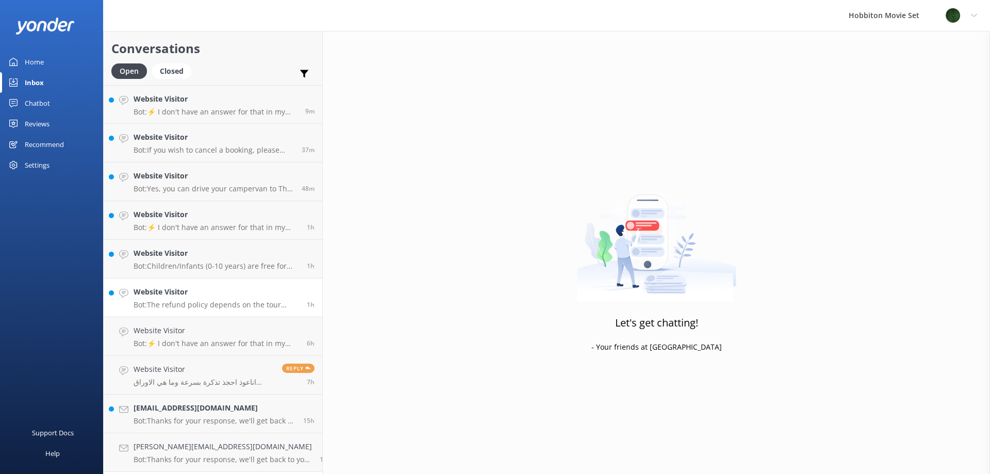
click at [182, 287] on h4 "Website Visitor" at bounding box center [217, 291] width 166 height 11
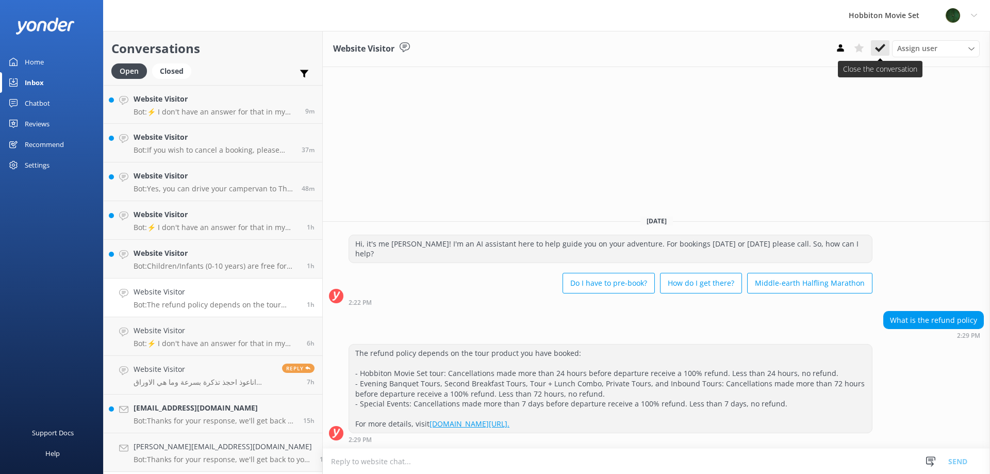
click at [887, 46] on button at bounding box center [880, 47] width 19 height 15
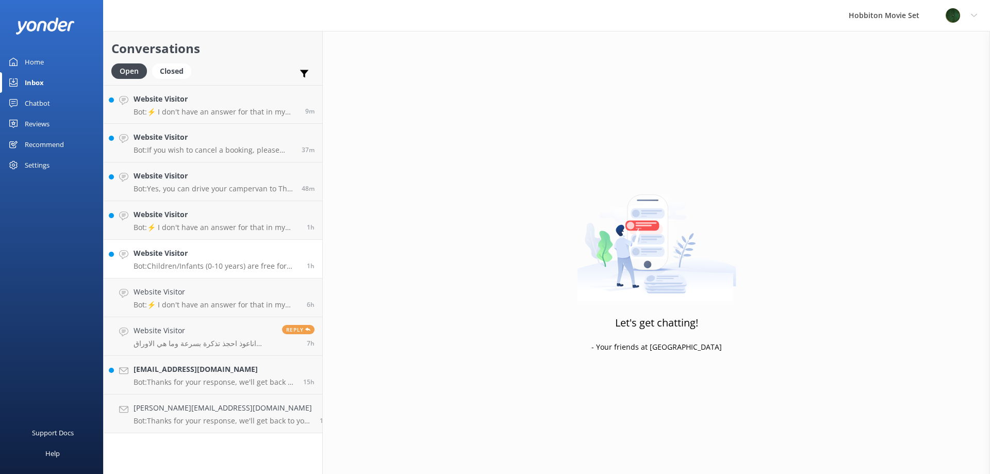
click at [193, 263] on p "Bot: Children/Infants (0-10 years) are free for the Hobbiton Movie Set Tour, bu…" at bounding box center [217, 265] width 166 height 9
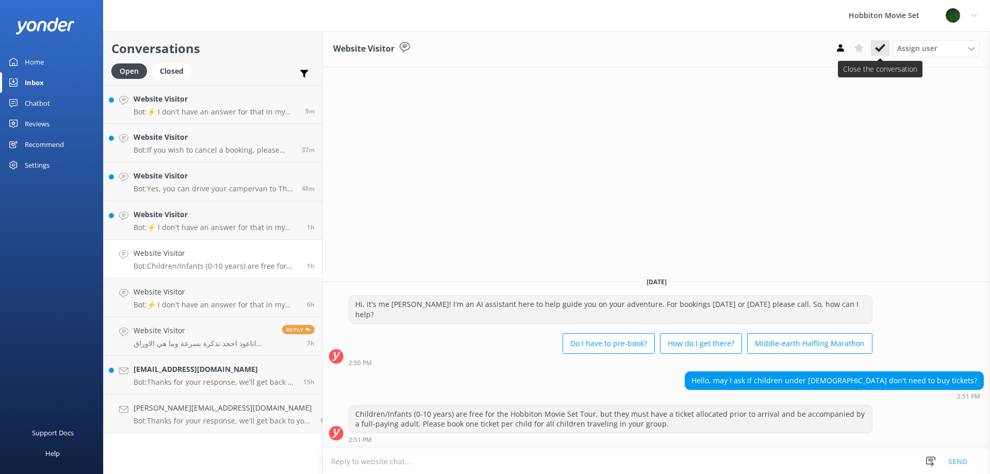
click at [882, 45] on icon at bounding box center [880, 48] width 10 height 10
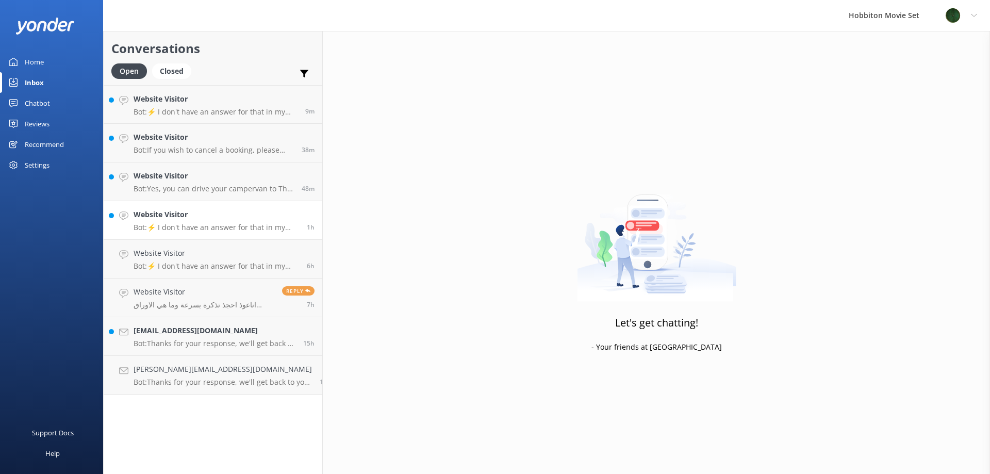
click at [159, 223] on p "Bot: ⚡ I don't have an answer for that in my knowledge base. Please try and rep…" at bounding box center [217, 227] width 166 height 9
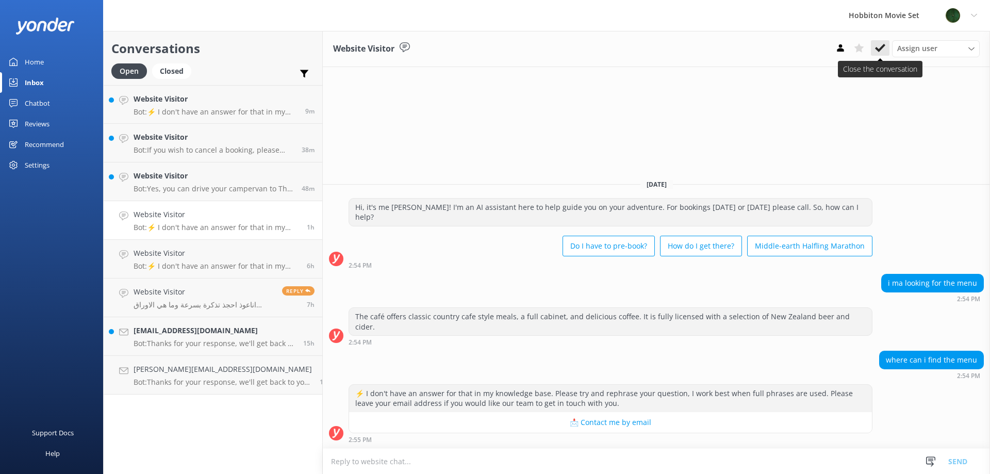
click at [887, 43] on button at bounding box center [880, 47] width 19 height 15
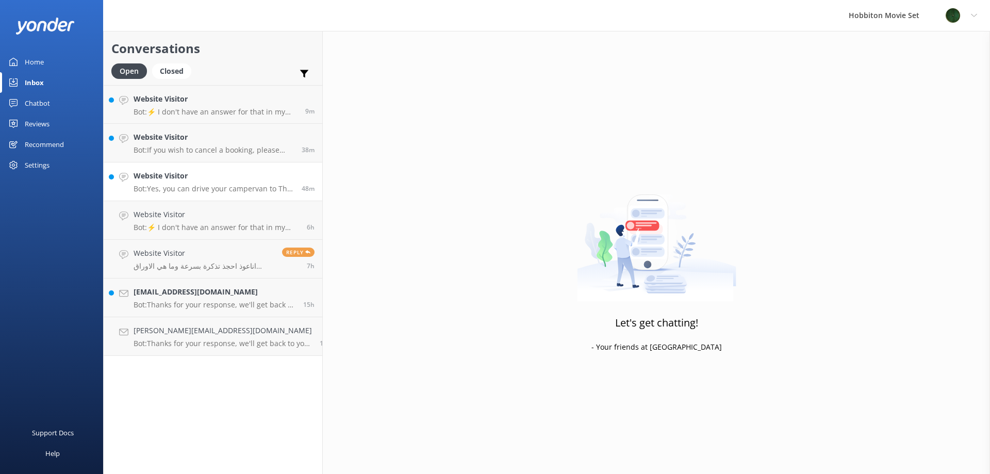
click at [178, 186] on p "Bot: Yes, you can drive your campervan to The [GEOGRAPHIC_DATA], park there for…" at bounding box center [214, 188] width 160 height 9
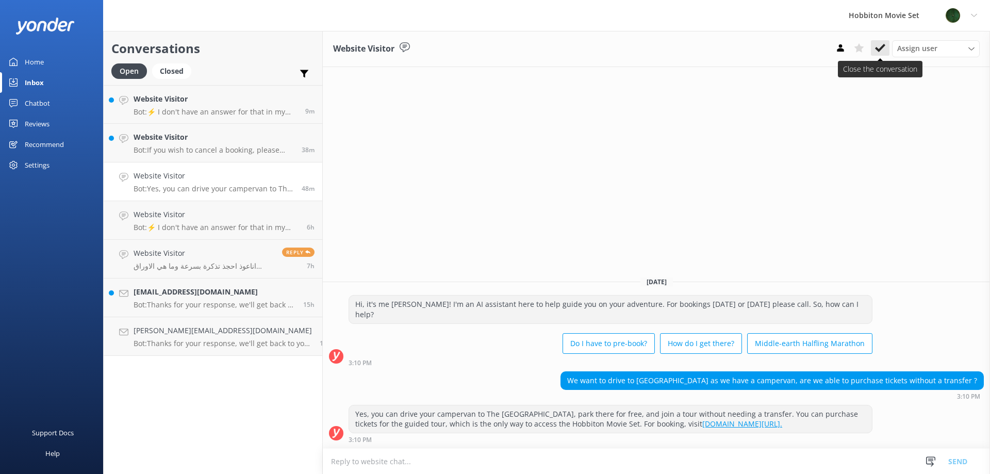
click at [879, 45] on icon at bounding box center [880, 48] width 10 height 10
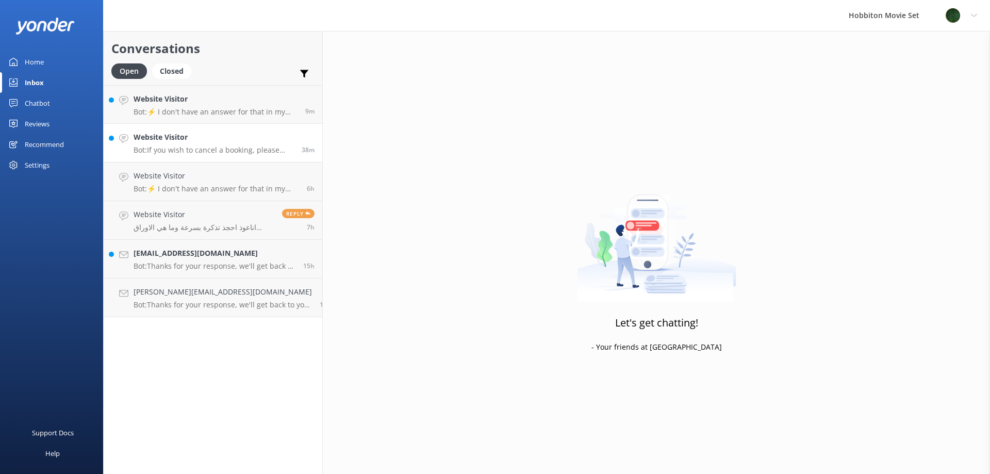
click at [159, 141] on h4 "Website Visitor" at bounding box center [214, 137] width 160 height 11
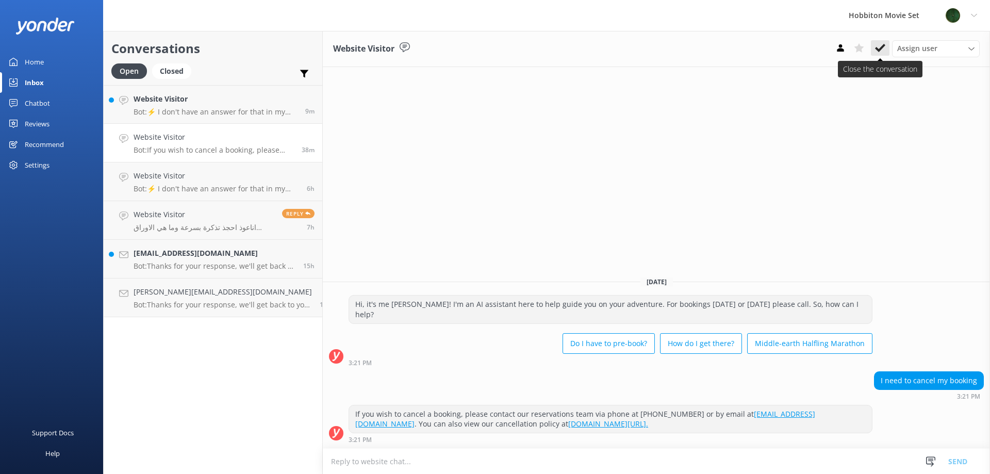
click at [882, 47] on use at bounding box center [880, 48] width 10 height 8
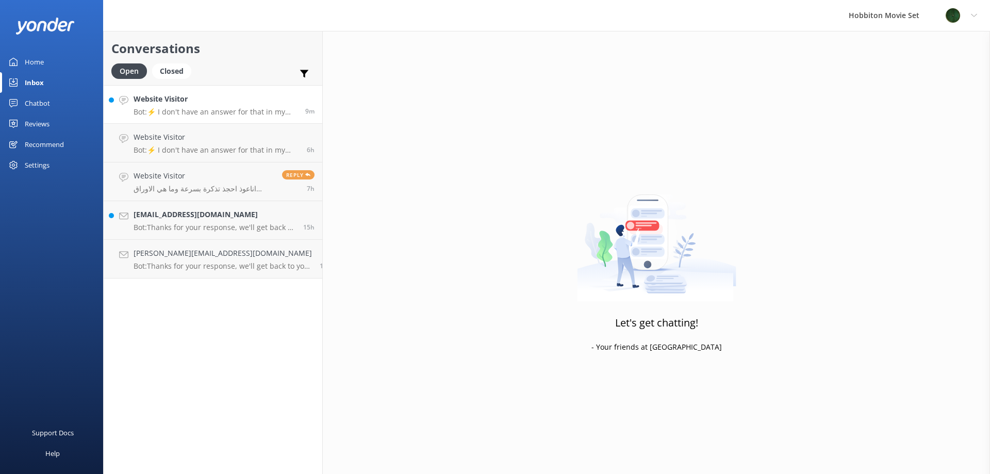
click at [140, 111] on p "Bot: ⚡ I don't have an answer for that in my knowledge base. Please try and rep…" at bounding box center [216, 111] width 164 height 9
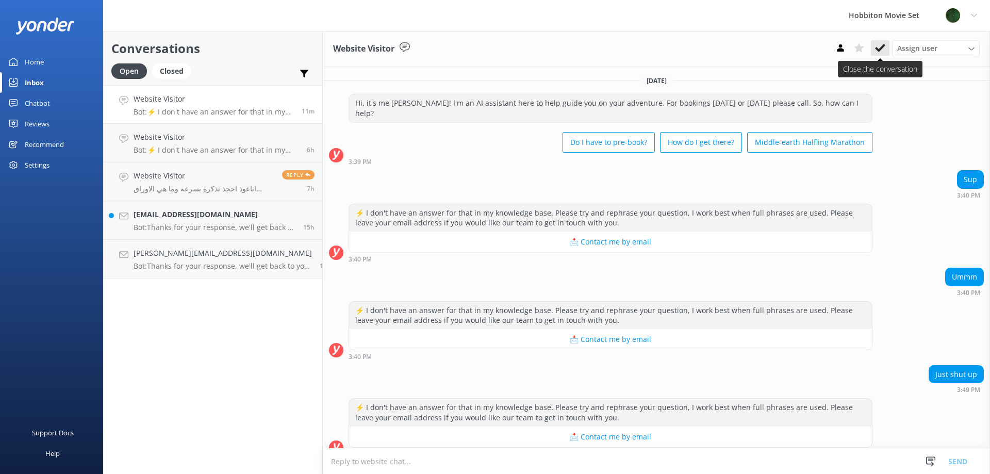
click at [880, 51] on use at bounding box center [880, 48] width 10 height 8
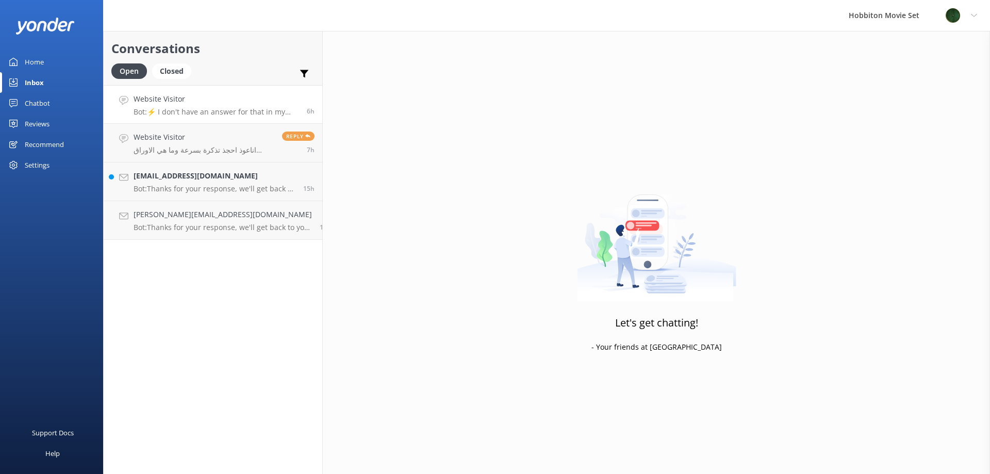
click at [220, 98] on h4 "Website Visitor" at bounding box center [217, 98] width 166 height 11
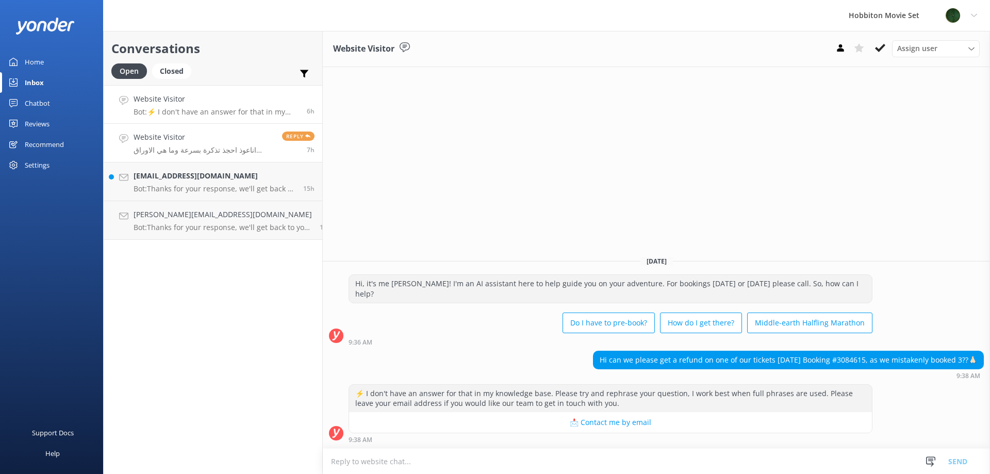
click at [178, 127] on link "Website Visitor اناعوذ احجذ تذكرة بسرعة وما هي الاوراق المطلوب ال اجمل بلد في ا…" at bounding box center [213, 143] width 219 height 39
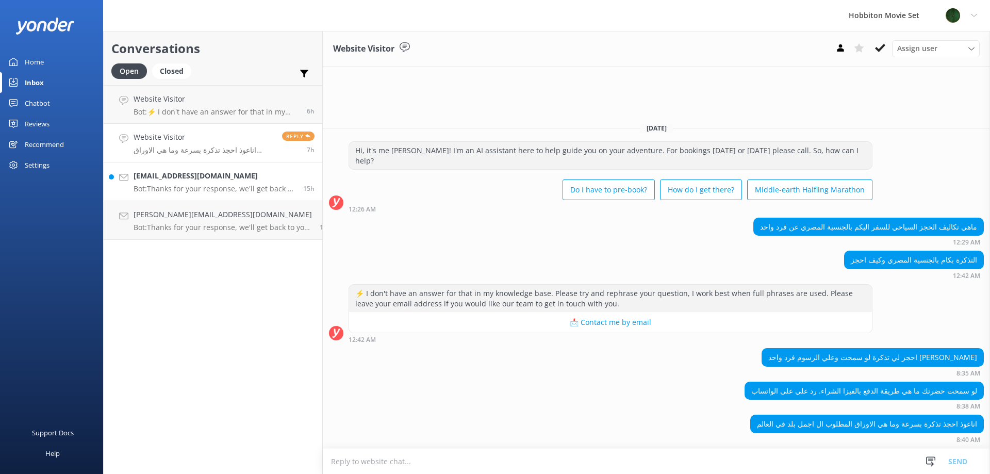
click at [172, 179] on h4 "[EMAIL_ADDRESS][DOMAIN_NAME]" at bounding box center [215, 175] width 162 height 11
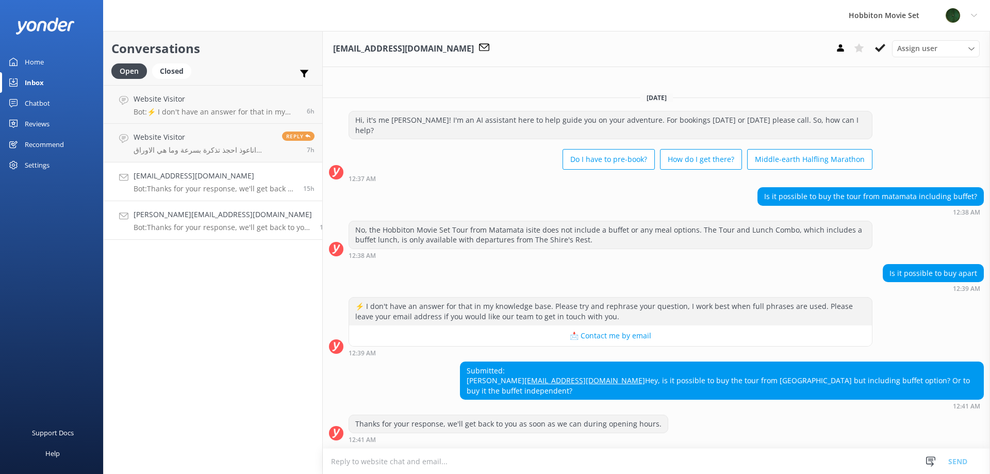
click at [171, 218] on h4 "[PERSON_NAME][EMAIL_ADDRESS][DOMAIN_NAME]" at bounding box center [223, 214] width 178 height 11
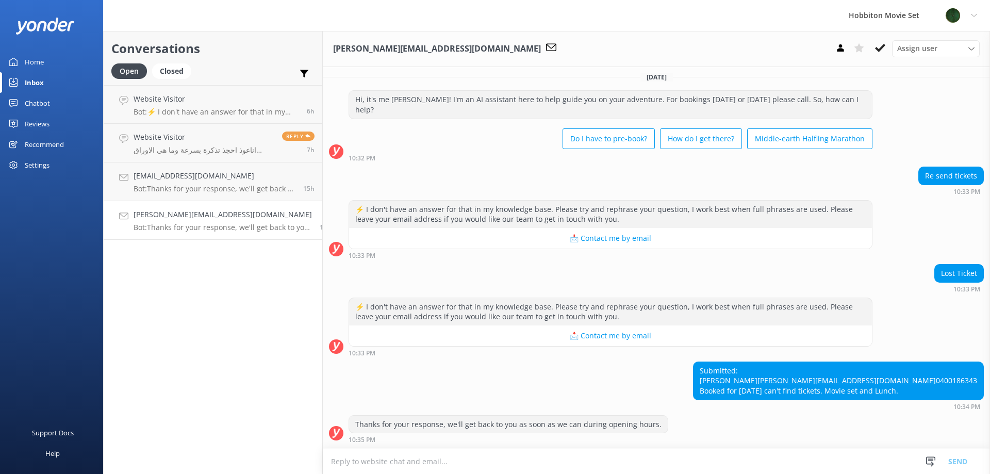
scroll to position [14, 0]
click at [154, 141] on h4 "Website Visitor" at bounding box center [204, 137] width 141 height 11
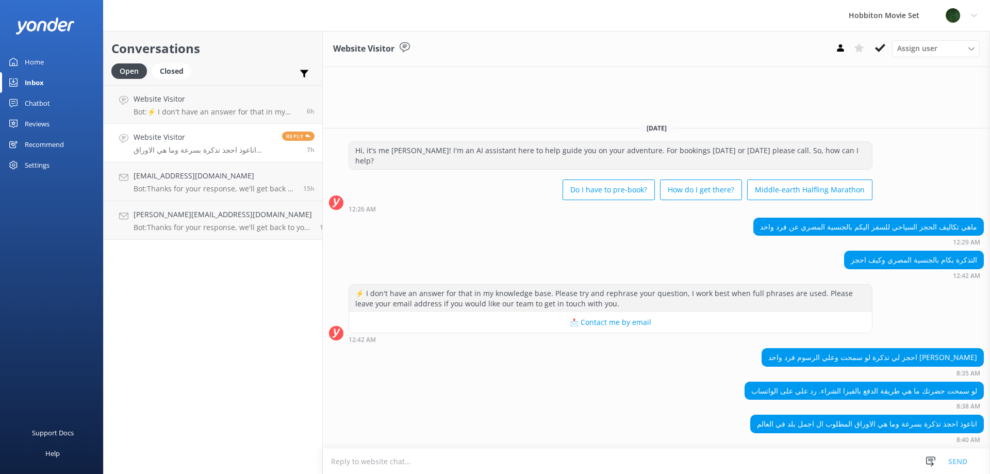
drag, startPoint x: 974, startPoint y: 421, endPoint x: 786, endPoint y: 433, distance: 188.1
click at [786, 433] on div "اناعوذ احجذ تذكرة بسرعة وما هي الاوراق المطلوب ال اجمل بلد في العالم 8:40 AM" at bounding box center [656, 429] width 667 height 28
copy div "اناعوذ احجذ تذكرة بسرعة وما هي الاوراق المطلوب ال اجمل بلد في العالم"
drag, startPoint x: 901, startPoint y: 322, endPoint x: 916, endPoint y: 330, distance: 16.6
click at [902, 322] on div "⚡ I don't have an answer for that in my knowledge base. Please try and rephrase…" at bounding box center [656, 313] width 667 height 59
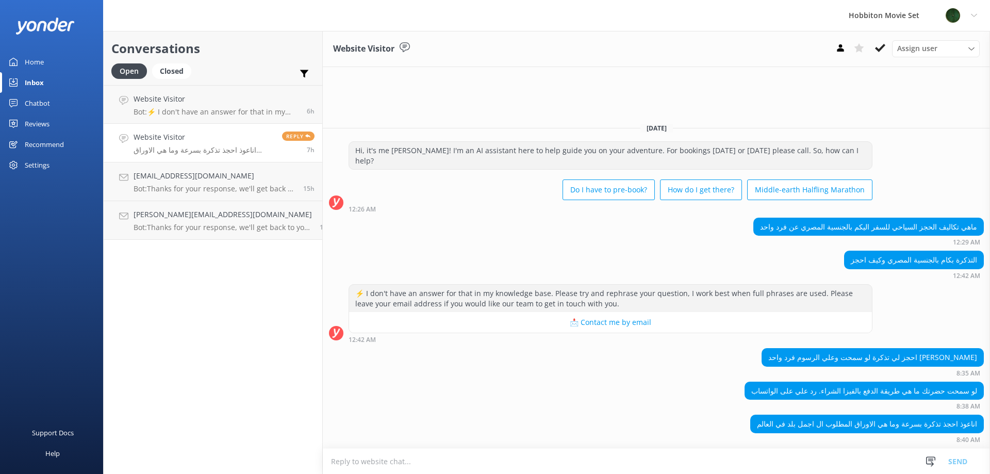
drag, startPoint x: 975, startPoint y: 390, endPoint x: 795, endPoint y: 397, distance: 180.1
click at [795, 397] on div "لو سمحت حضرتك ما هي طريقة الدفع بالفيزا الشراء. رد علي على الواتساب 8:38 AM" at bounding box center [656, 396] width 667 height 28
copy div "لو سمحت حضرتك ما هي طريقة الدفع بالفيزا الشراء. رد علي على الواتساب"
drag, startPoint x: 976, startPoint y: 355, endPoint x: 794, endPoint y: 360, distance: 181.6
click at [794, 360] on div "احجز لي تذكرة لو سمحت وعلي الرسوم فرد واحد بكام فلوس 8:35 AM" at bounding box center [656, 362] width 667 height 28
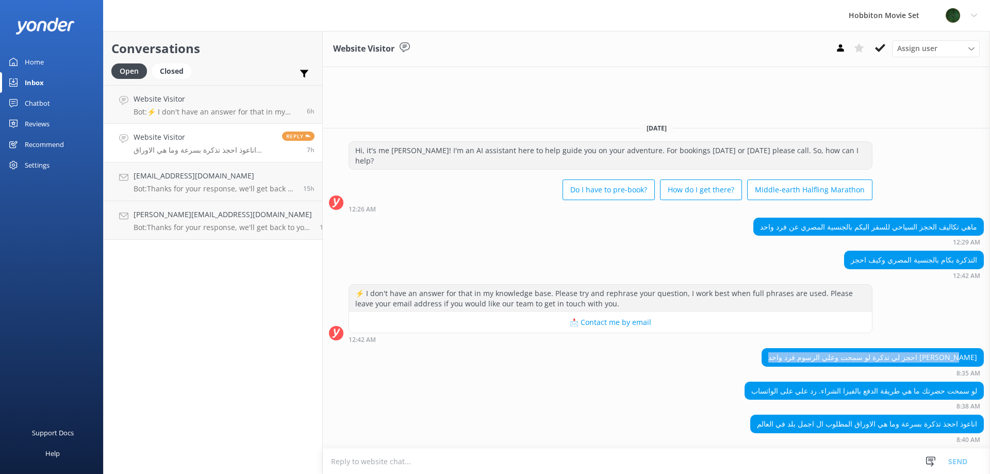
copy div "احجز لي تذكرة لو سمحت وعلي الرسوم فرد واحد [PERSON_NAME]"
drag, startPoint x: 980, startPoint y: 257, endPoint x: 847, endPoint y: 265, distance: 133.8
click at [847, 265] on div "التذكرة بكام بالجنسية المصري وكيف احجز 12:42 AM" at bounding box center [656, 265] width 667 height 28
copy div "التذكرة بكام بالجنسية المصري وكيف احجز"
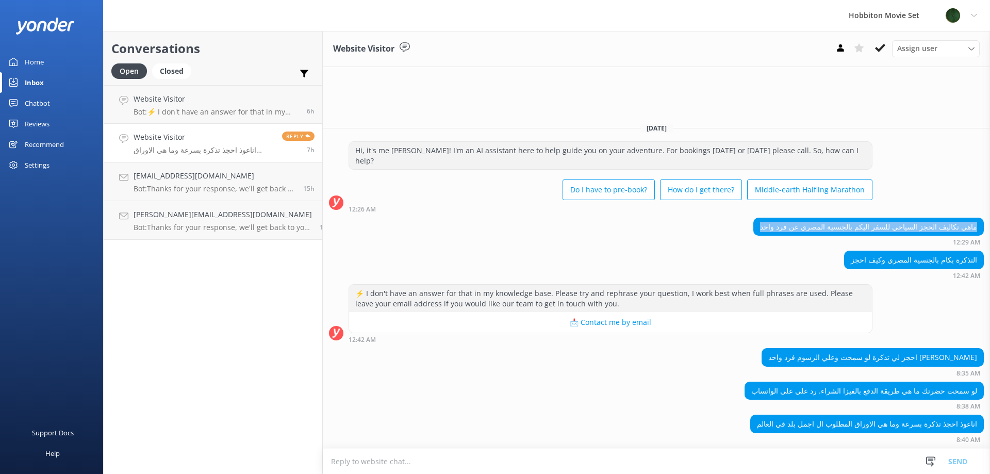
drag, startPoint x: 983, startPoint y: 225, endPoint x: 782, endPoint y: 235, distance: 201.3
click at [782, 235] on div "ماهي تكاليف الحجز السياحي للسفر اليكم بالجنسية المصري عن فرد واحد 12:29 AM" at bounding box center [656, 232] width 667 height 28
copy div "ماهي تكاليف الحجز السياحي للسفر اليكم بالجنسية المصري عن فرد واحد"
drag, startPoint x: 979, startPoint y: 392, endPoint x: 761, endPoint y: 400, distance: 217.8
click at [761, 400] on div "لو سمحت حضرتك ما هي طريقة الدفع بالفيزا الشراء. رد علي على الواتساب 8:38 AM" at bounding box center [656, 396] width 667 height 28
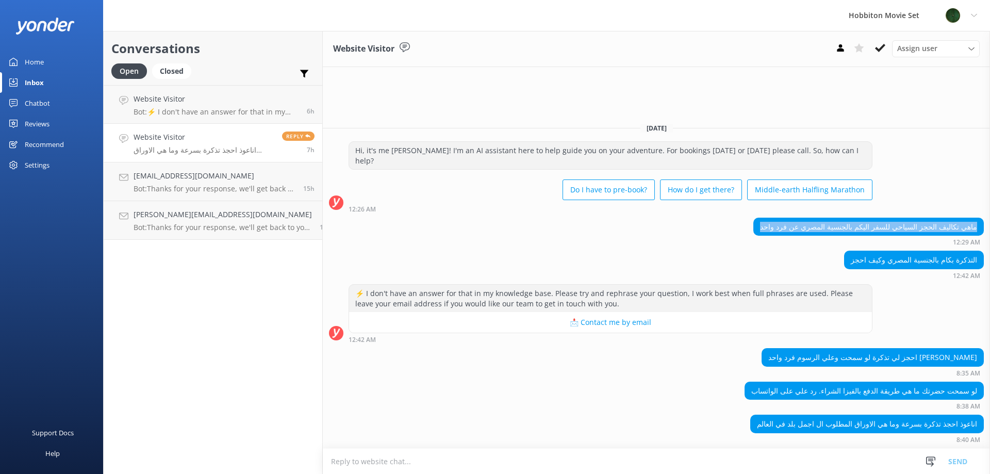
copy div "لو سمحت حضرتك ما هي طريقة الدفع بالفيزا الشراء. رد علي على الواتساب"
drag, startPoint x: 978, startPoint y: 423, endPoint x: 789, endPoint y: 432, distance: 189.0
click at [789, 432] on div "اناعوذ احجذ تذكرة بسرعة وما هي الاوراق المطلوب ال اجمل بلد في العالم 8:40 AM" at bounding box center [656, 429] width 667 height 28
copy div "اناعوذ احجذ تذكرة بسرعة وما هي الاوراق المطلوب ال اجمل بلد في العالم"
click at [881, 49] on use at bounding box center [880, 48] width 10 height 8
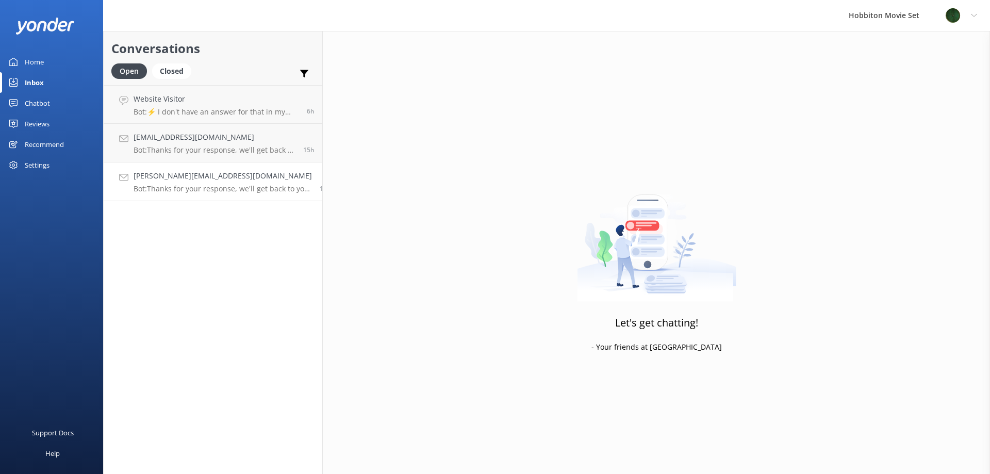
click at [200, 190] on p "Bot: Thanks for your response, we'll get back to you as soon as we can during o…" at bounding box center [223, 188] width 178 height 9
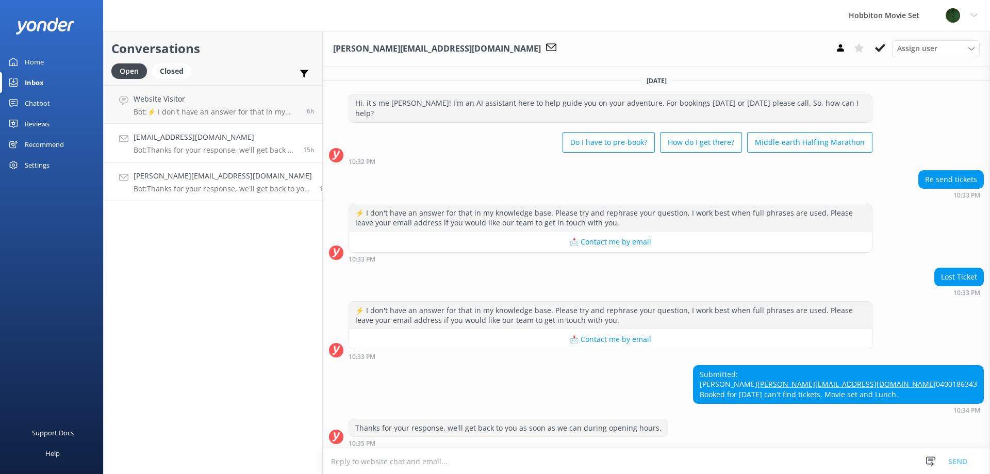
scroll to position [14, 0]
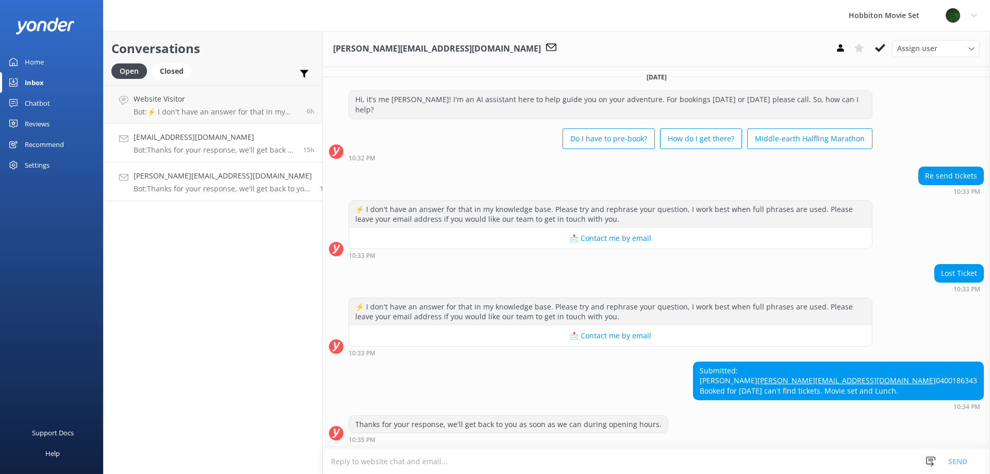
click at [200, 148] on p "Bot: Thanks for your response, we'll get back to you as soon as we can during o…" at bounding box center [215, 149] width 162 height 9
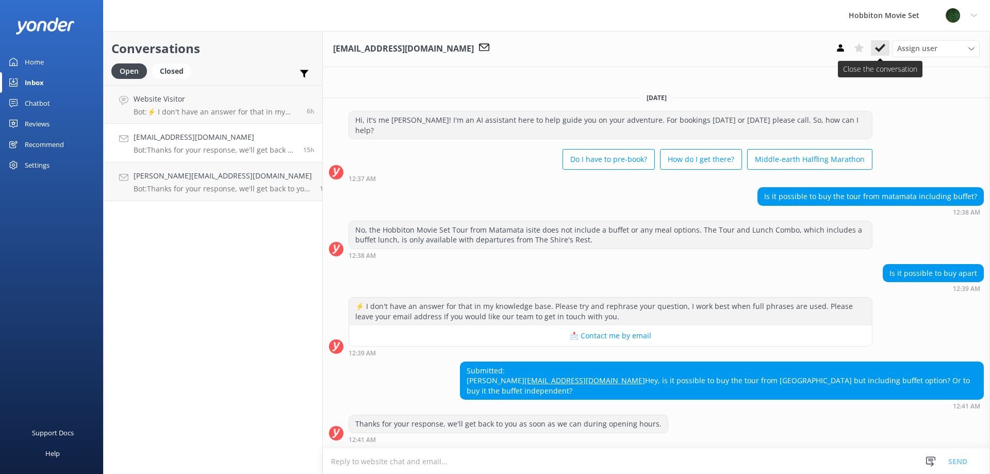
click at [877, 46] on icon at bounding box center [880, 48] width 10 height 10
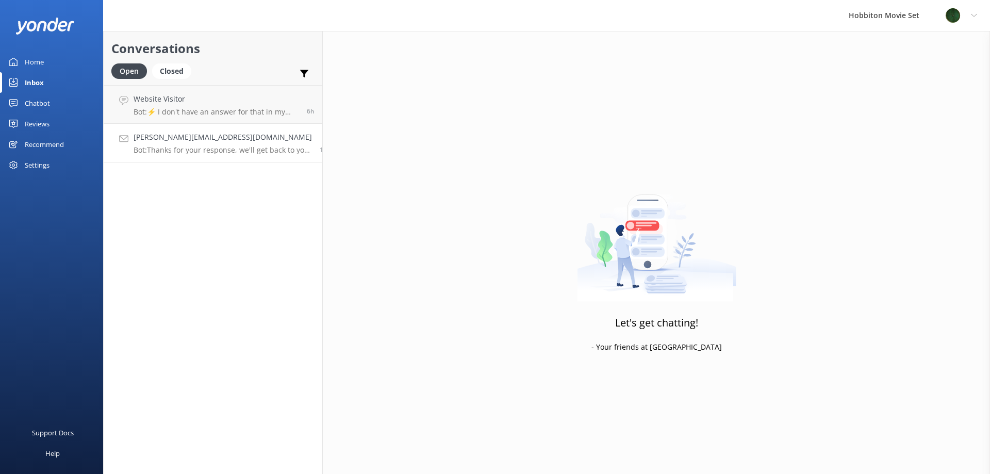
click at [227, 141] on h4 "[PERSON_NAME][EMAIL_ADDRESS][DOMAIN_NAME]" at bounding box center [223, 137] width 178 height 11
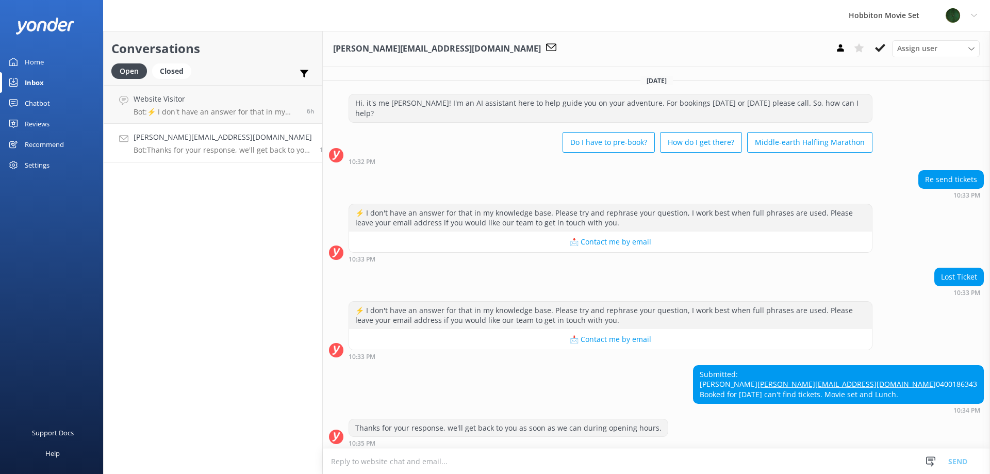
scroll to position [14, 0]
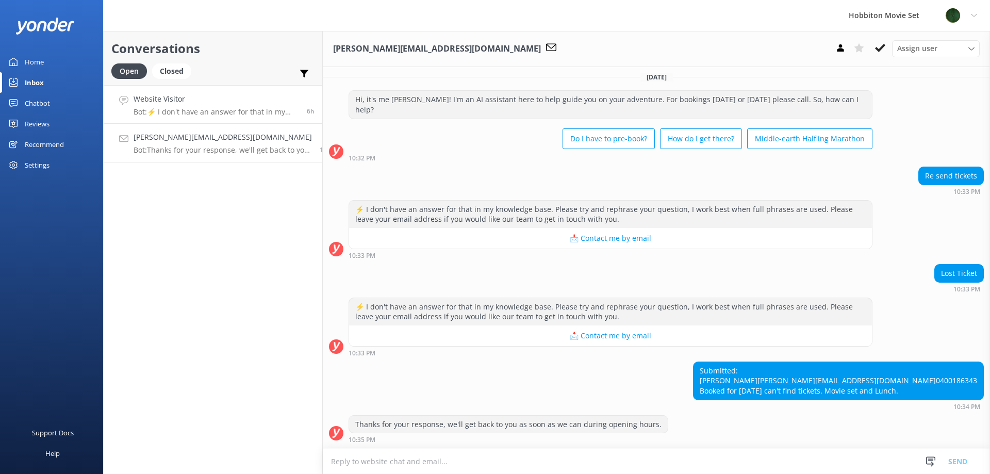
click at [231, 96] on h4 "Website Visitor" at bounding box center [217, 98] width 166 height 11
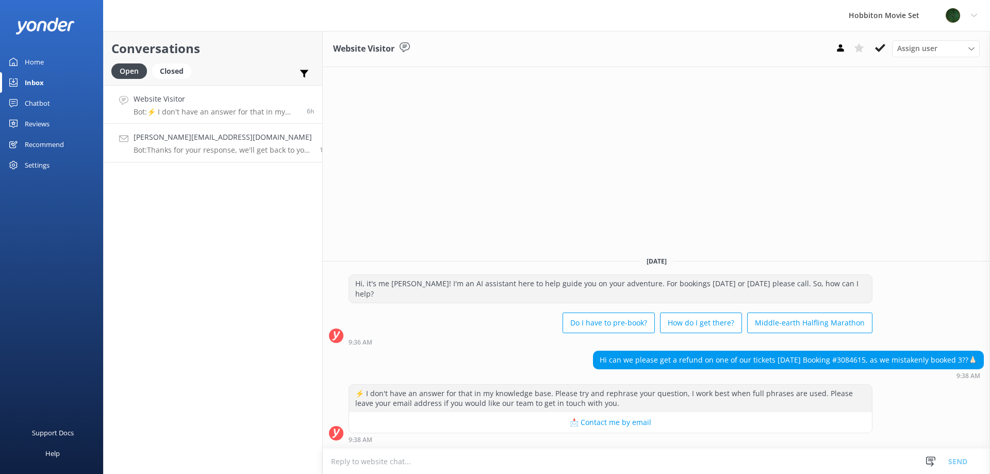
click at [224, 136] on h4 "[PERSON_NAME][EMAIL_ADDRESS][DOMAIN_NAME]" at bounding box center [223, 137] width 178 height 11
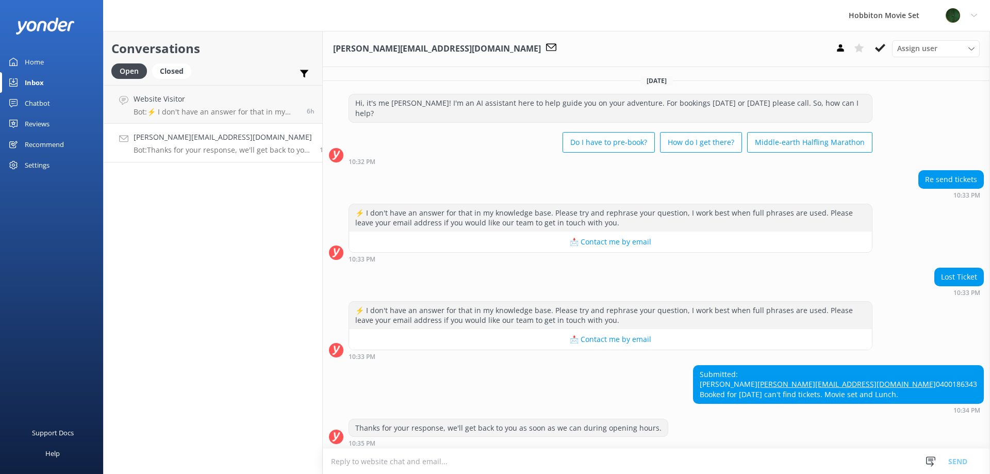
scroll to position [14, 0]
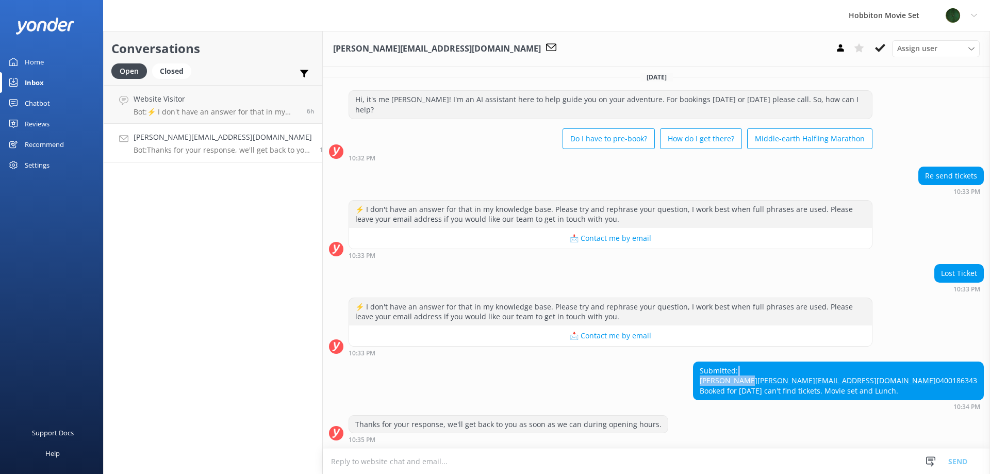
drag, startPoint x: 804, startPoint y: 354, endPoint x: 793, endPoint y: 363, distance: 13.6
click at [793, 363] on div "Submitted: [PERSON_NAME] [PERSON_NAME][EMAIL_ADDRESS][DOMAIN_NAME] 0400186343 B…" at bounding box center [839, 381] width 290 height 38
copy div "[PERSON_NAME]"
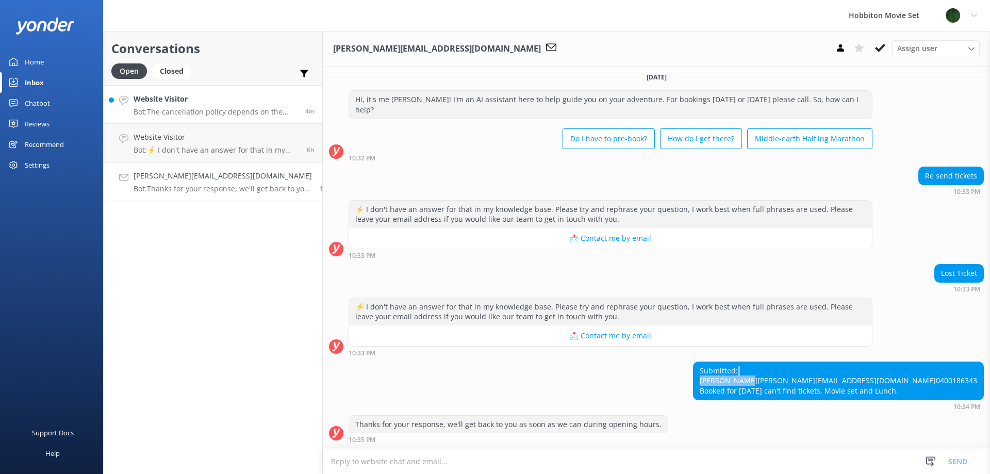
click at [244, 106] on div "Website Visitor Bot: The cancellation policy depends on the tour product booked…" at bounding box center [216, 104] width 164 height 22
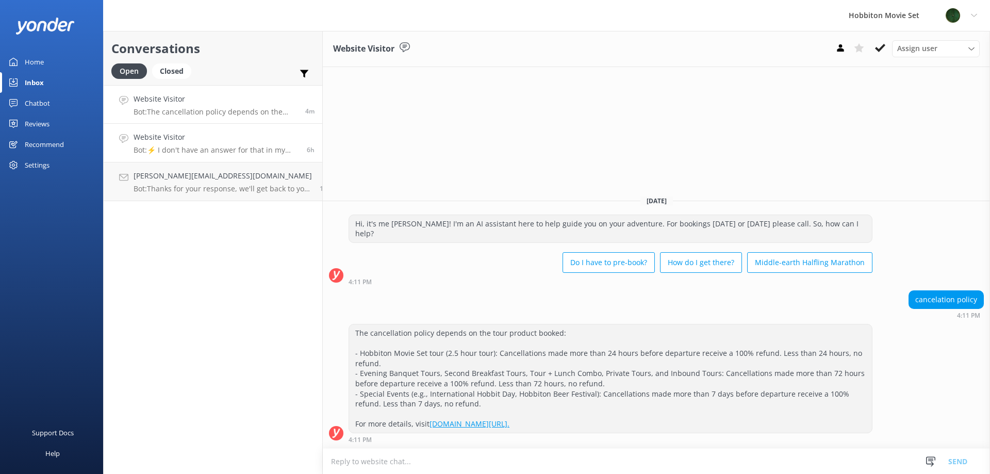
click at [242, 156] on link "Website Visitor Bot: ⚡ I don't have an answer for that in my knowledge base. Pl…" at bounding box center [213, 143] width 219 height 39
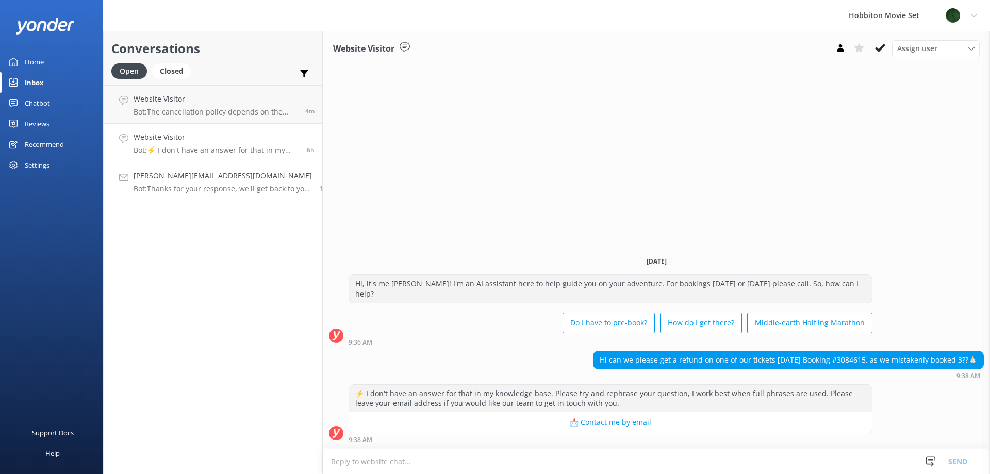
click at [251, 190] on p "Bot: Thanks for your response, we'll get back to you as soon as we can during o…" at bounding box center [223, 188] width 178 height 9
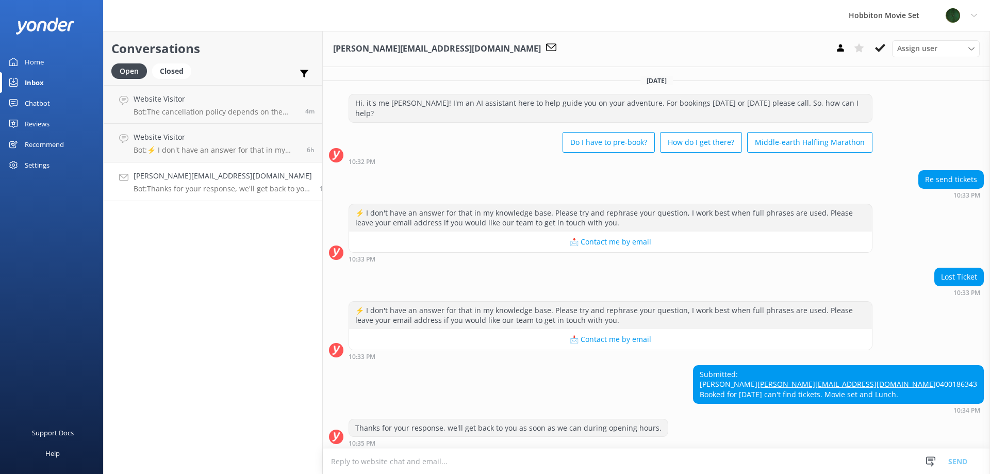
scroll to position [14, 0]
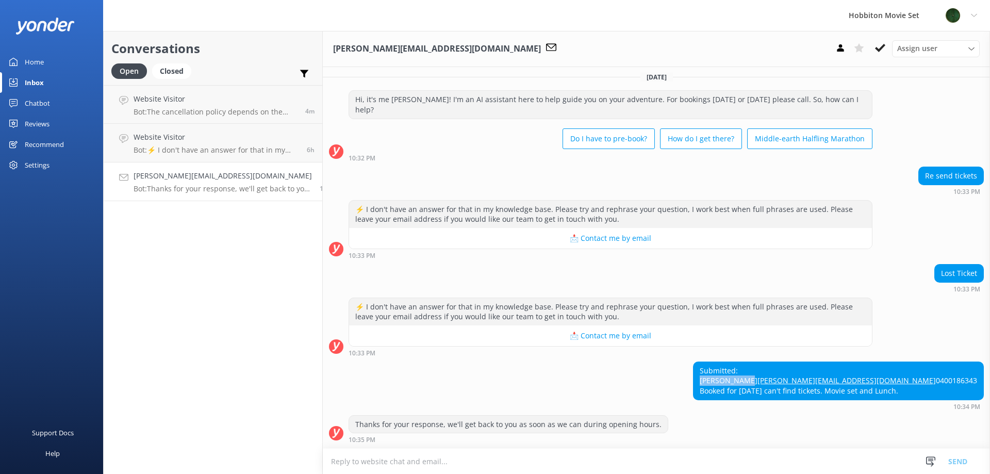
drag, startPoint x: 795, startPoint y: 360, endPoint x: 746, endPoint y: 358, distance: 49.1
click at [746, 362] on div "Submitted: [PERSON_NAME] [PERSON_NAME][EMAIL_ADDRESS][DOMAIN_NAME] 0400186343 B…" at bounding box center [839, 381] width 290 height 38
copy div "[PERSON_NAME]"
click at [281, 178] on h4 "[PERSON_NAME][EMAIL_ADDRESS][DOMAIN_NAME]" at bounding box center [223, 175] width 178 height 11
click at [877, 50] on use at bounding box center [880, 48] width 10 height 8
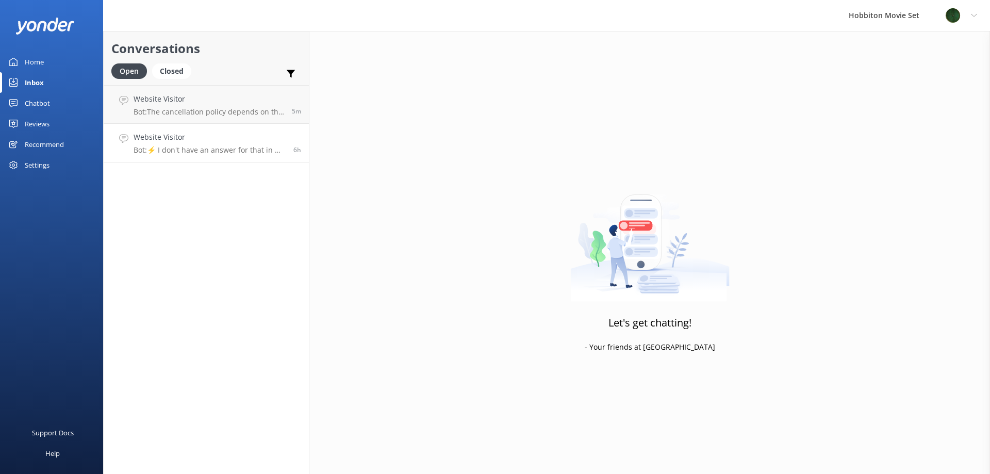
click at [231, 147] on p "Bot: ⚡ I don't have an answer for that in my knowledge base. Please try and rep…" at bounding box center [210, 149] width 152 height 9
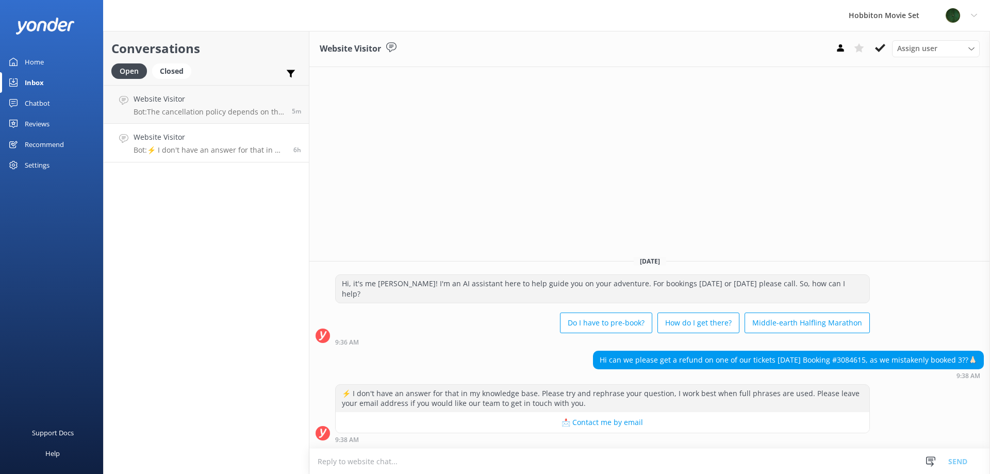
click at [854, 363] on div "Hi can we please get a refund on one of our tickets [DATE] Booking #3084615, as…" at bounding box center [789, 360] width 390 height 18
copy div "3084615"
click at [877, 50] on use at bounding box center [880, 48] width 10 height 8
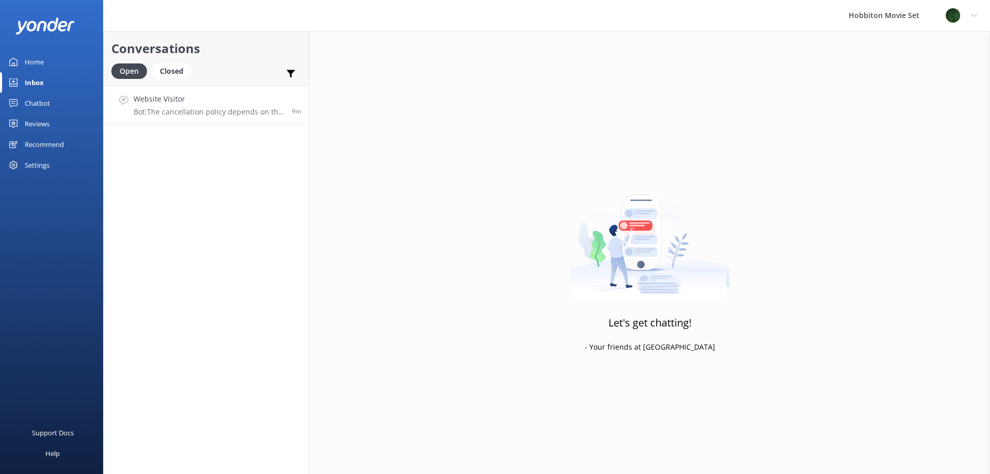
click at [229, 117] on link "Website Visitor Bot: The cancellation policy depends on the tour product booked…" at bounding box center [206, 104] width 205 height 39
